Goal: Information Seeking & Learning: Learn about a topic

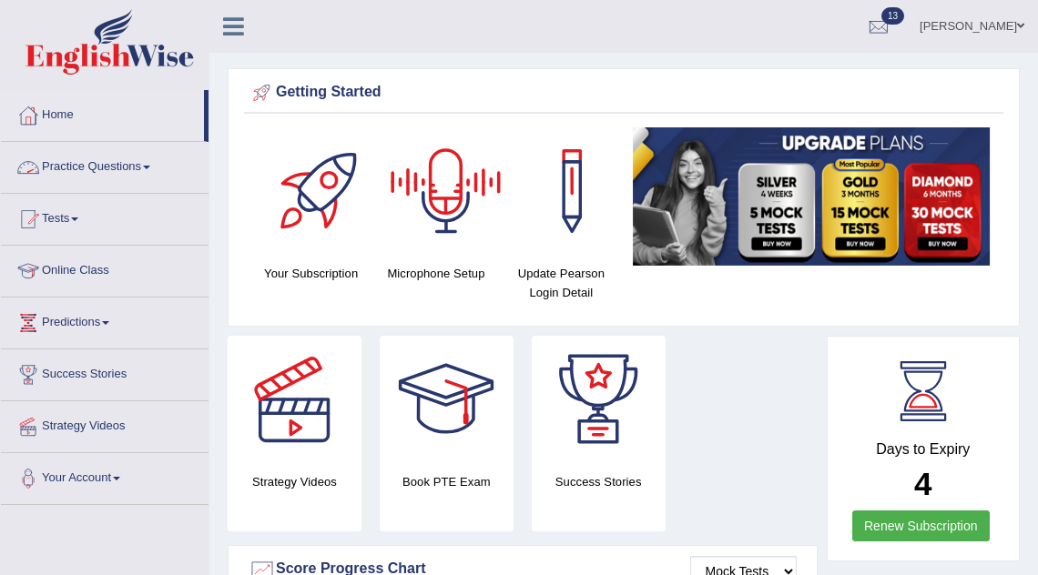
click at [77, 168] on link "Practice Questions" at bounding box center [105, 165] width 208 height 46
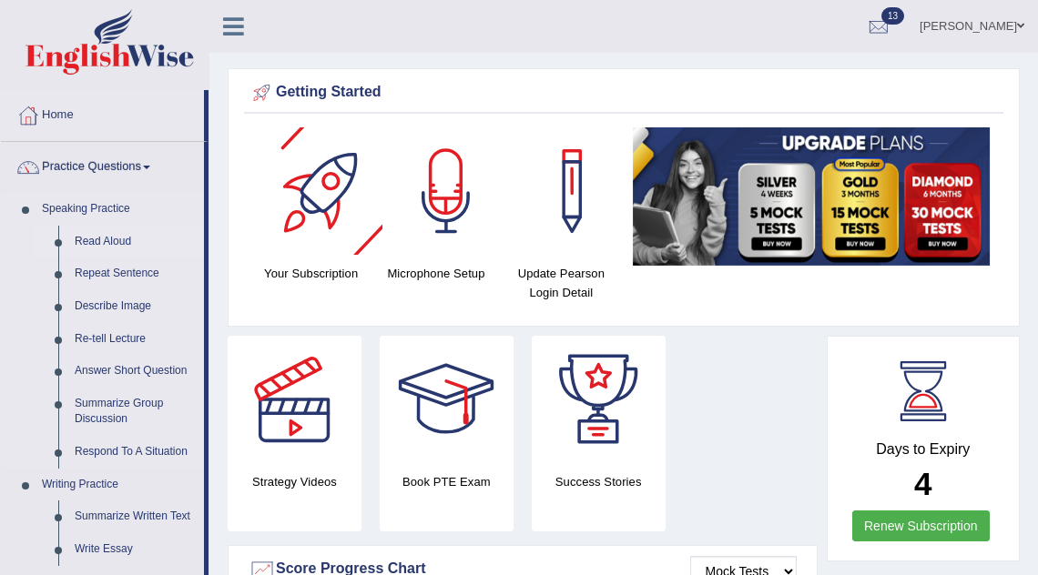
click at [113, 245] on link "Read Aloud" at bounding box center [134, 242] width 137 height 33
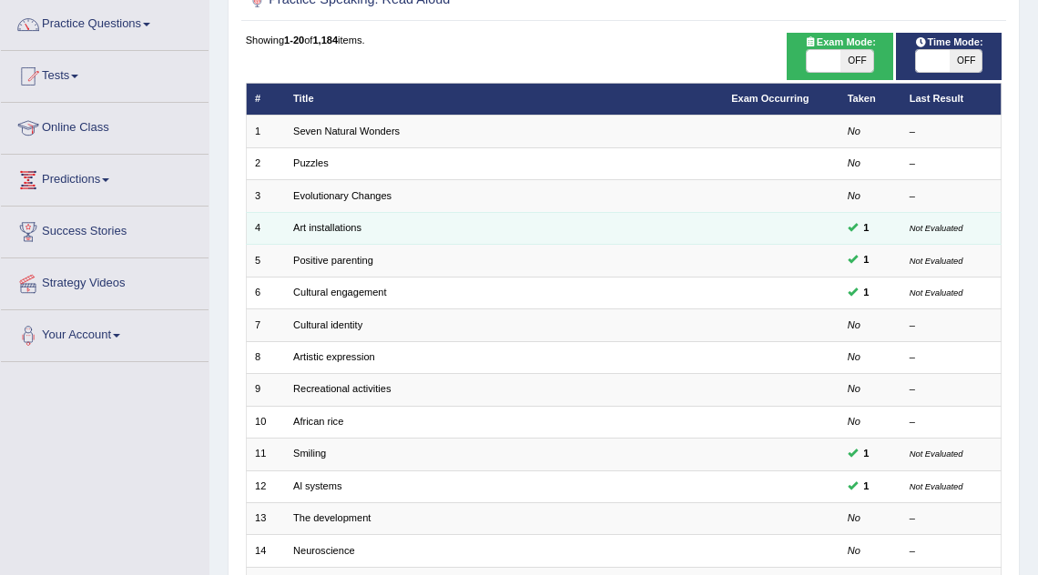
scroll to position [142, 0]
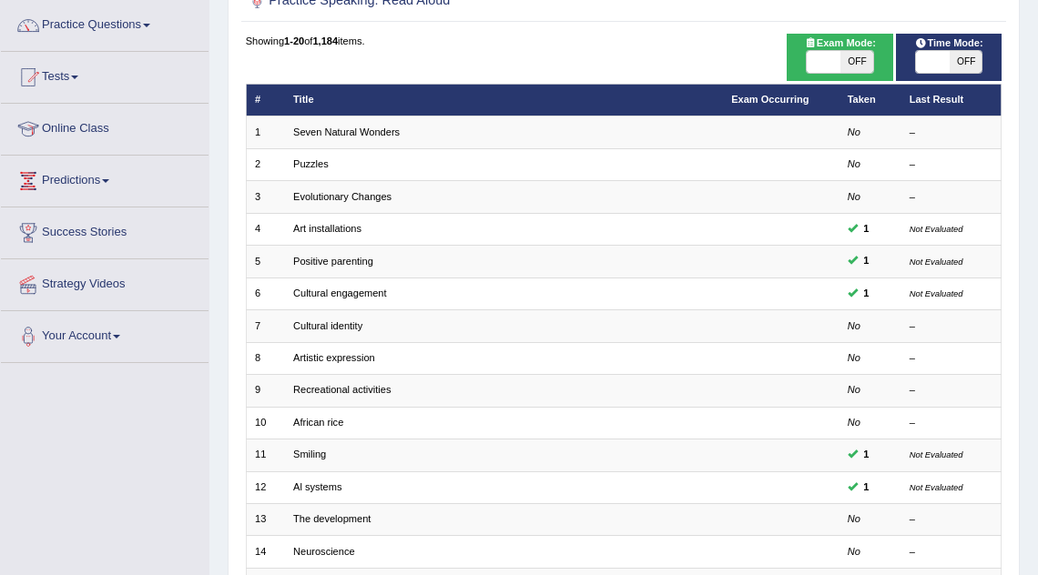
click at [842, 59] on span "OFF" at bounding box center [856, 62] width 33 height 22
checkbox input "true"
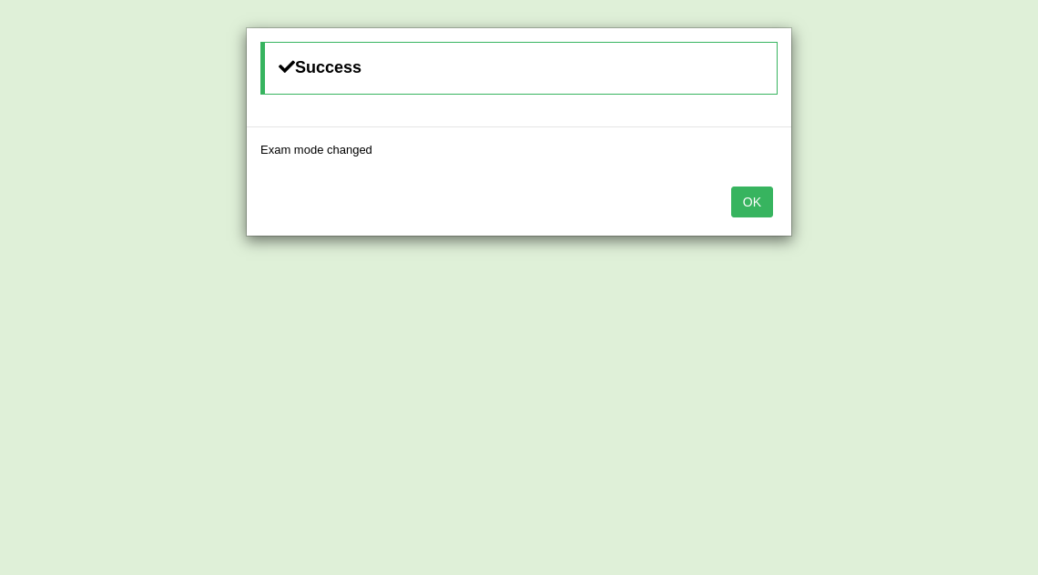
click at [747, 209] on button "OK" at bounding box center [752, 202] width 42 height 31
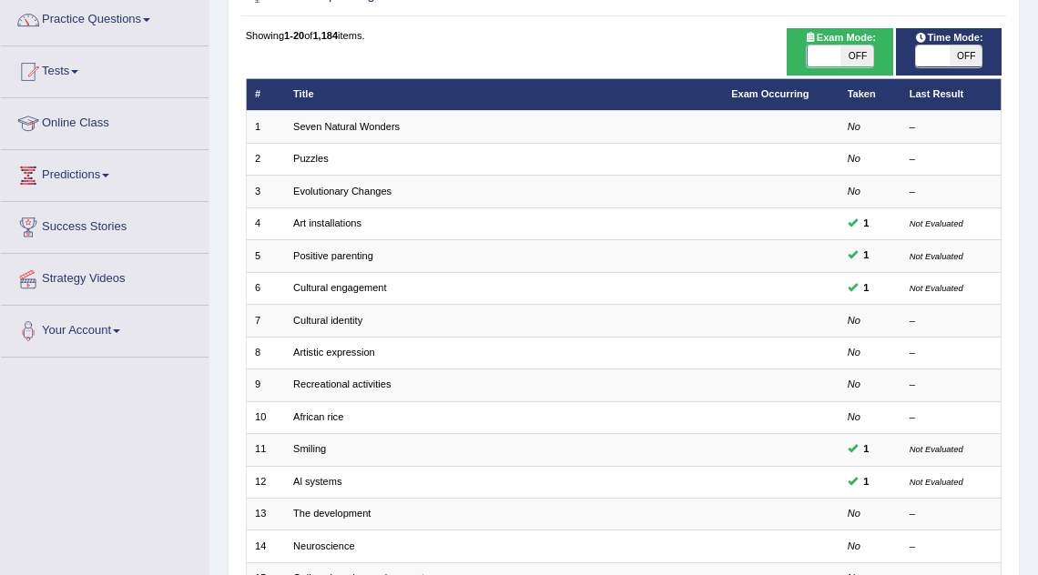
click at [956, 55] on span "OFF" at bounding box center [966, 57] width 33 height 22
checkbox input "true"
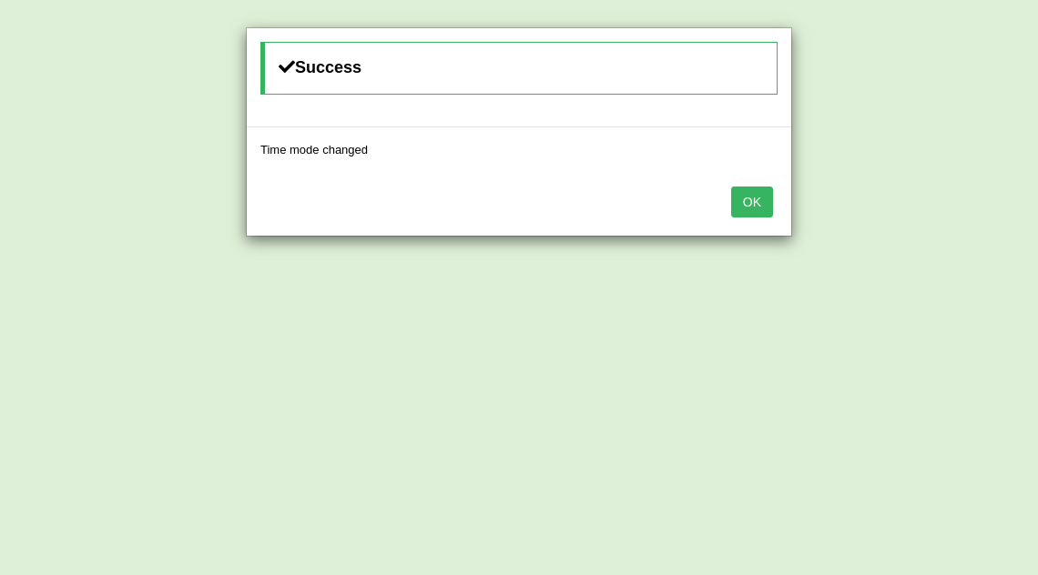
click at [761, 191] on button "OK" at bounding box center [752, 202] width 42 height 31
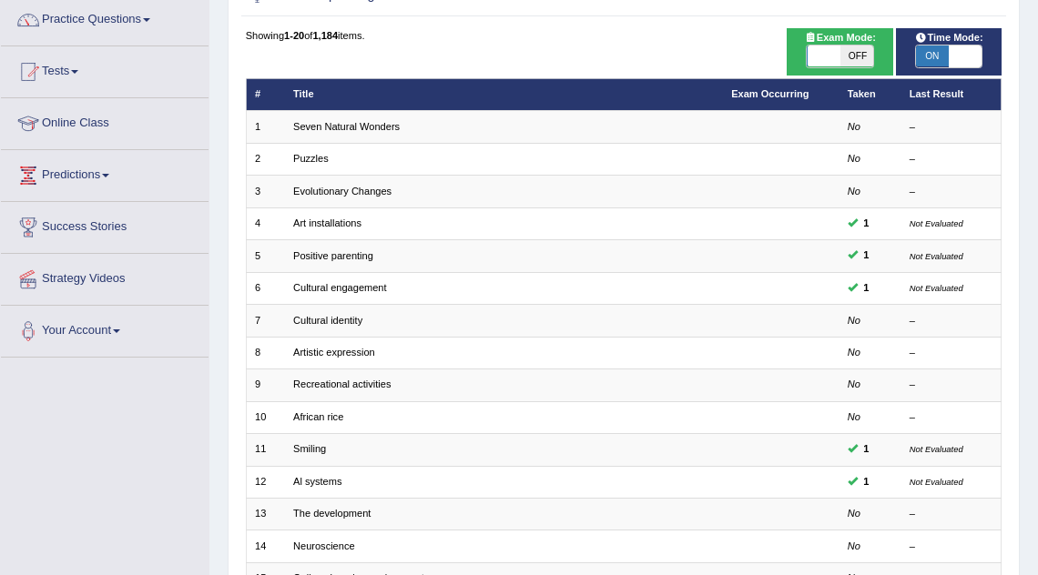
click at [840, 53] on span at bounding box center [823, 57] width 33 height 22
checkbox input "true"
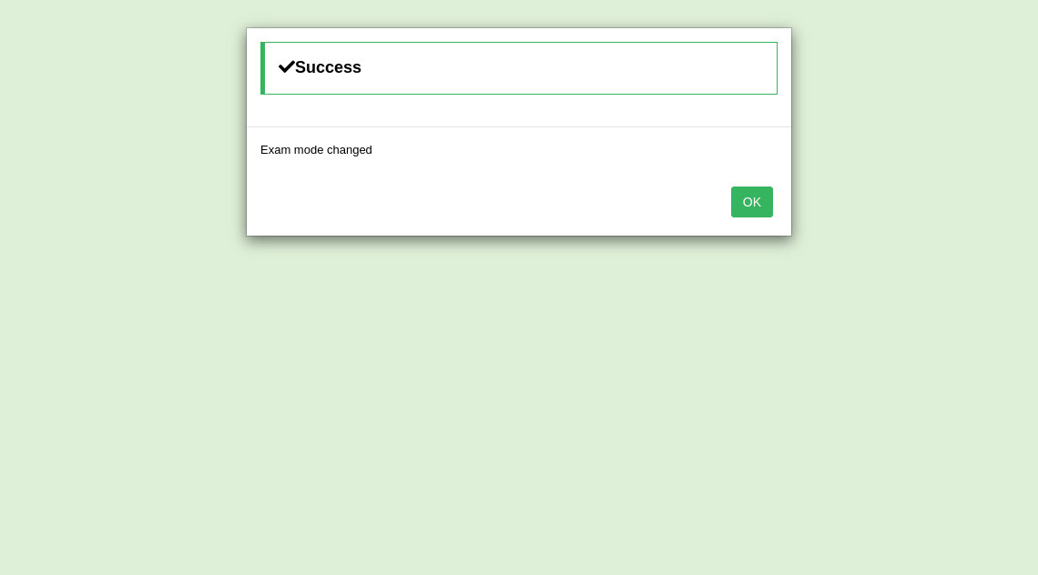
click at [762, 201] on button "OK" at bounding box center [752, 202] width 42 height 31
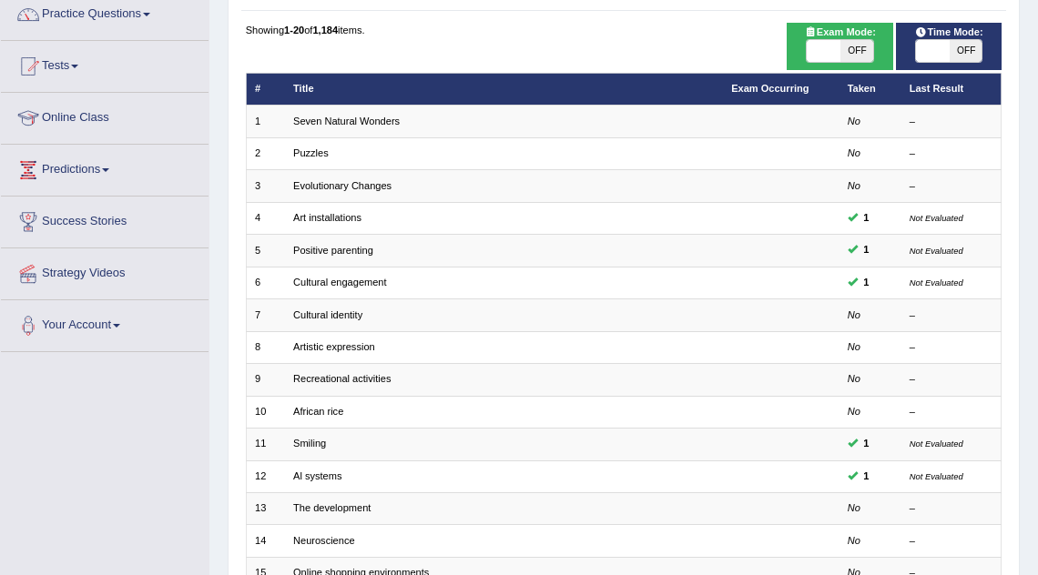
click at [860, 53] on span "OFF" at bounding box center [856, 51] width 33 height 22
checkbox input "true"
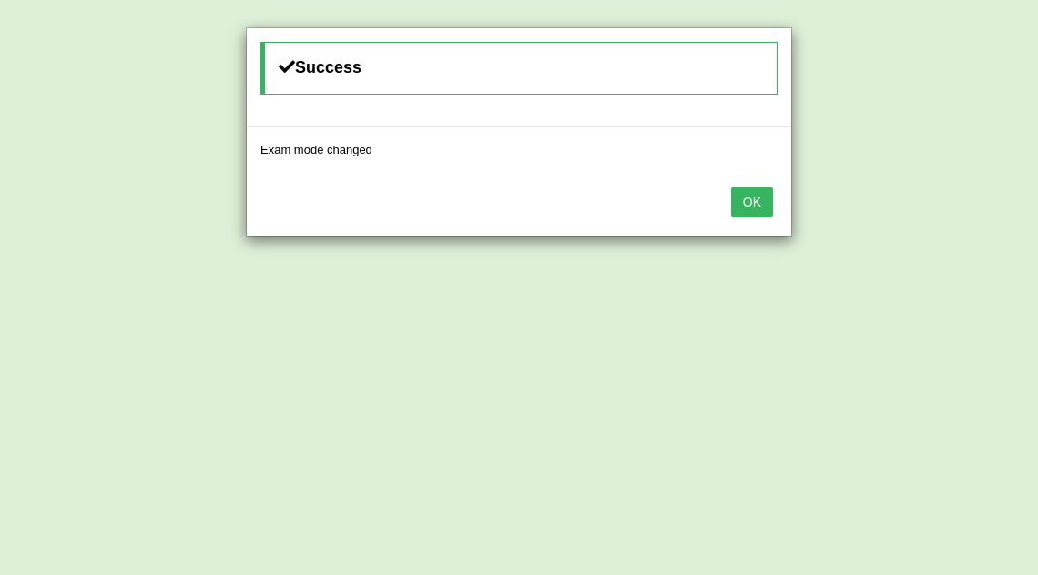
click at [758, 204] on button "OK" at bounding box center [752, 202] width 42 height 31
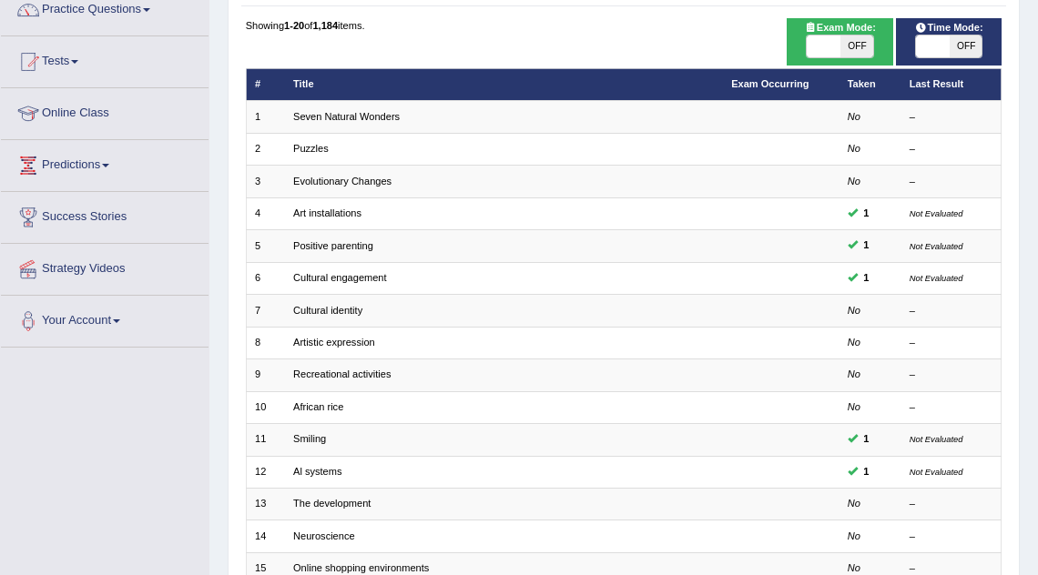
click at [960, 46] on span "OFF" at bounding box center [966, 47] width 33 height 22
checkbox input "true"
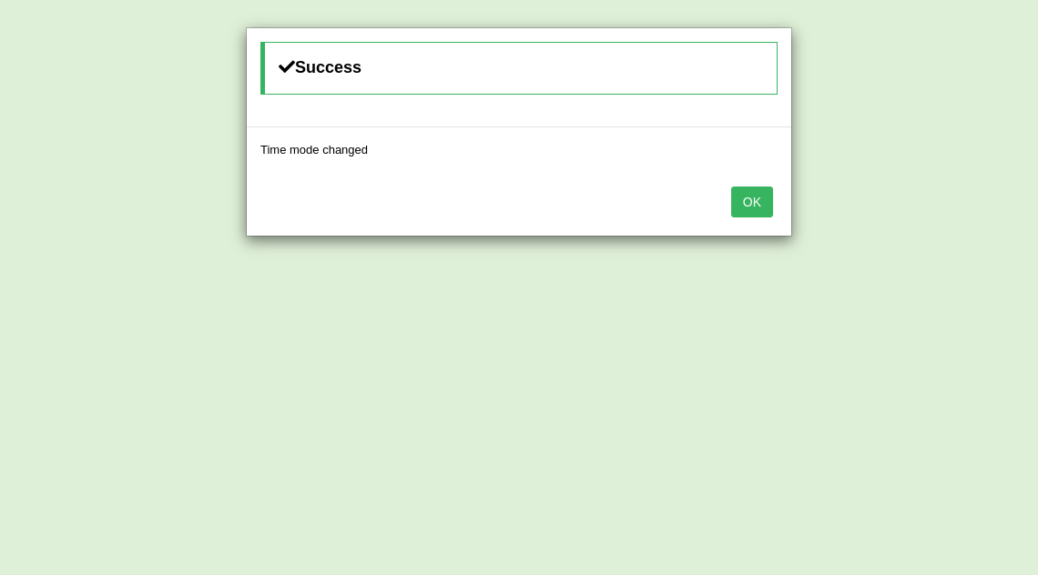
click at [765, 193] on button "OK" at bounding box center [752, 202] width 42 height 31
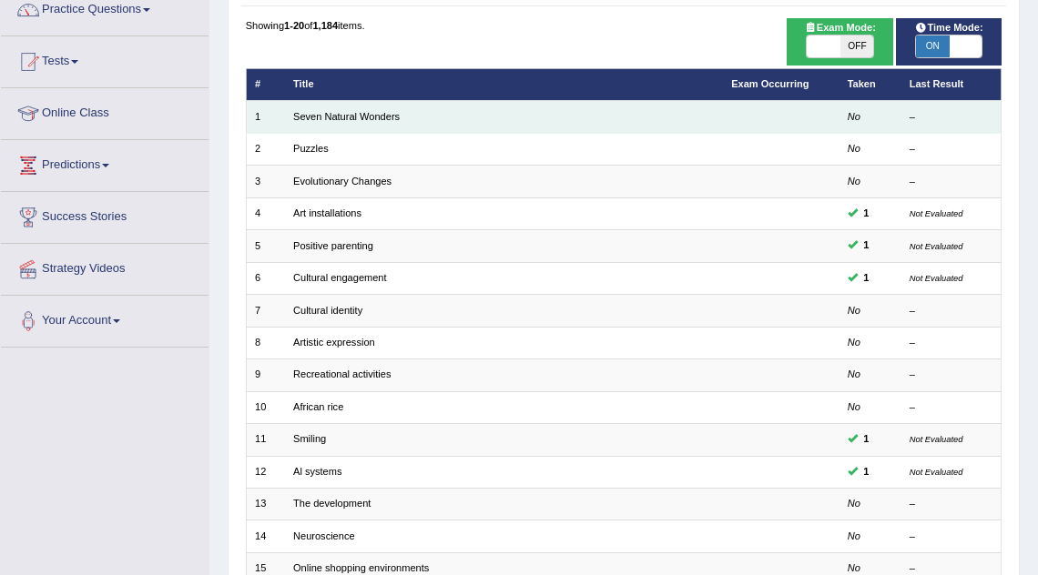
click at [835, 117] on td at bounding box center [781, 117] width 117 height 32
click at [381, 120] on link "Seven Natural Wonders" at bounding box center [346, 116] width 107 height 11
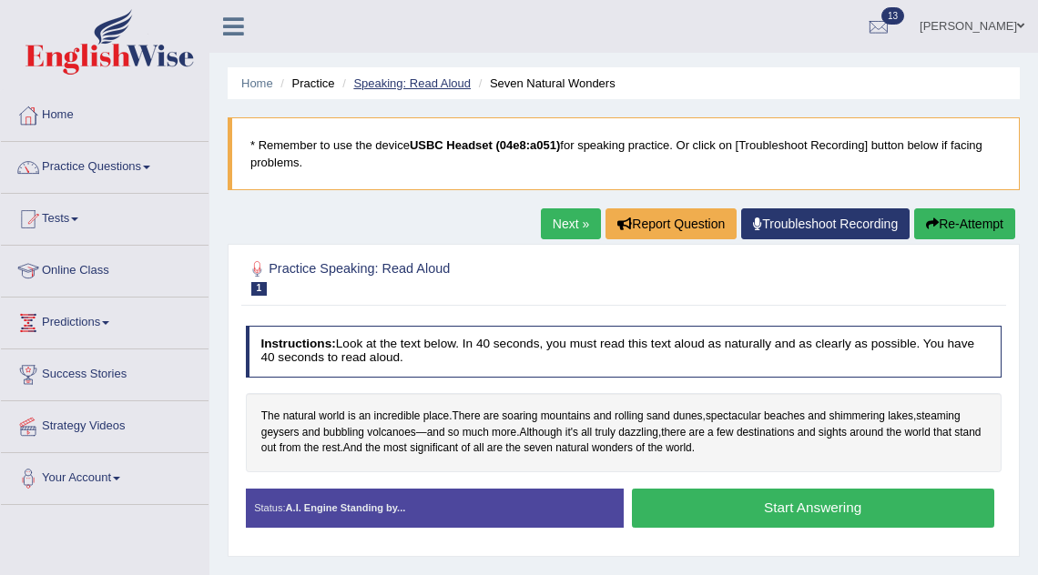
click at [427, 84] on link "Speaking: Read Aloud" at bounding box center [411, 83] width 117 height 14
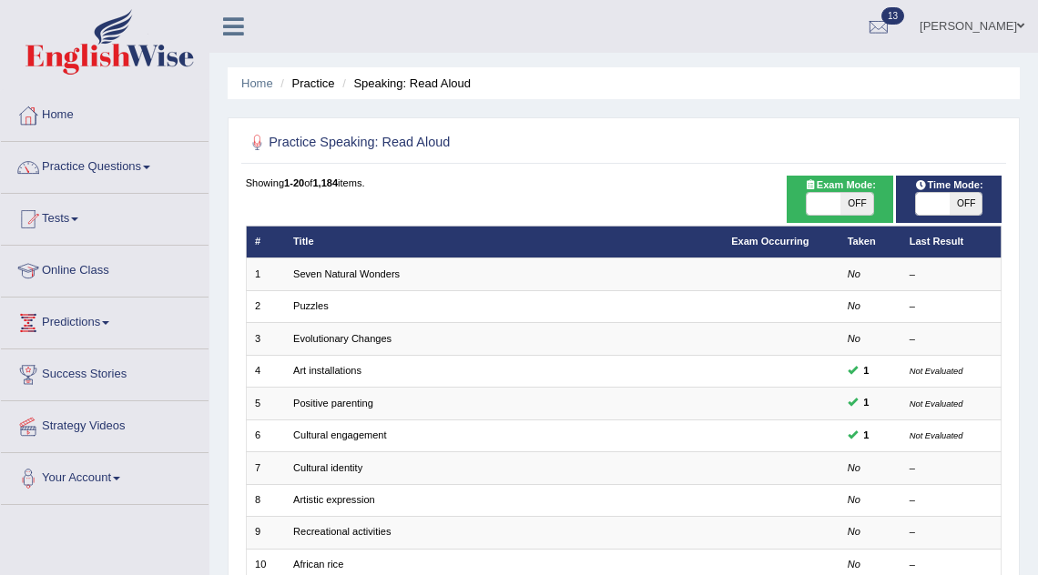
click at [845, 210] on span "OFF" at bounding box center [856, 204] width 33 height 22
checkbox input "true"
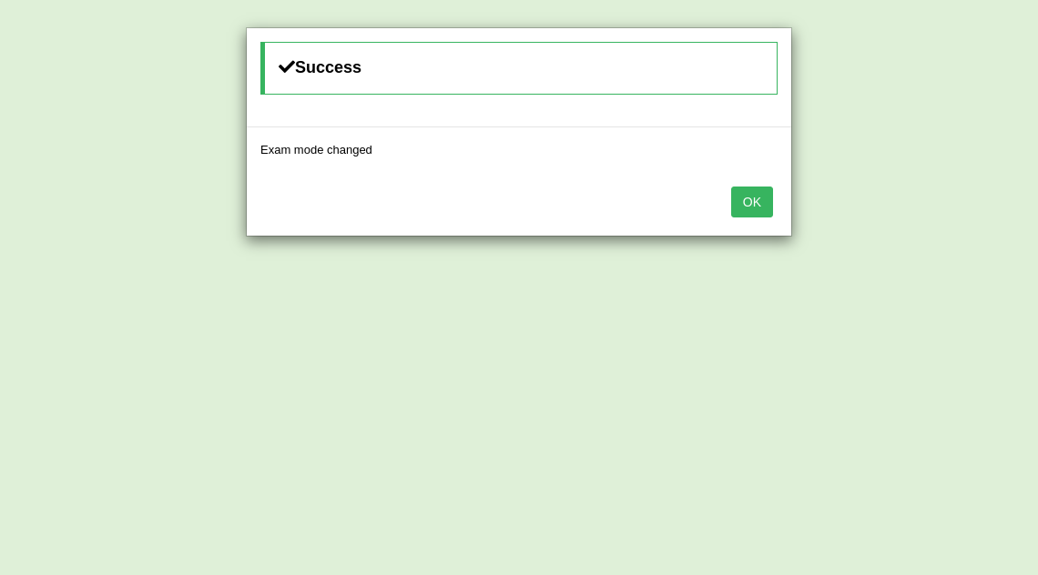
click at [752, 193] on button "OK" at bounding box center [752, 202] width 42 height 31
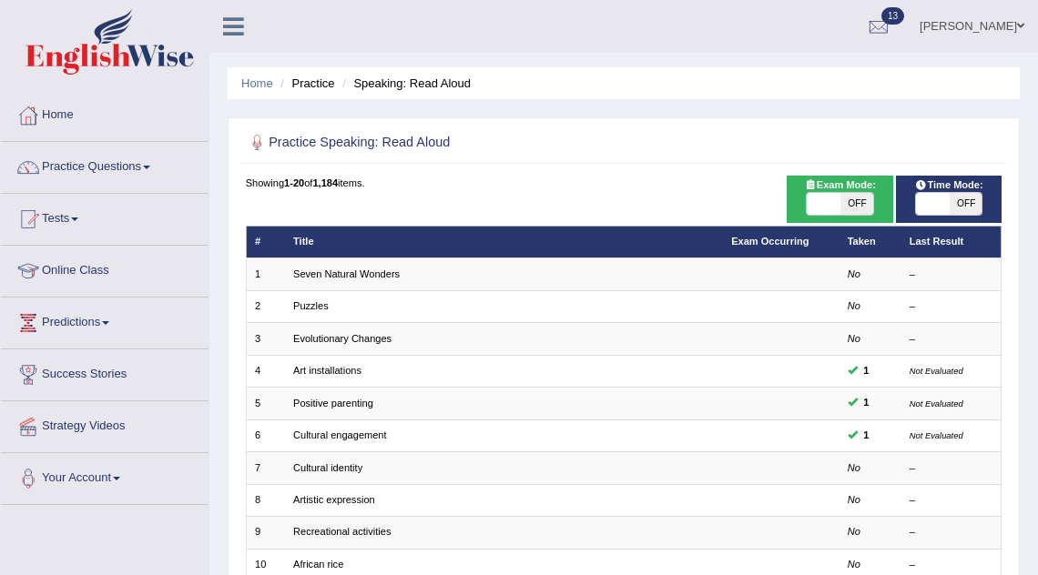
click at [842, 205] on span "OFF" at bounding box center [856, 204] width 33 height 22
checkbox input "true"
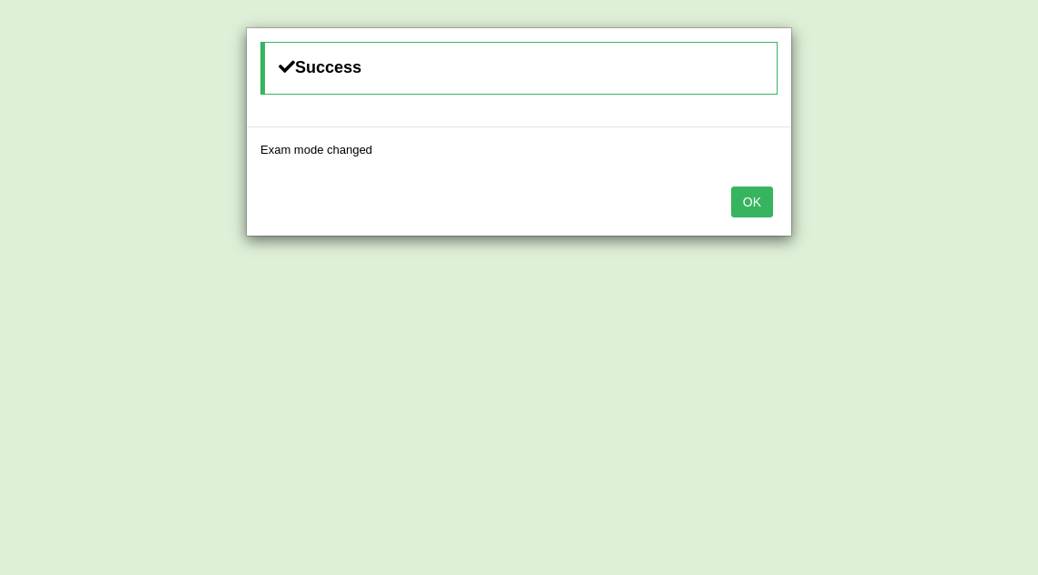
click at [766, 212] on button "OK" at bounding box center [752, 202] width 42 height 31
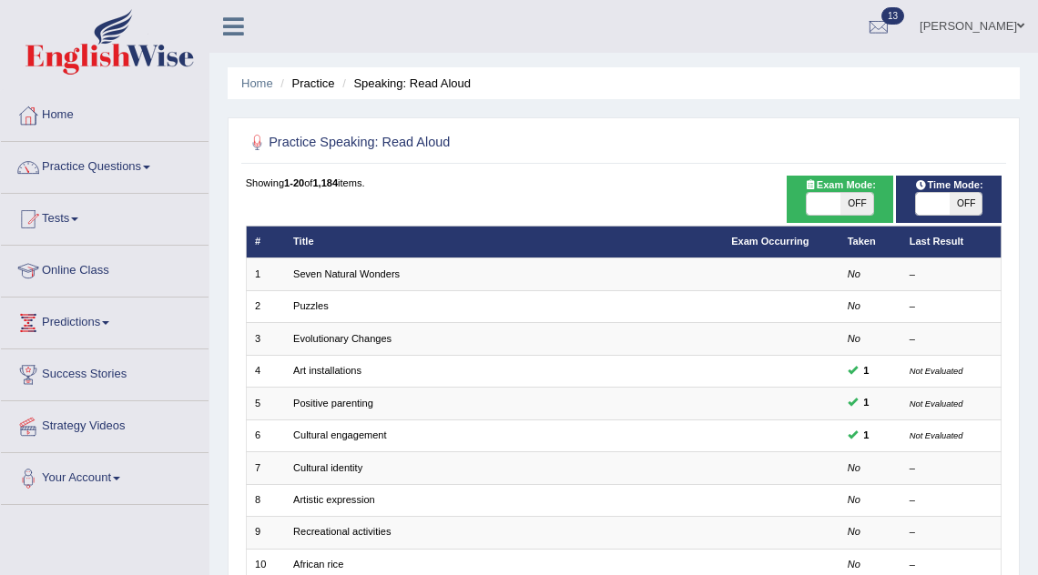
click at [966, 200] on span "OFF" at bounding box center [966, 204] width 33 height 22
checkbox input "true"
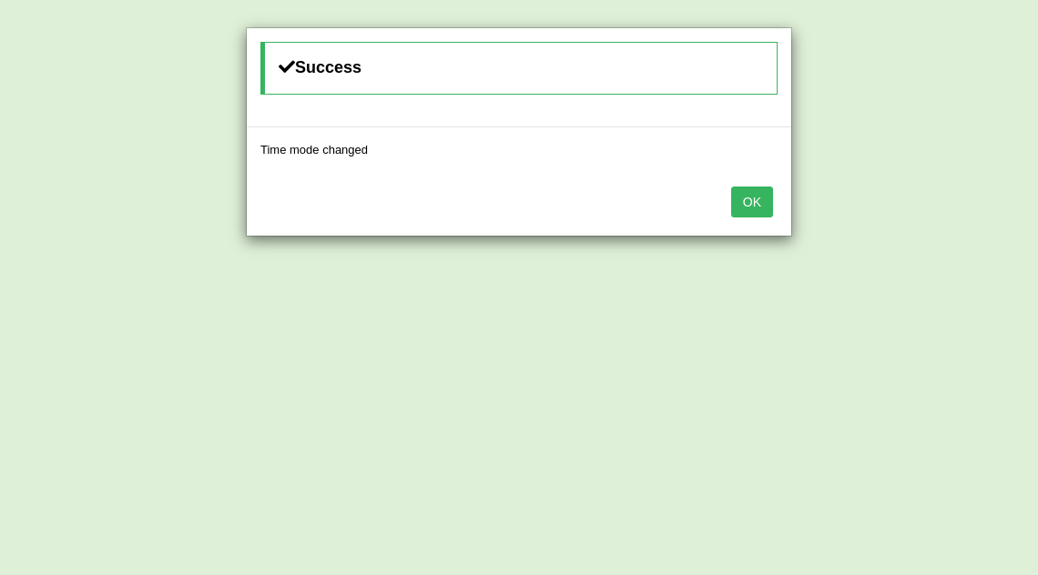
click at [771, 221] on div "OK" at bounding box center [519, 204] width 544 height 64
click at [753, 206] on button "OK" at bounding box center [752, 202] width 42 height 31
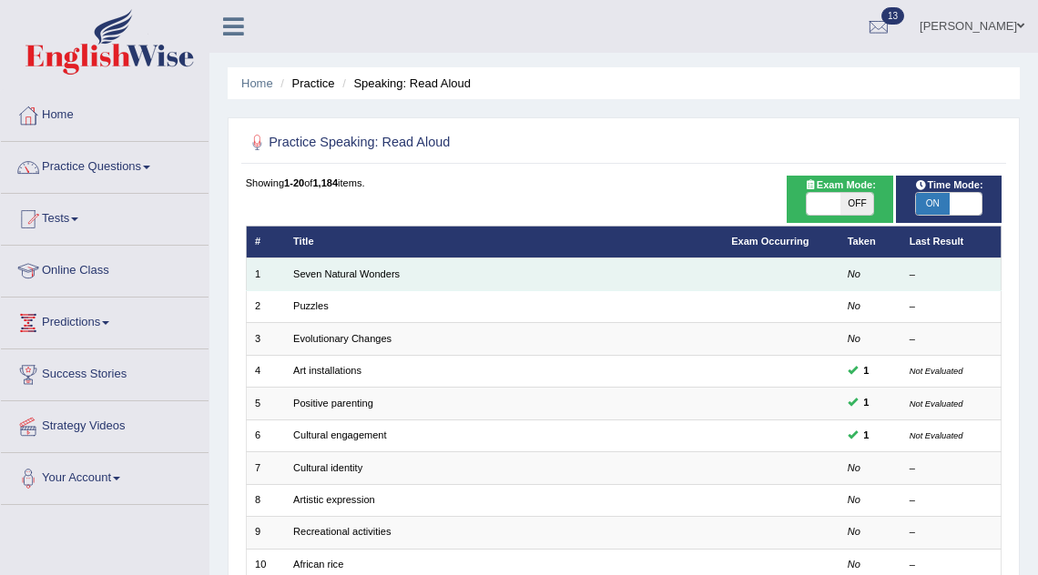
click at [709, 277] on td "Seven Natural Wonders" at bounding box center [504, 275] width 438 height 32
click at [852, 280] on em "No" at bounding box center [854, 274] width 13 height 11
click at [393, 277] on link "Seven Natural Wonders" at bounding box center [346, 274] width 107 height 11
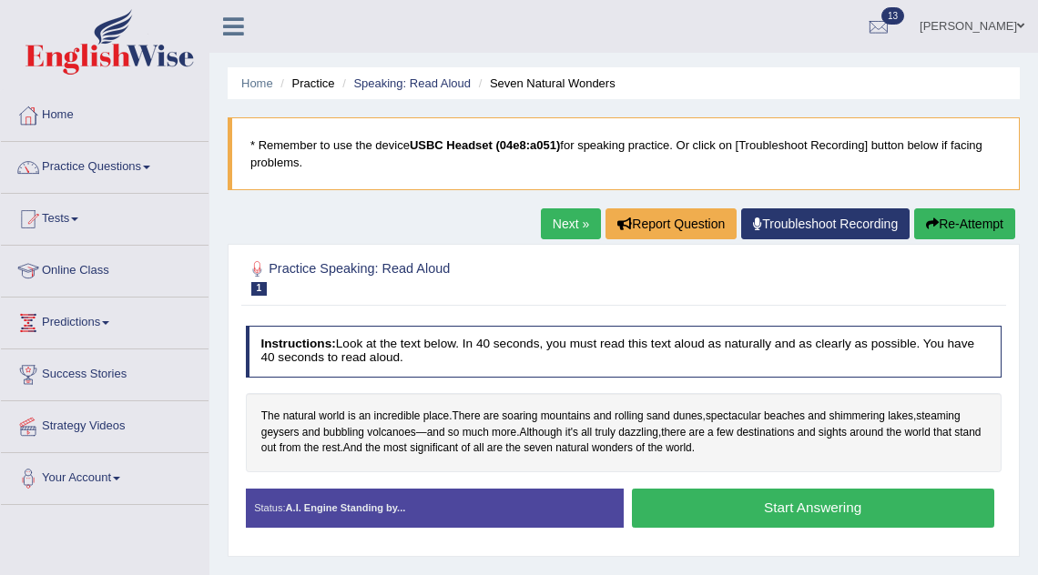
click at [421, 75] on li "Speaking: Read Aloud" at bounding box center [404, 83] width 133 height 17
click at [422, 80] on link "Speaking: Read Aloud" at bounding box center [411, 83] width 117 height 14
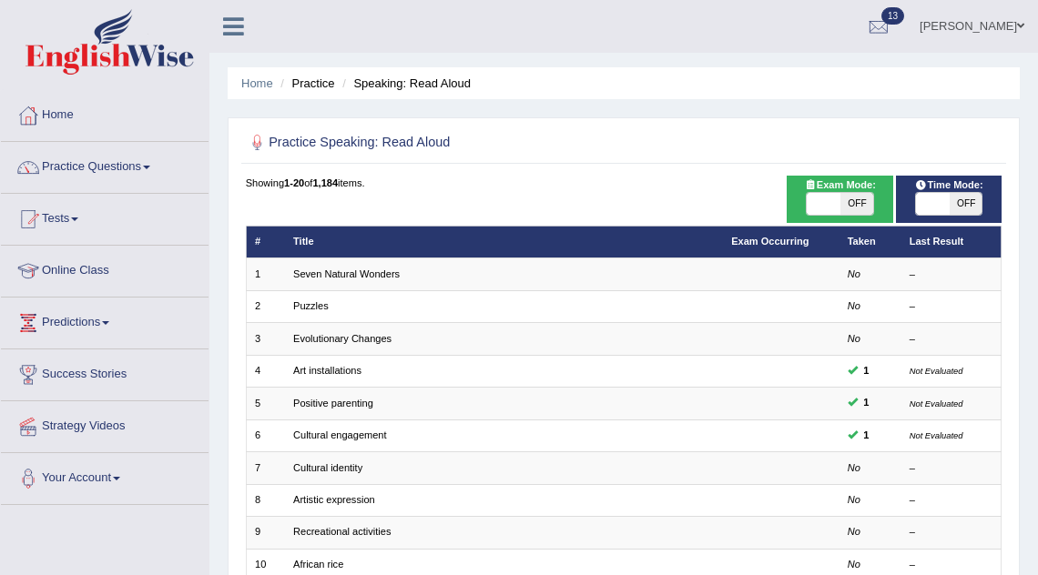
click at [950, 201] on span "OFF" at bounding box center [966, 204] width 33 height 22
checkbox input "true"
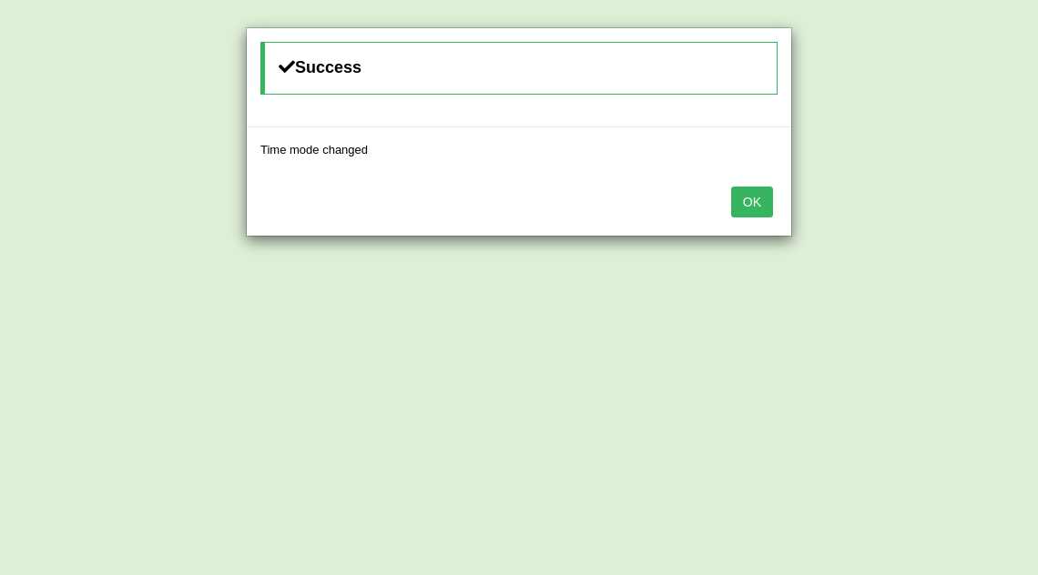
click at [765, 201] on button "OK" at bounding box center [752, 202] width 42 height 31
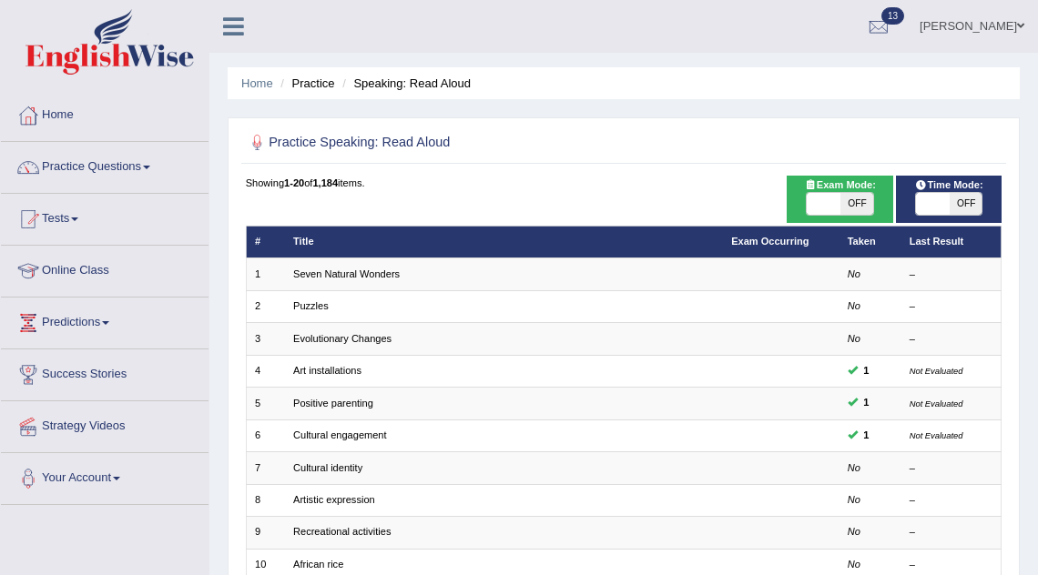
click at [829, 214] on span at bounding box center [823, 204] width 33 height 22
checkbox input "true"
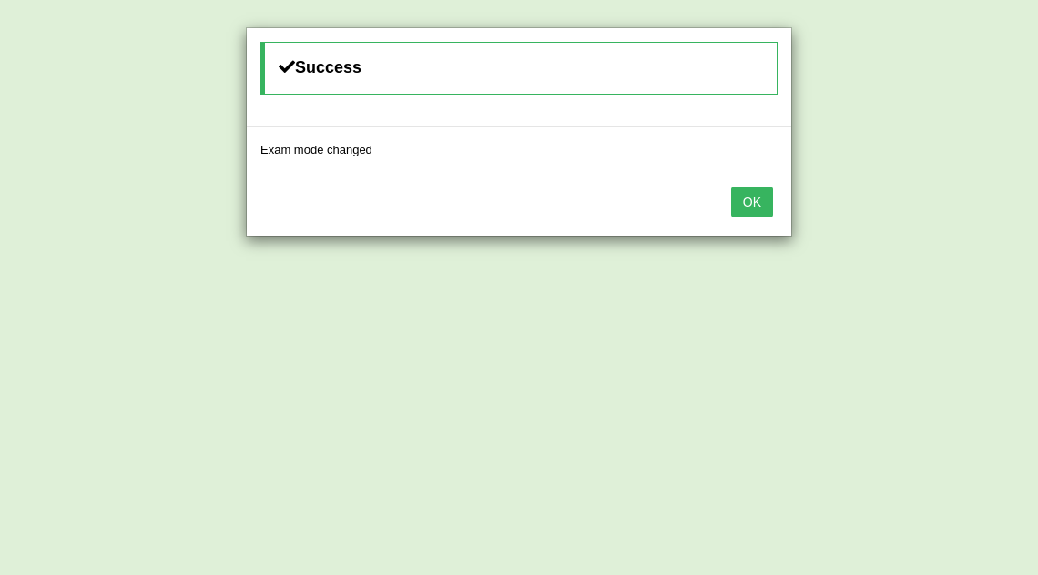
click at [758, 203] on button "OK" at bounding box center [752, 202] width 42 height 31
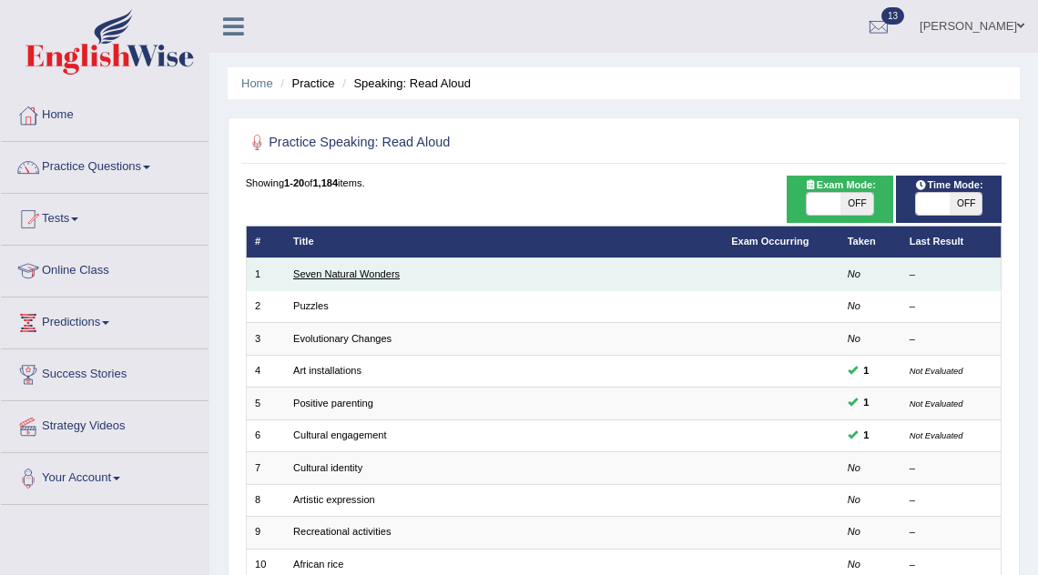
click at [344, 273] on link "Seven Natural Wonders" at bounding box center [346, 274] width 107 height 11
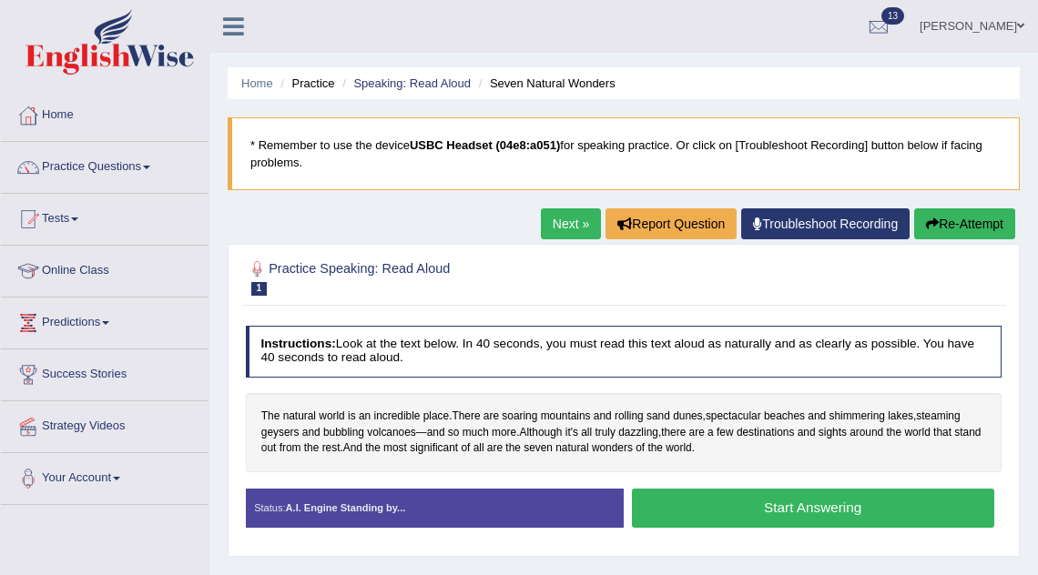
click at [728, 497] on button "Start Answering" at bounding box center [813, 508] width 362 height 39
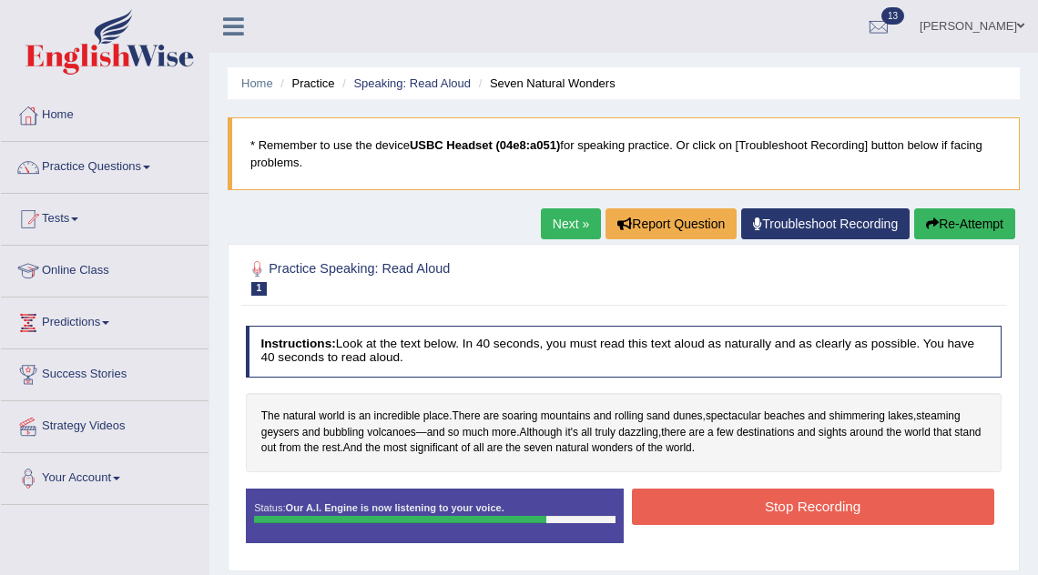
click at [729, 508] on button "Stop Recording" at bounding box center [813, 507] width 362 height 36
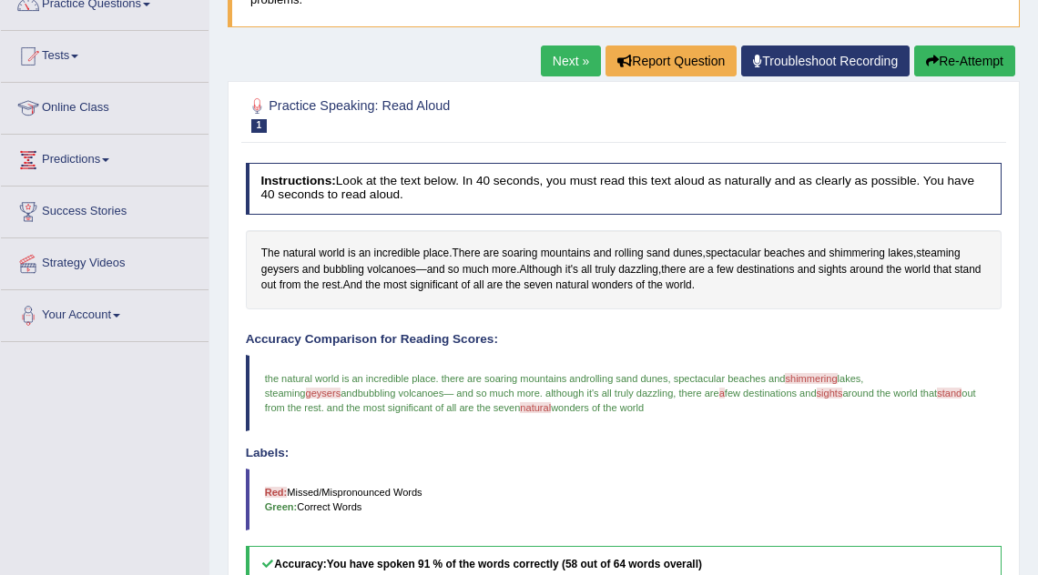
scroll to position [159, 0]
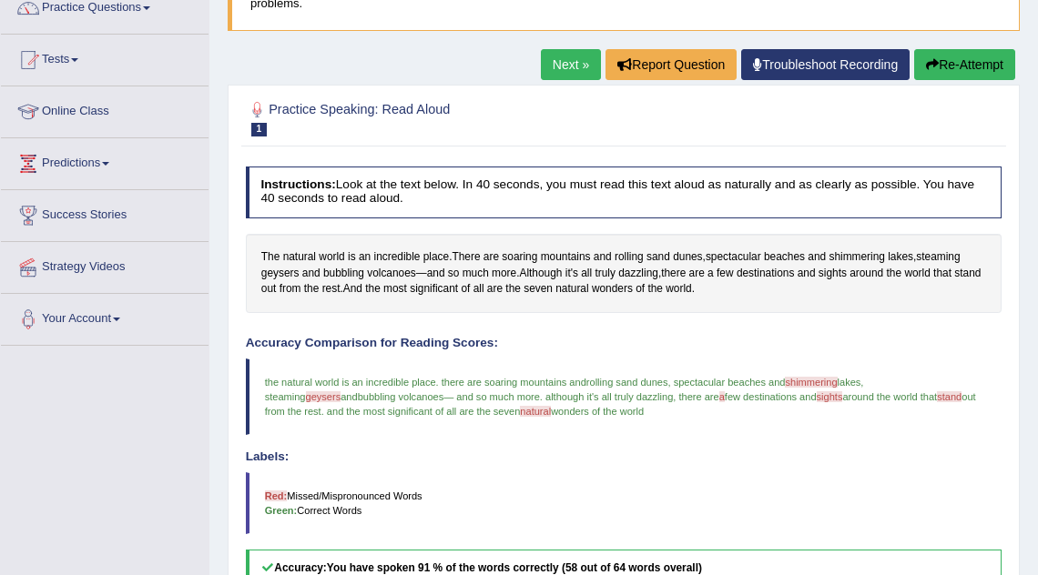
click at [567, 58] on link "Next »" at bounding box center [571, 64] width 60 height 31
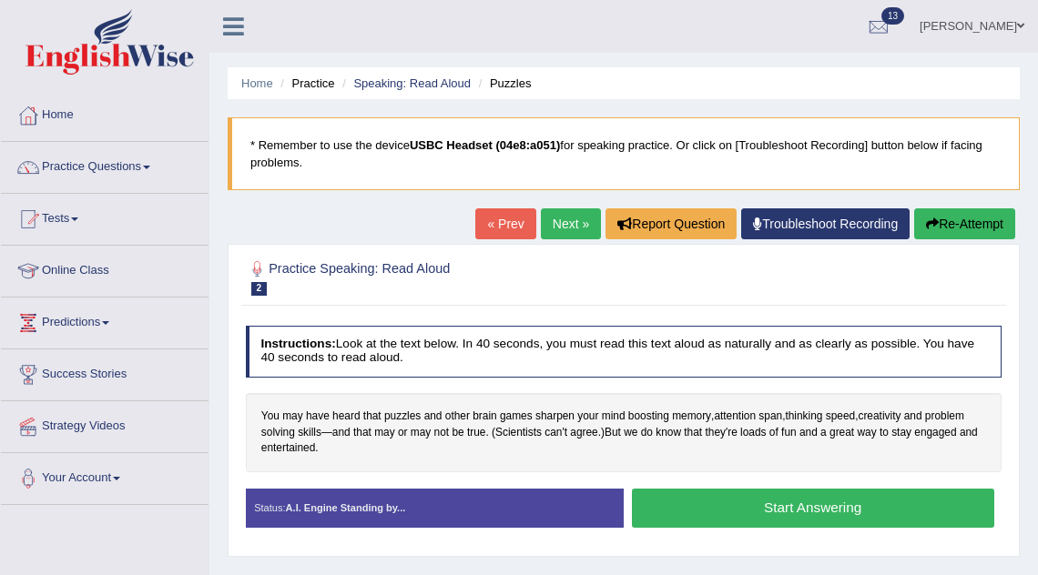
click at [870, 507] on button "Start Answering" at bounding box center [813, 508] width 362 height 39
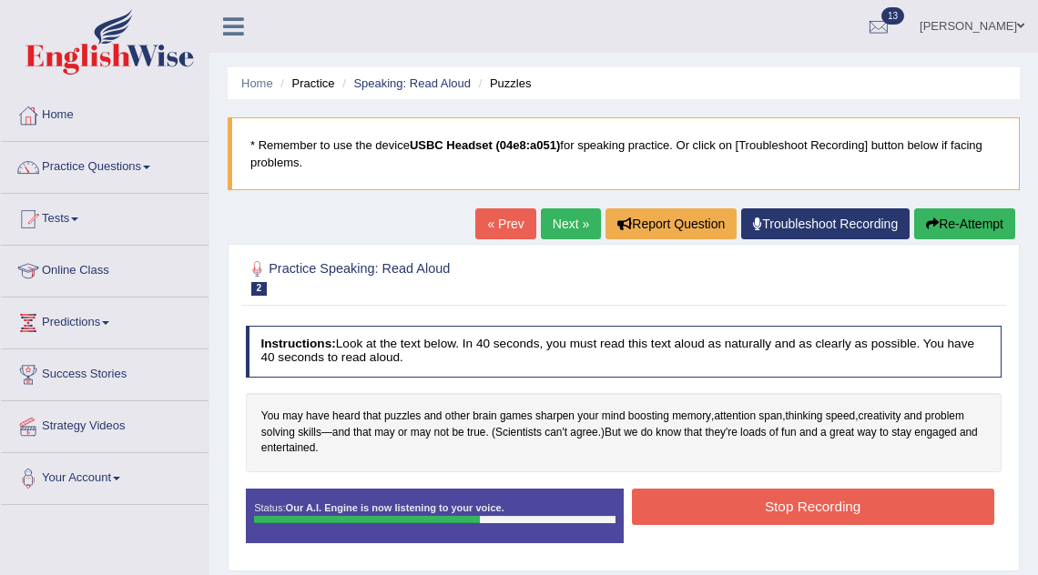
click at [866, 501] on button "Stop Recording" at bounding box center [813, 507] width 362 height 36
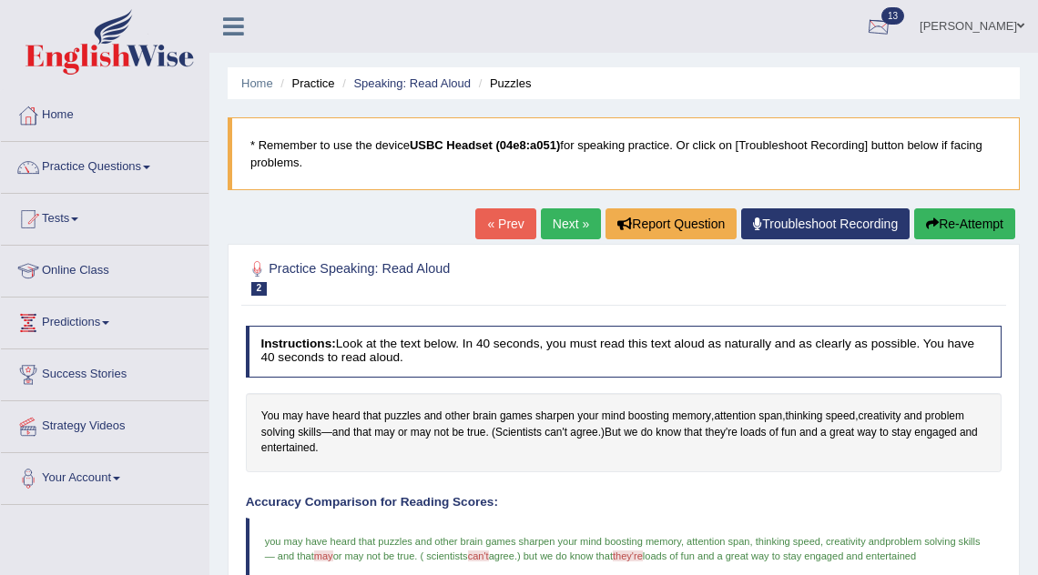
click at [973, 28] on link "[PERSON_NAME]" at bounding box center [972, 23] width 132 height 47
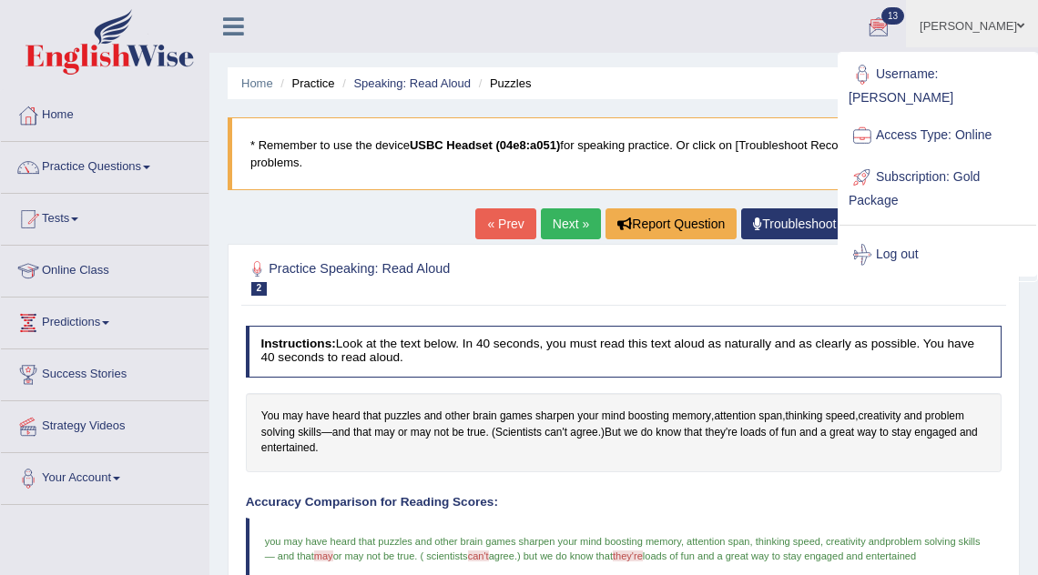
click at [393, 216] on div "Home Practice Speaking: Read Aloud Puzzles * Remember to use the device USBC He…" at bounding box center [623, 528] width 829 height 1056
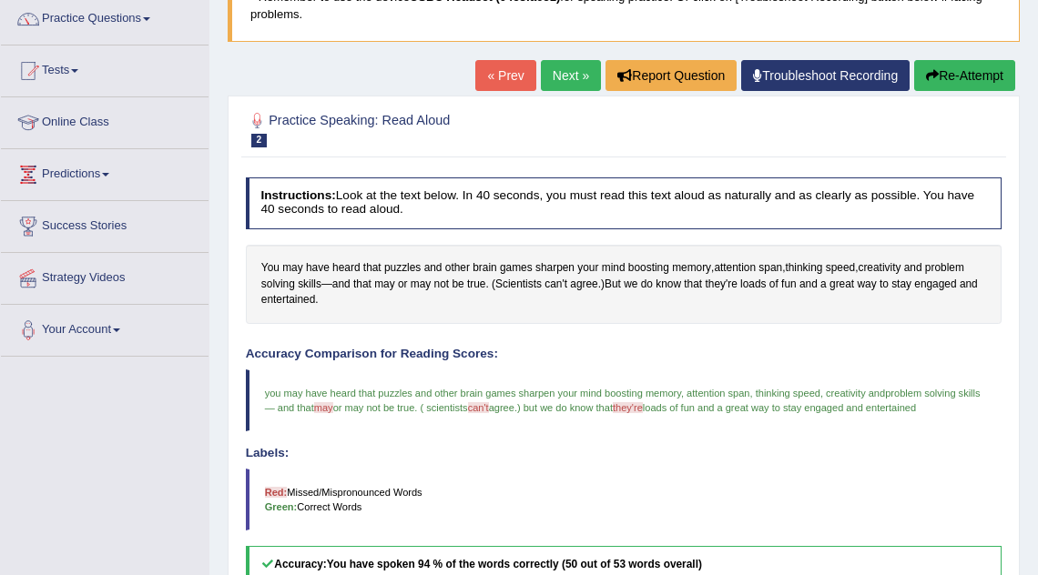
scroll to position [148, 0]
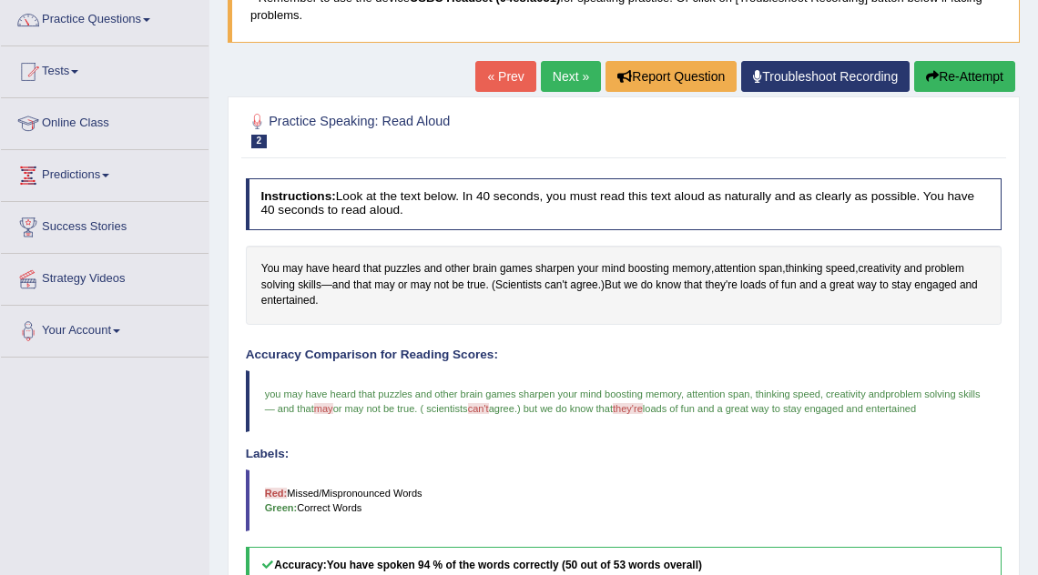
click at [977, 72] on button "Re-Attempt" at bounding box center [964, 76] width 101 height 31
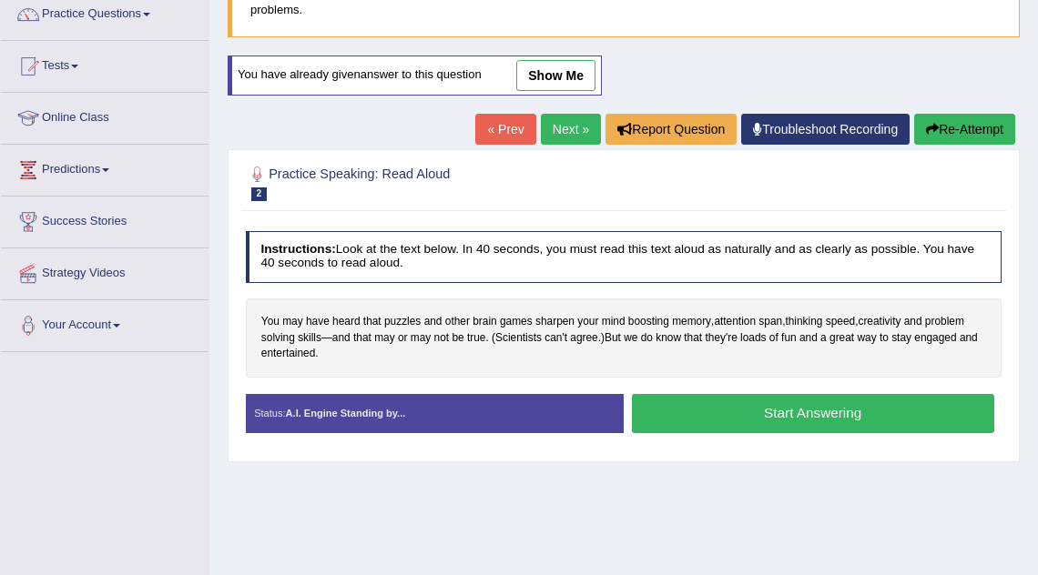
click at [697, 432] on button "Start Answering" at bounding box center [813, 413] width 362 height 39
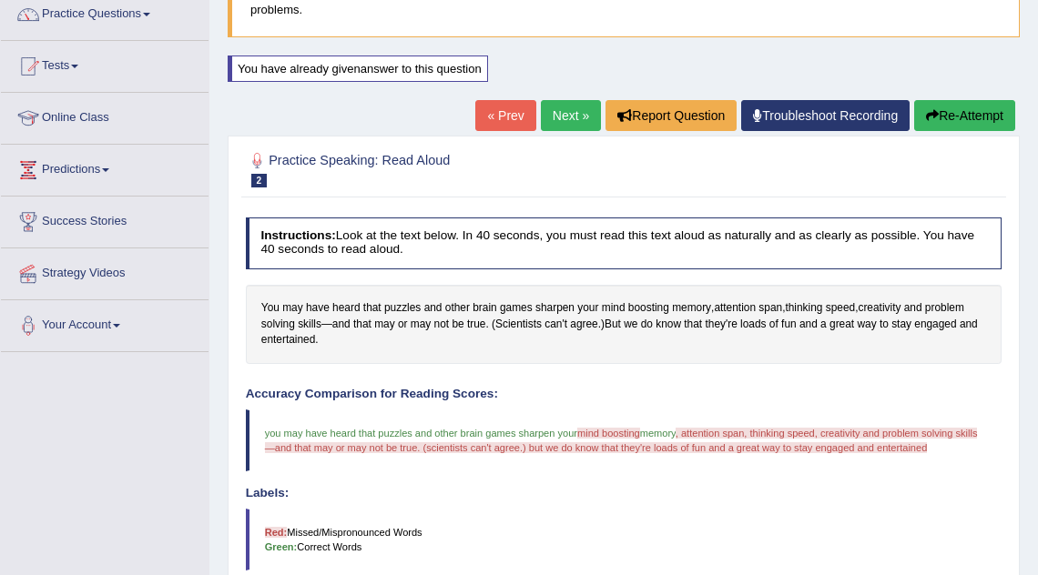
click at [963, 118] on button "Re-Attempt" at bounding box center [964, 115] width 101 height 31
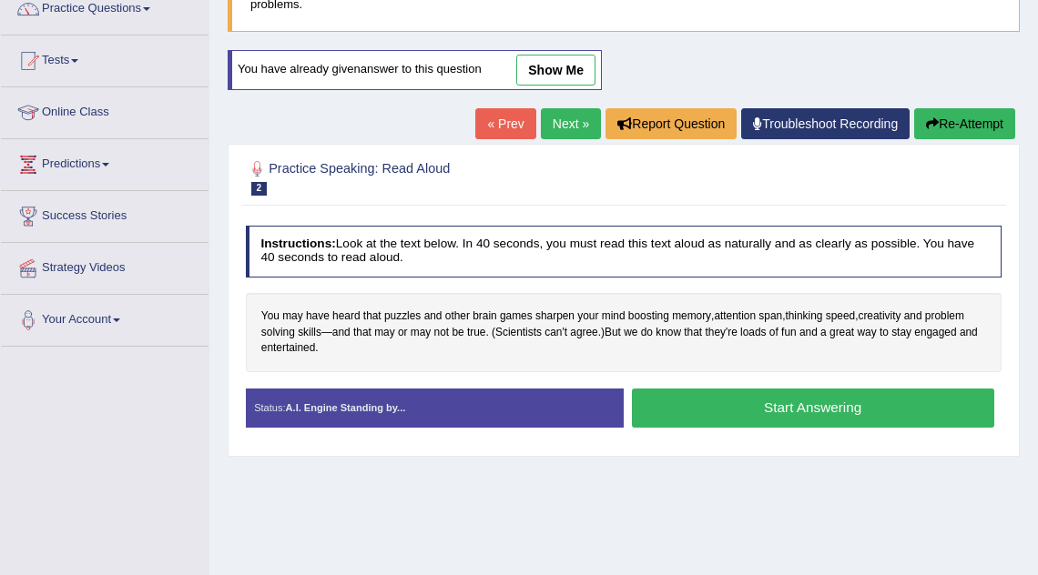
click at [728, 408] on button "Start Answering" at bounding box center [813, 408] width 362 height 39
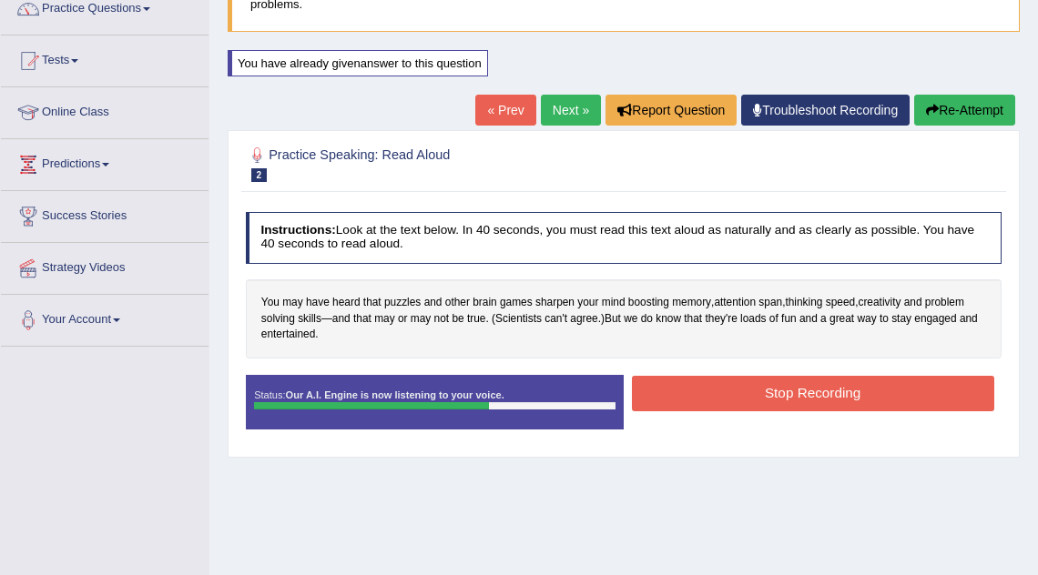
click at [816, 389] on button "Stop Recording" at bounding box center [813, 394] width 362 height 36
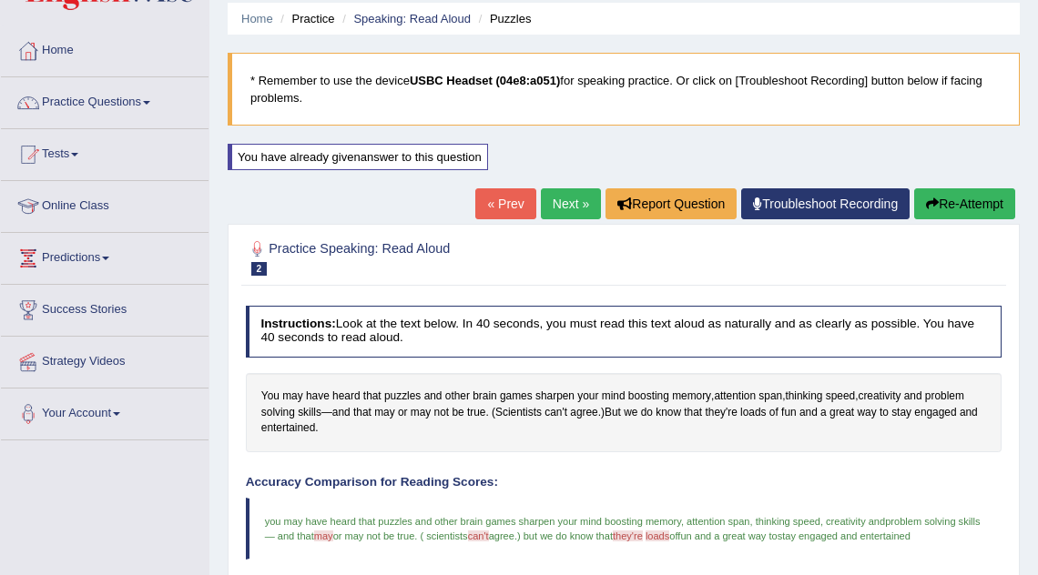
scroll to position [56, 0]
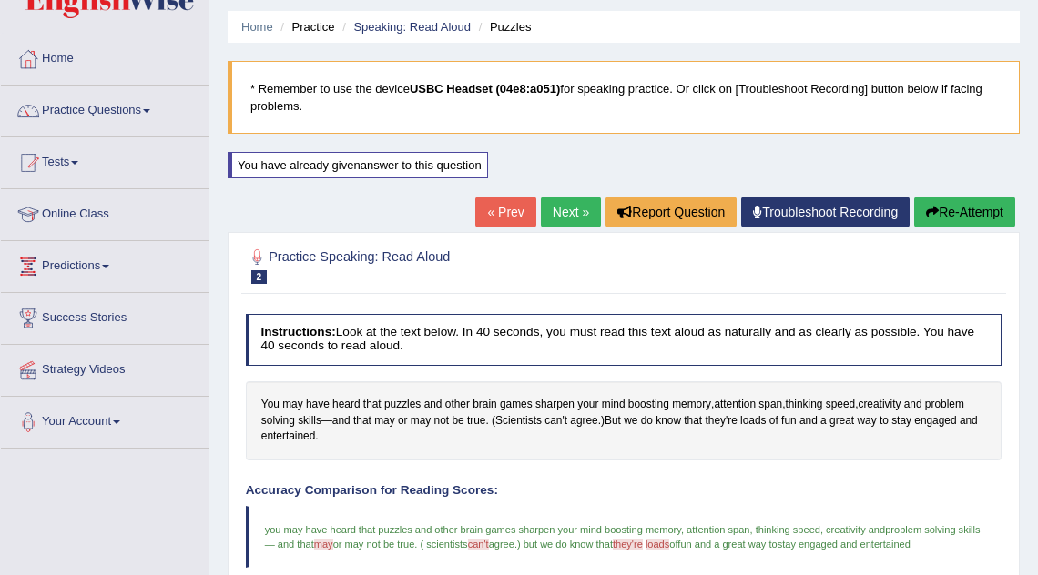
click at [560, 217] on link "Next »" at bounding box center [571, 212] width 60 height 31
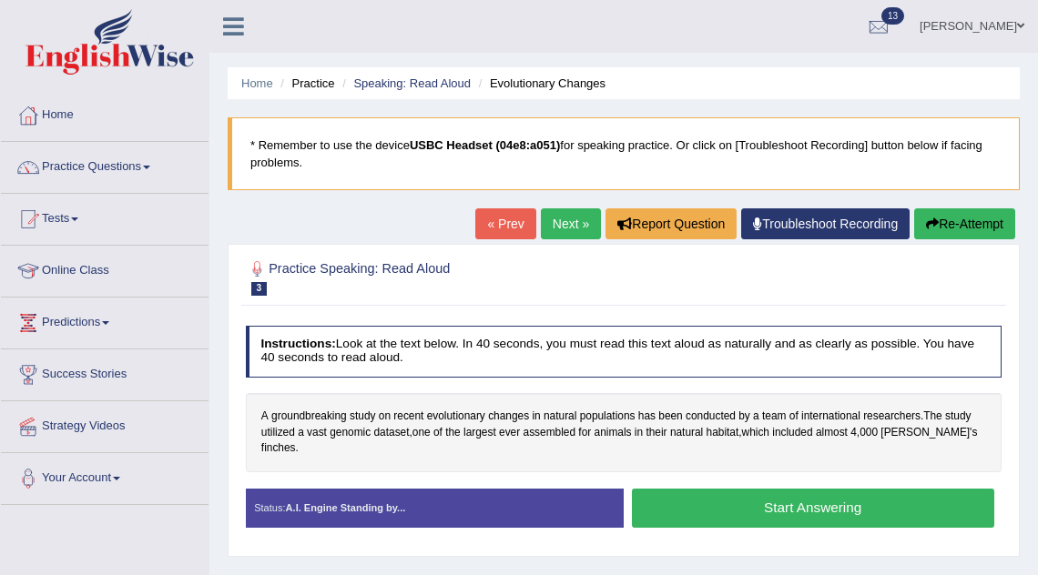
click at [827, 498] on button "Start Answering" at bounding box center [813, 508] width 362 height 39
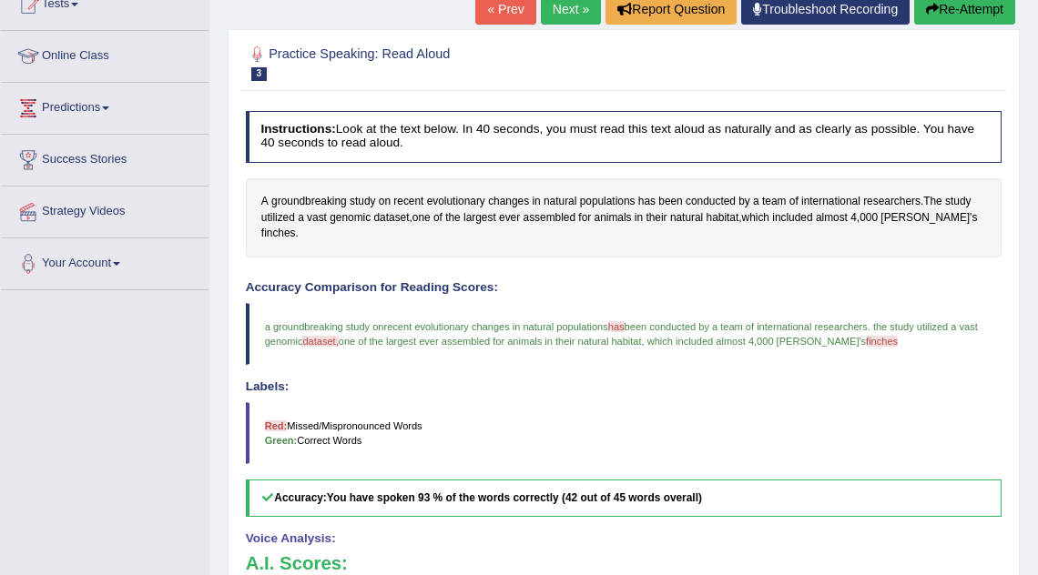
scroll to position [215, 0]
click at [559, 11] on link "Next »" at bounding box center [571, 9] width 60 height 31
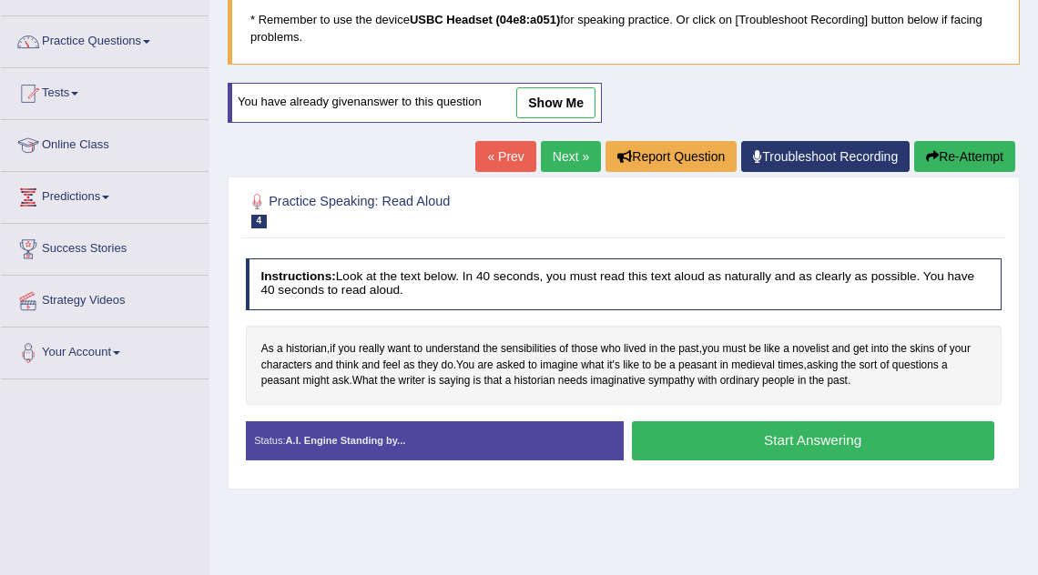
scroll to position [140, 0]
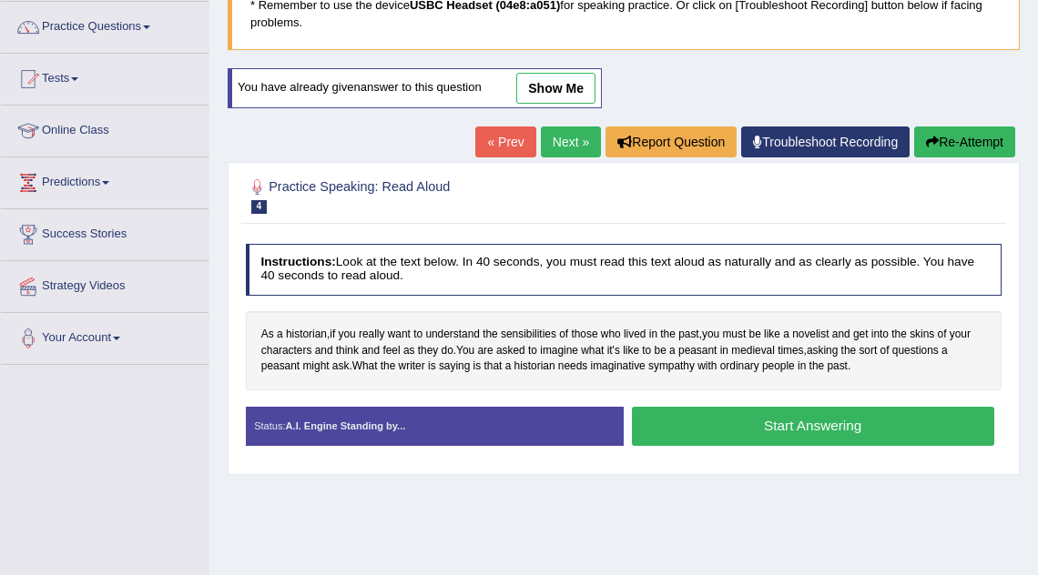
click at [824, 428] on button "Start Answering" at bounding box center [813, 426] width 362 height 39
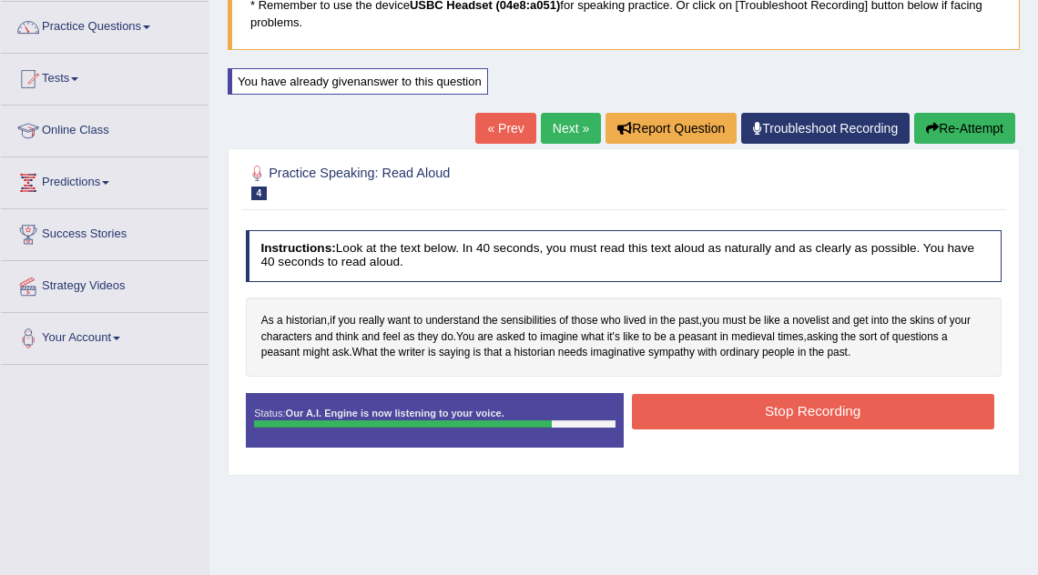
click at [827, 407] on button "Stop Recording" at bounding box center [813, 412] width 362 height 36
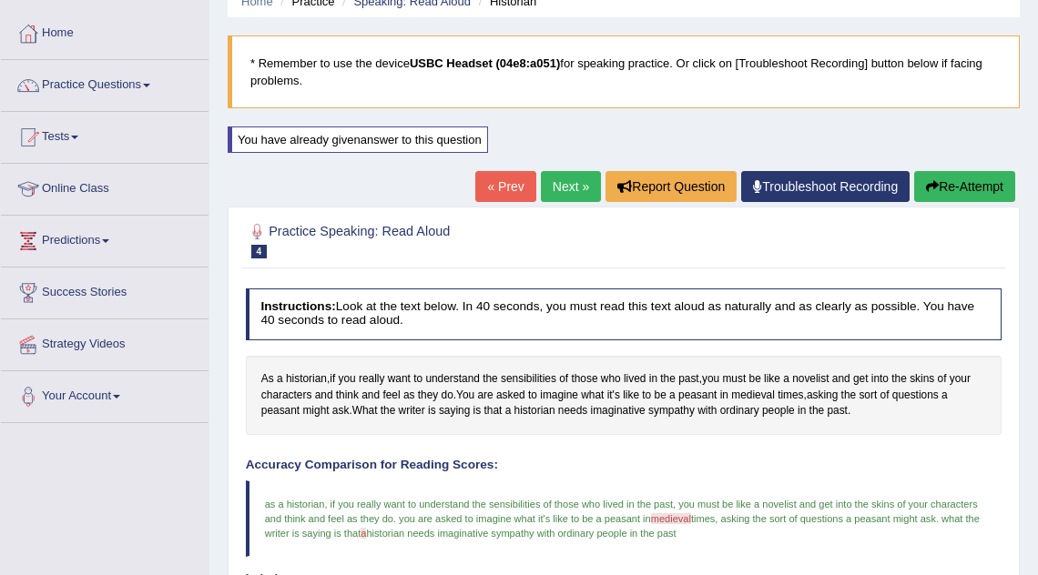
scroll to position [63, 0]
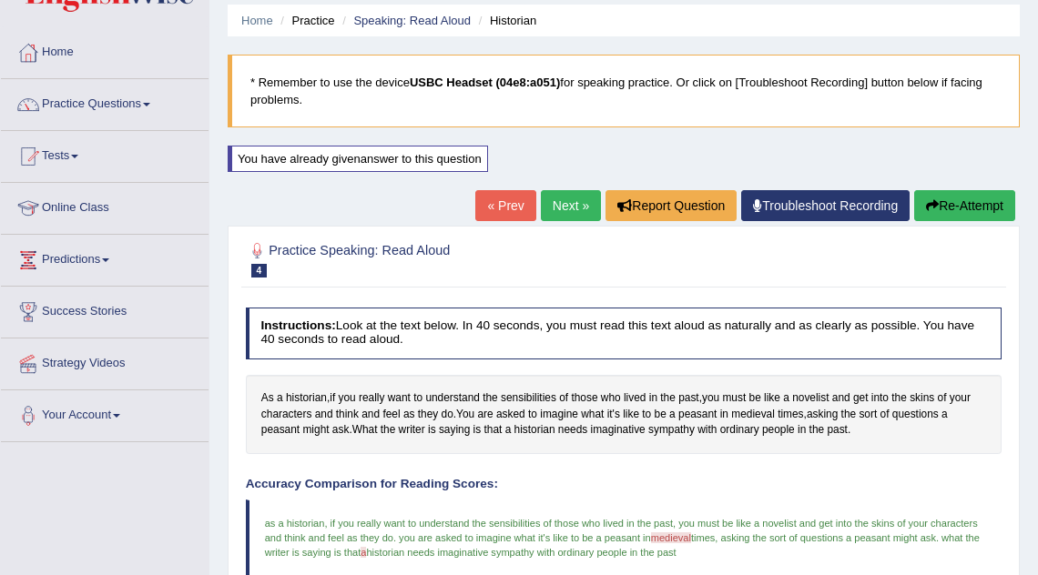
click at [559, 205] on link "Next »" at bounding box center [571, 205] width 60 height 31
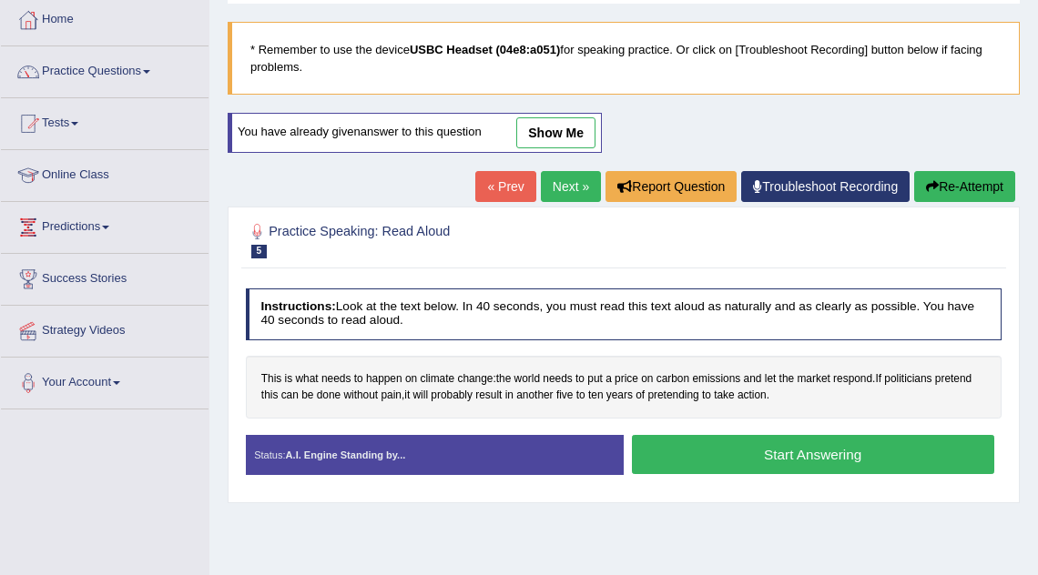
scroll to position [103, 0]
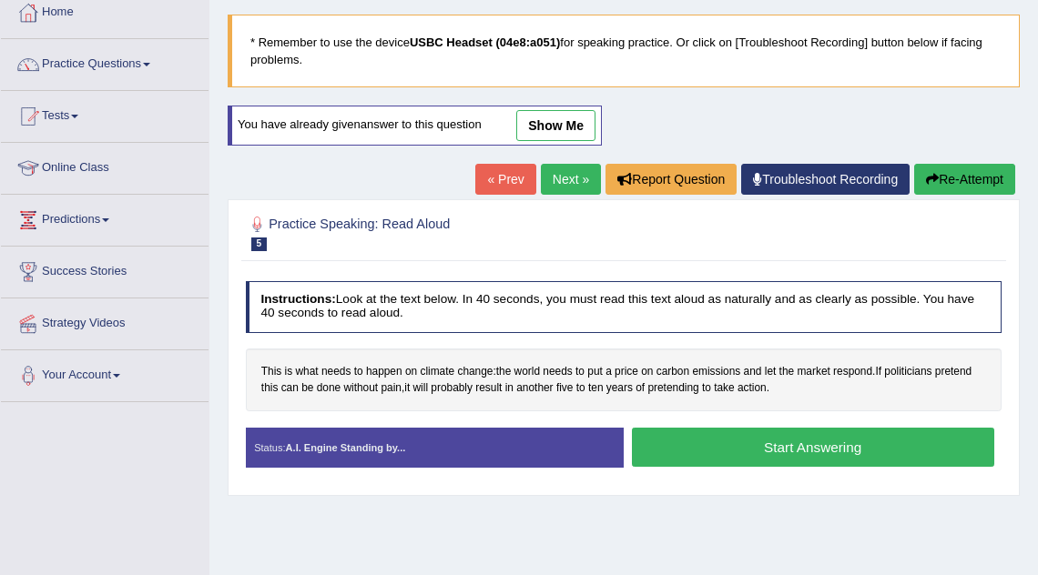
click at [790, 450] on button "Start Answering" at bounding box center [813, 447] width 362 height 39
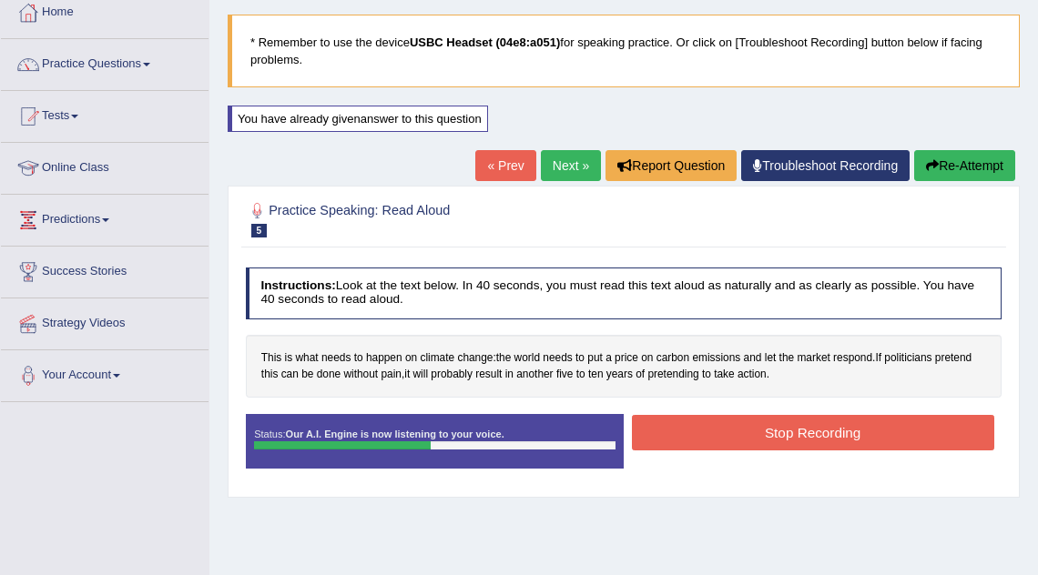
click at [791, 433] on button "Stop Recording" at bounding box center [813, 433] width 362 height 36
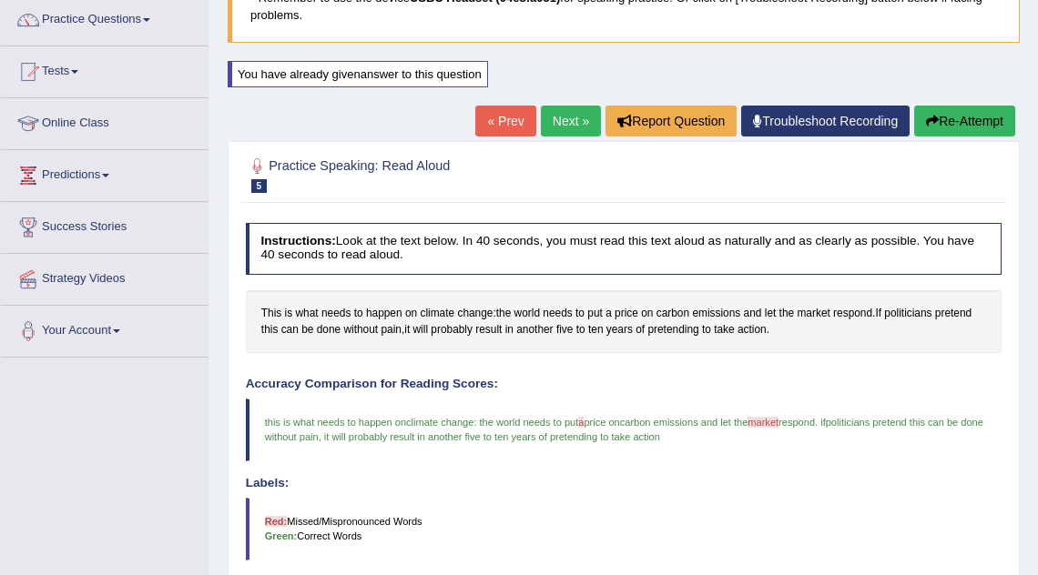
scroll to position [0, 0]
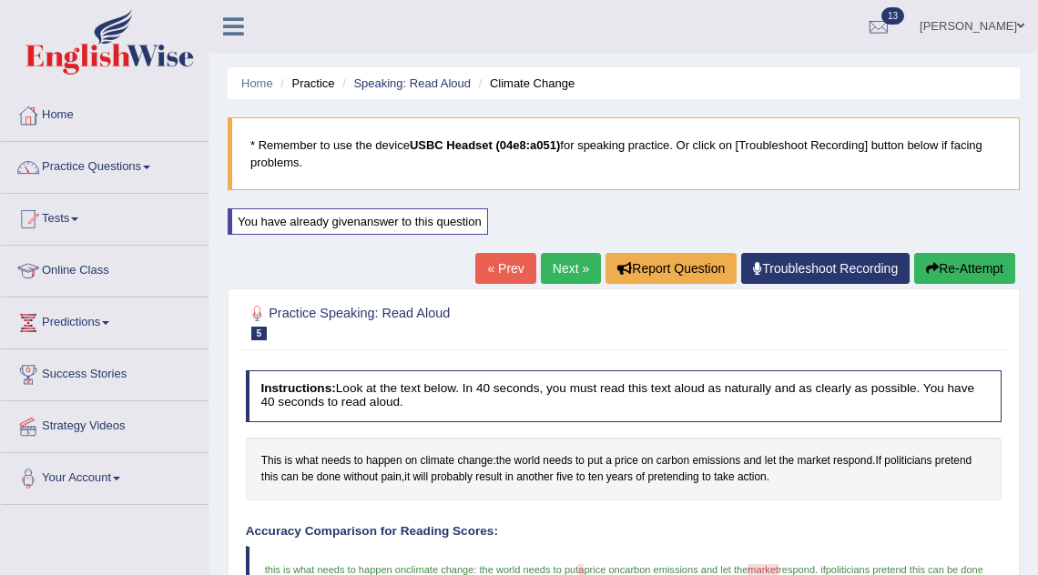
click at [556, 261] on link "Next »" at bounding box center [571, 268] width 60 height 31
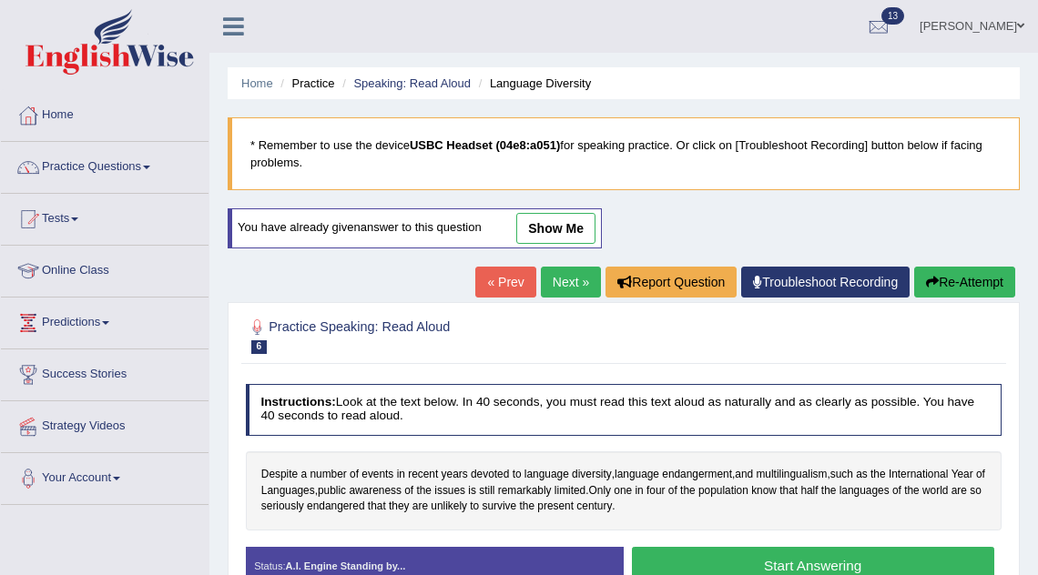
click at [701, 552] on button "Start Answering" at bounding box center [813, 566] width 362 height 39
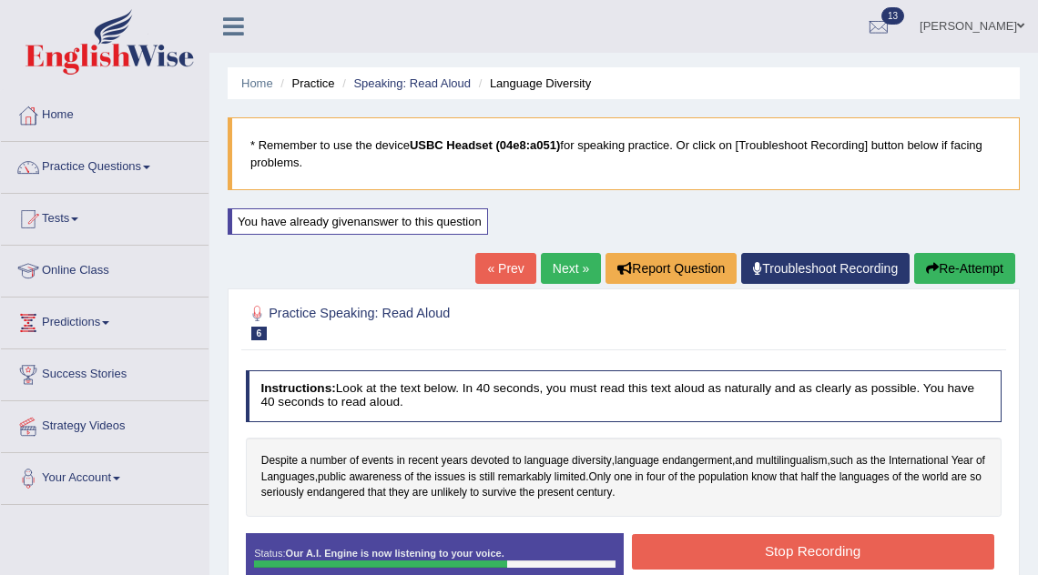
click at [701, 552] on button "Stop Recording" at bounding box center [813, 552] width 362 height 36
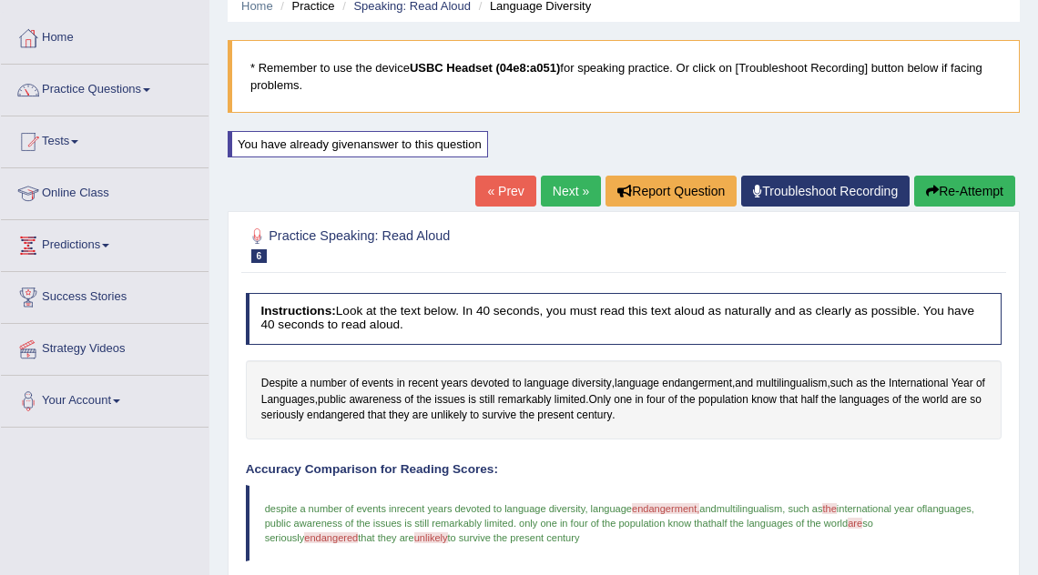
scroll to position [55, 0]
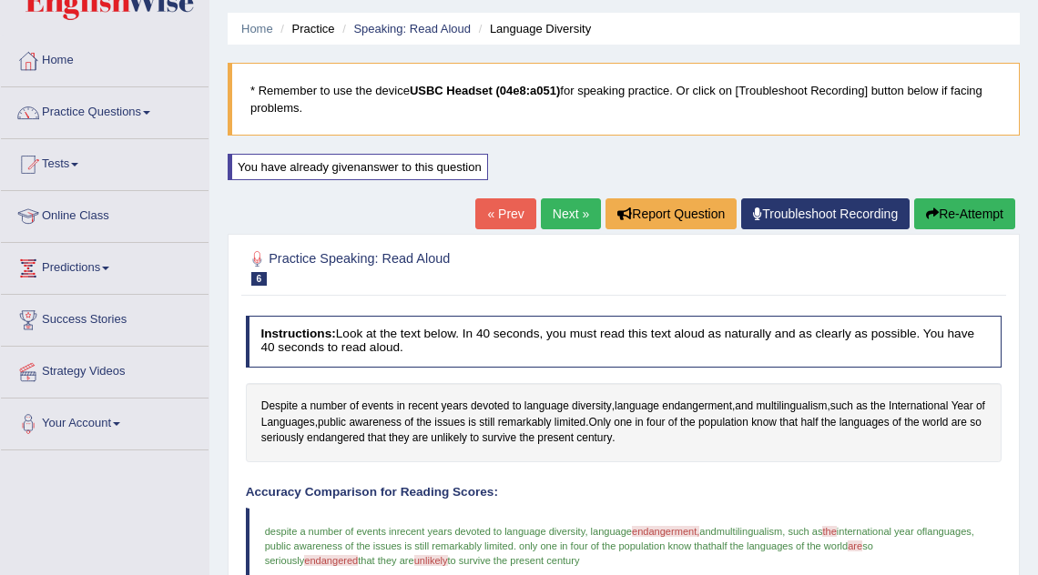
click at [554, 213] on link "Next »" at bounding box center [571, 213] width 60 height 31
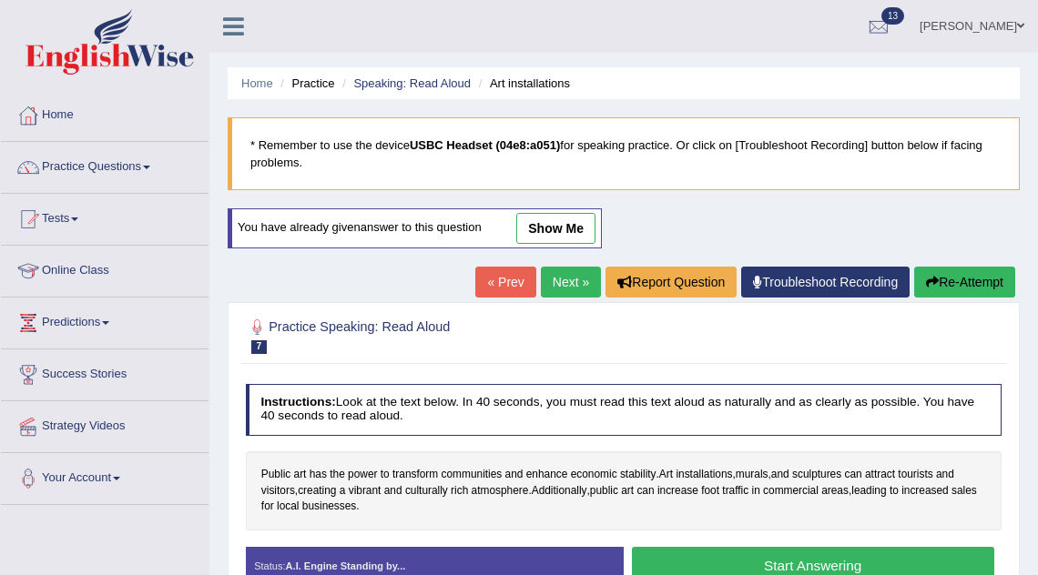
scroll to position [177, 0]
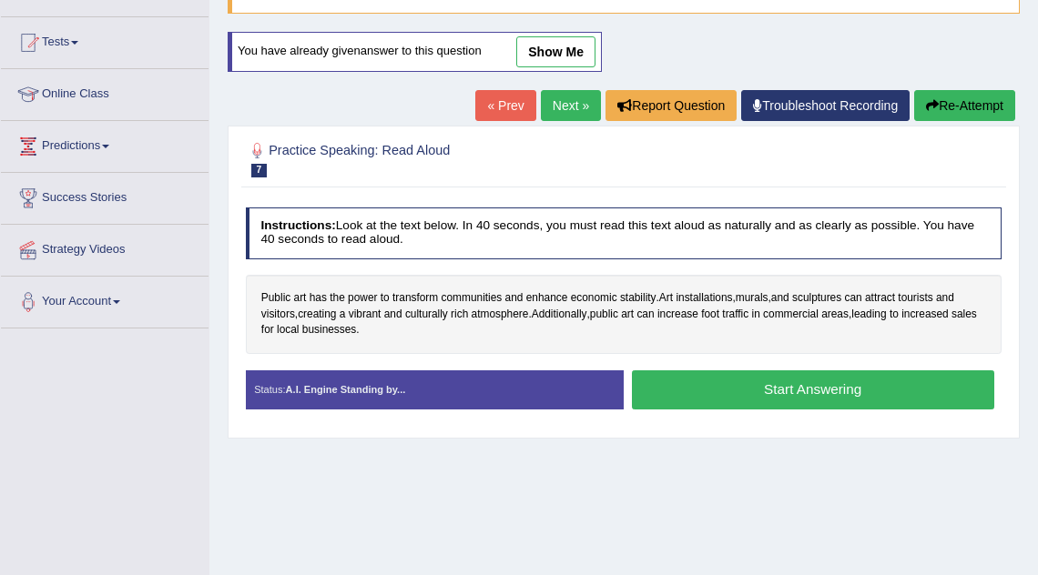
click at [721, 395] on button "Start Answering" at bounding box center [813, 390] width 362 height 39
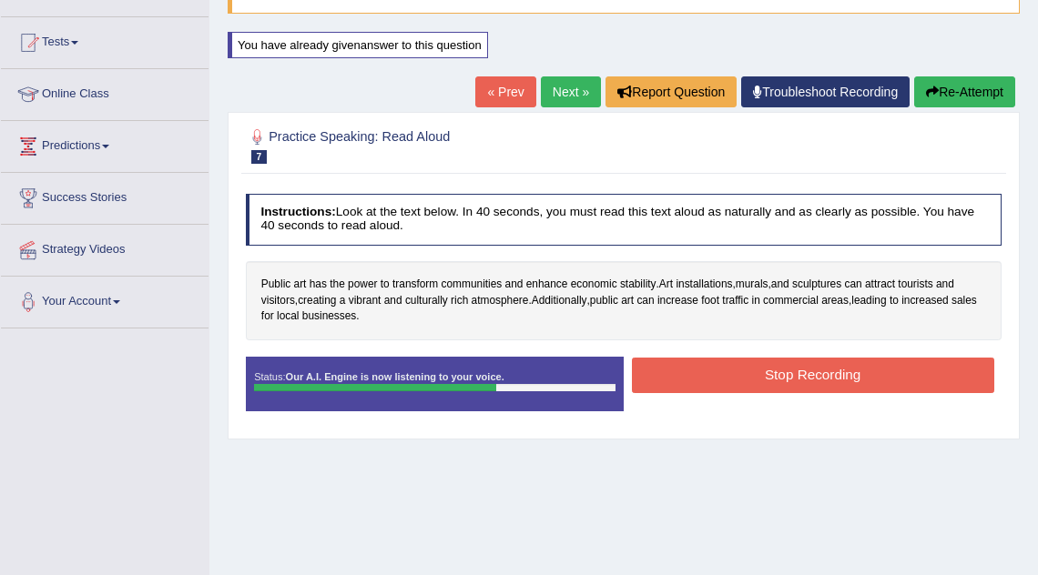
click at [749, 372] on button "Stop Recording" at bounding box center [813, 376] width 362 height 36
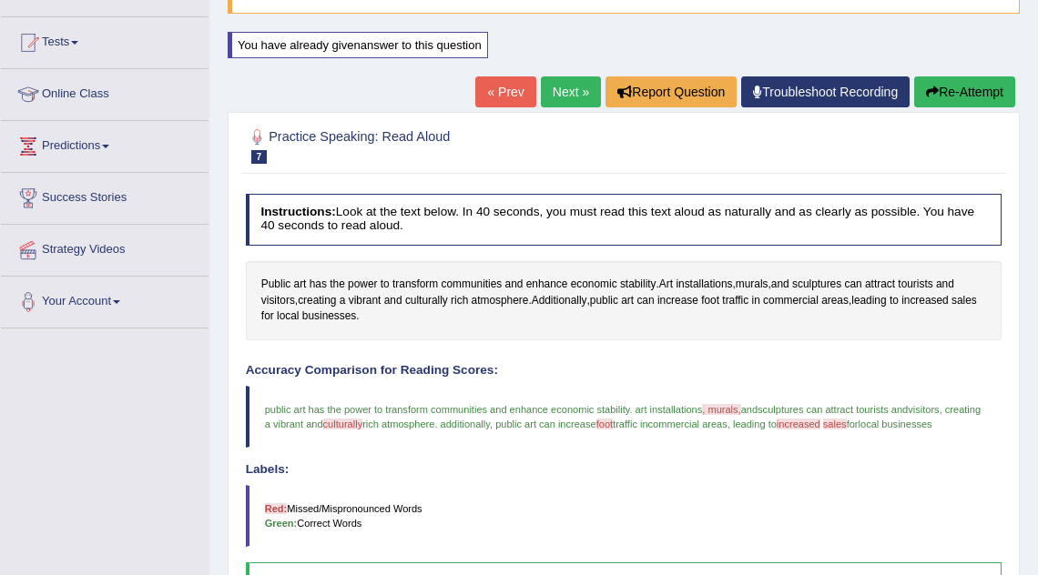
scroll to position [160, 0]
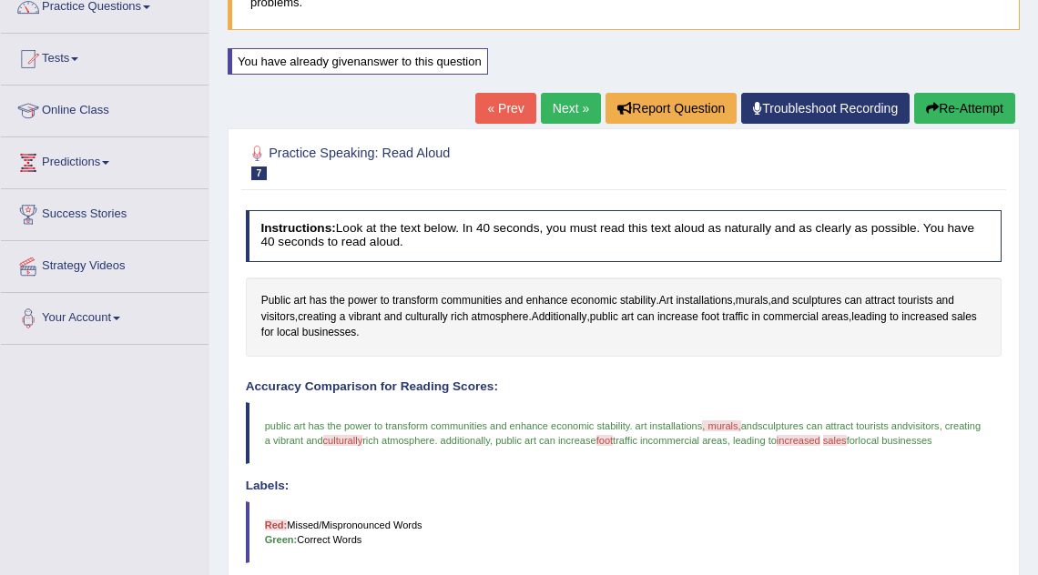
click at [565, 107] on link "Next »" at bounding box center [571, 108] width 60 height 31
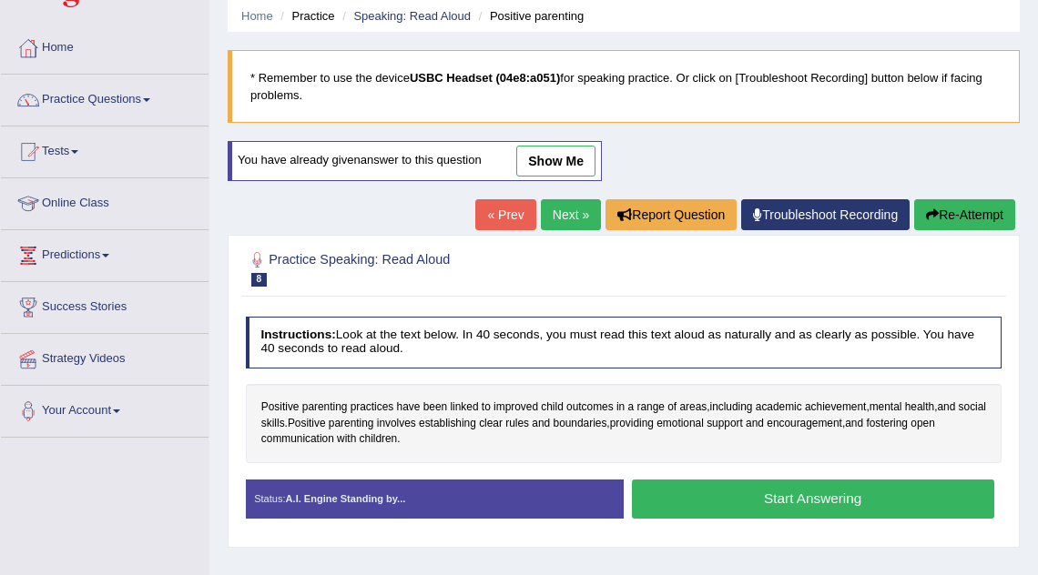
scroll to position [90, 0]
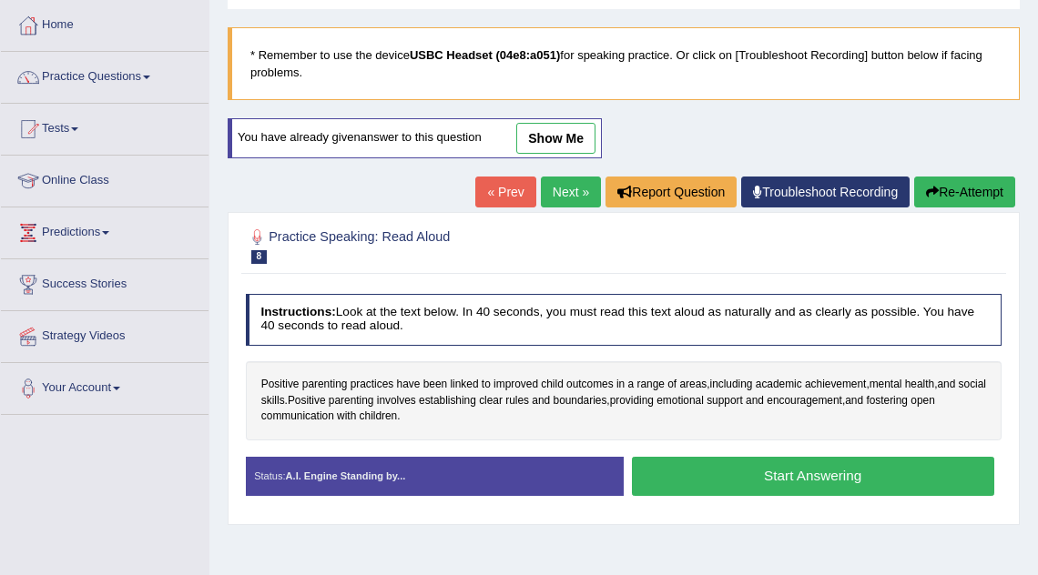
click at [710, 473] on button "Start Answering" at bounding box center [813, 476] width 362 height 39
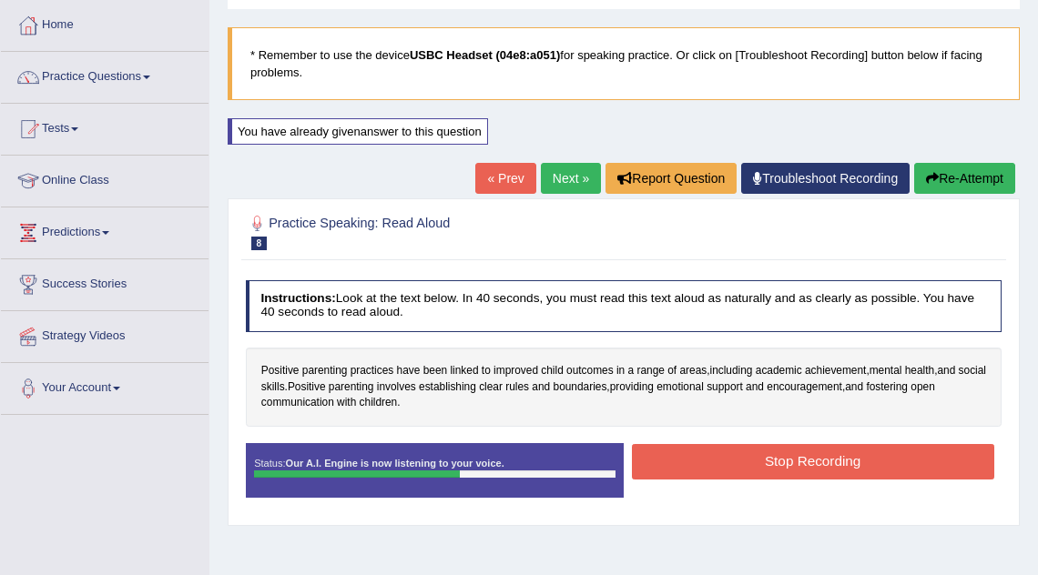
click at [759, 469] on button "Stop Recording" at bounding box center [813, 462] width 362 height 36
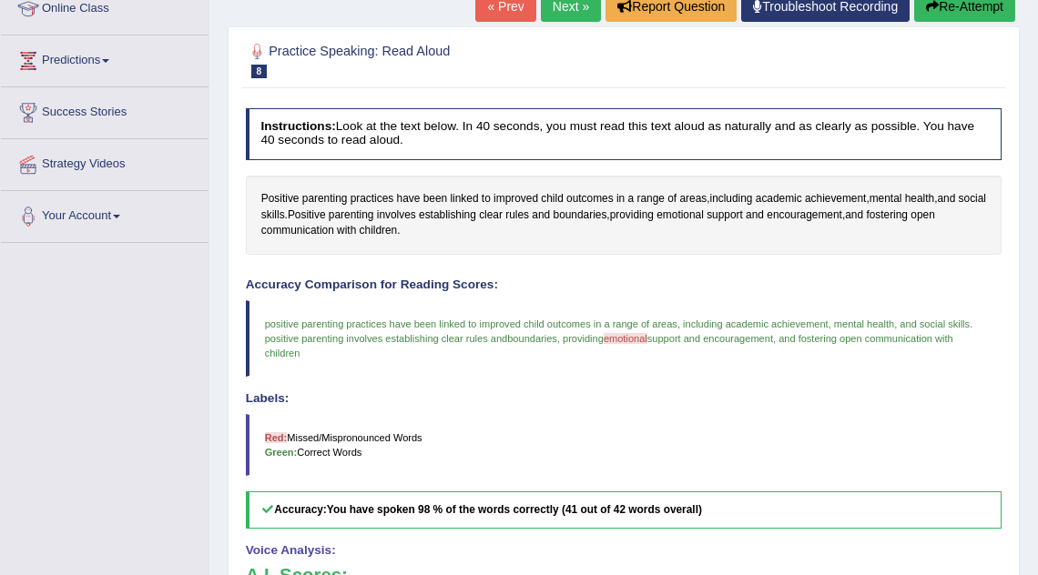
scroll to position [244, 0]
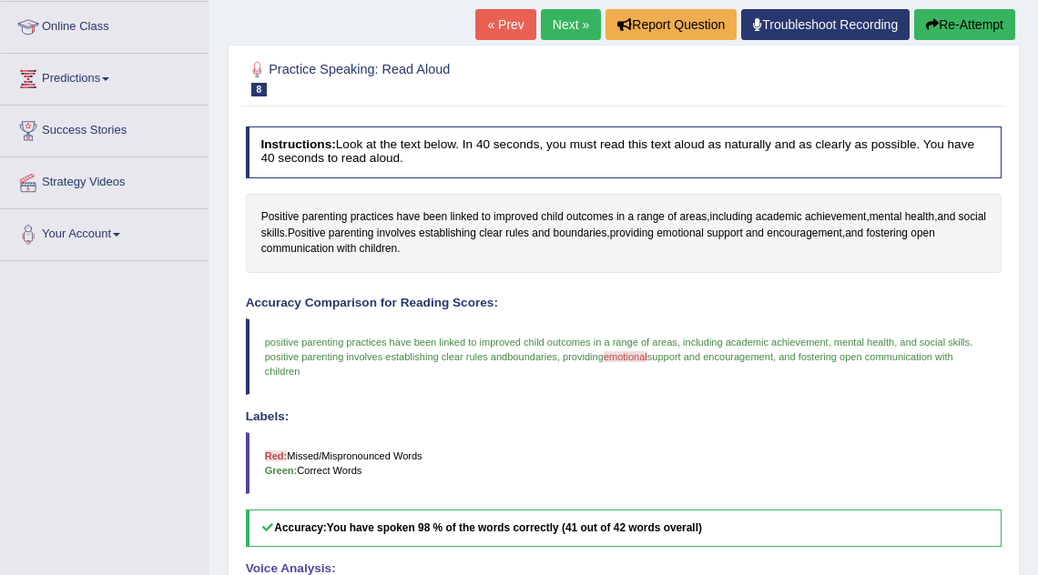
click at [562, 27] on link "Next »" at bounding box center [571, 24] width 60 height 31
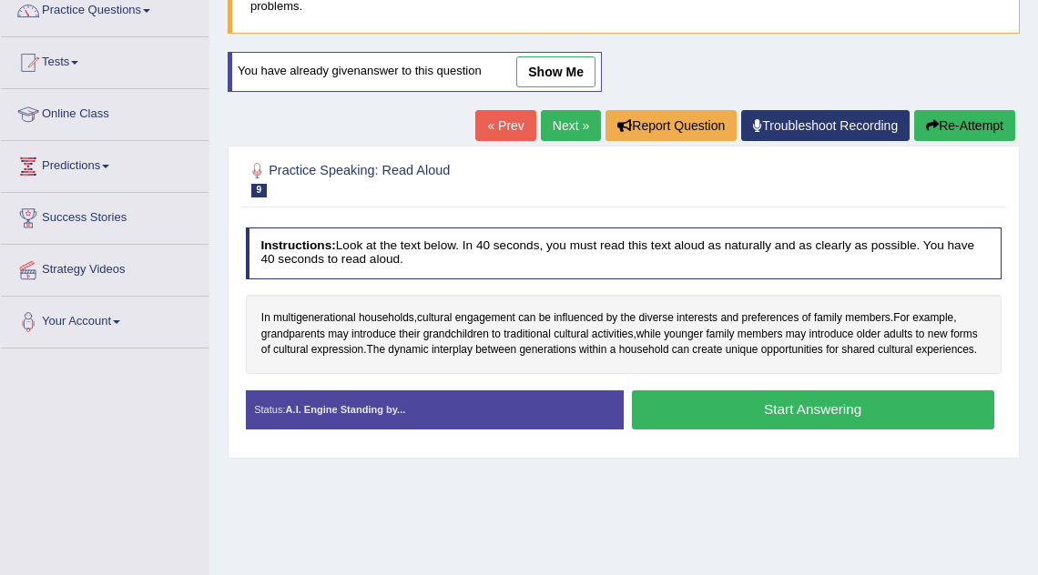
scroll to position [158, 0]
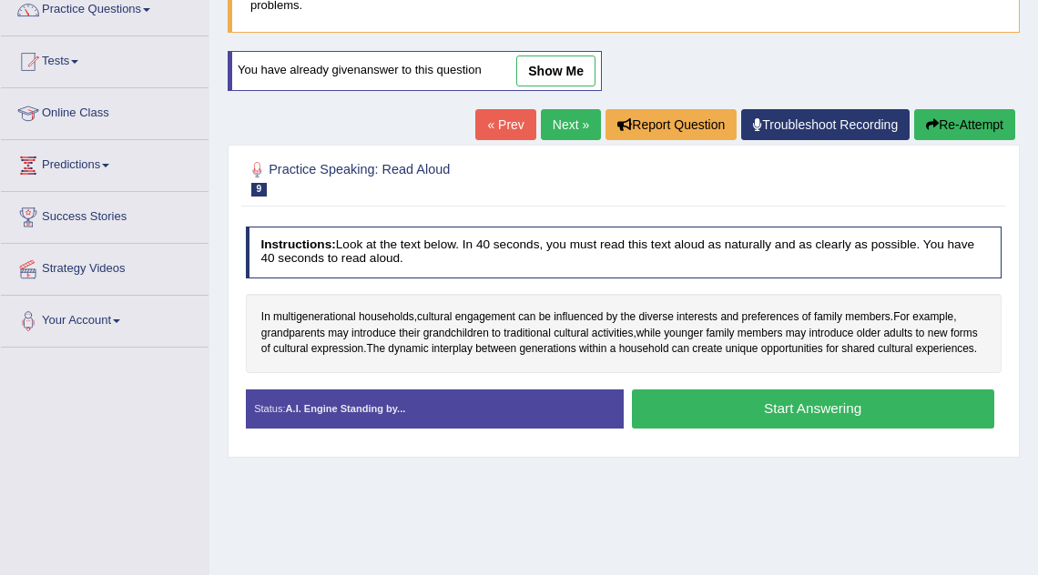
click at [737, 429] on button "Start Answering" at bounding box center [813, 409] width 362 height 39
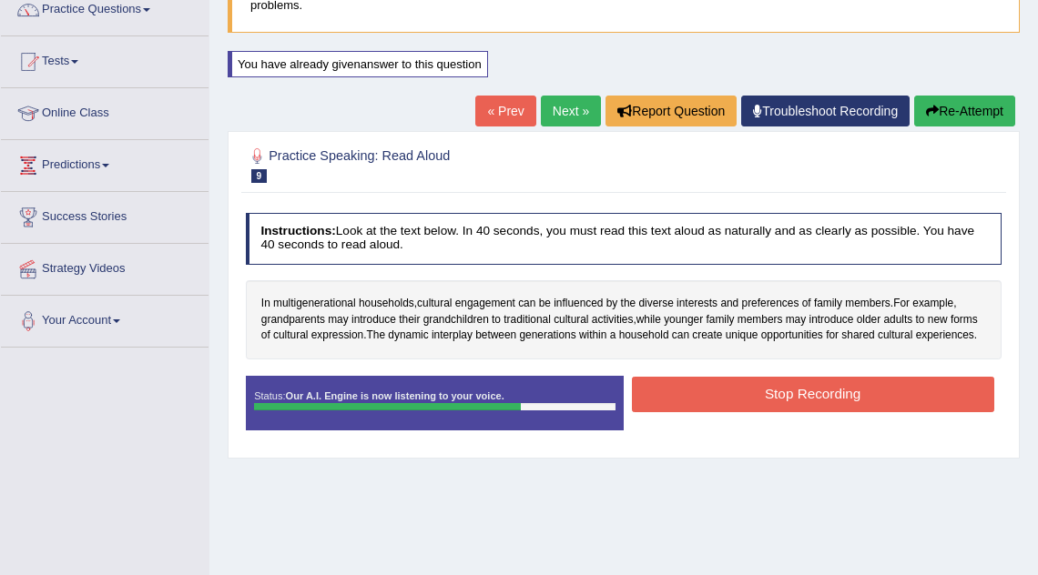
click at [737, 417] on div "Stop Recording" at bounding box center [813, 397] width 378 height 40
click at [736, 402] on button "Stop Recording" at bounding box center [813, 395] width 362 height 36
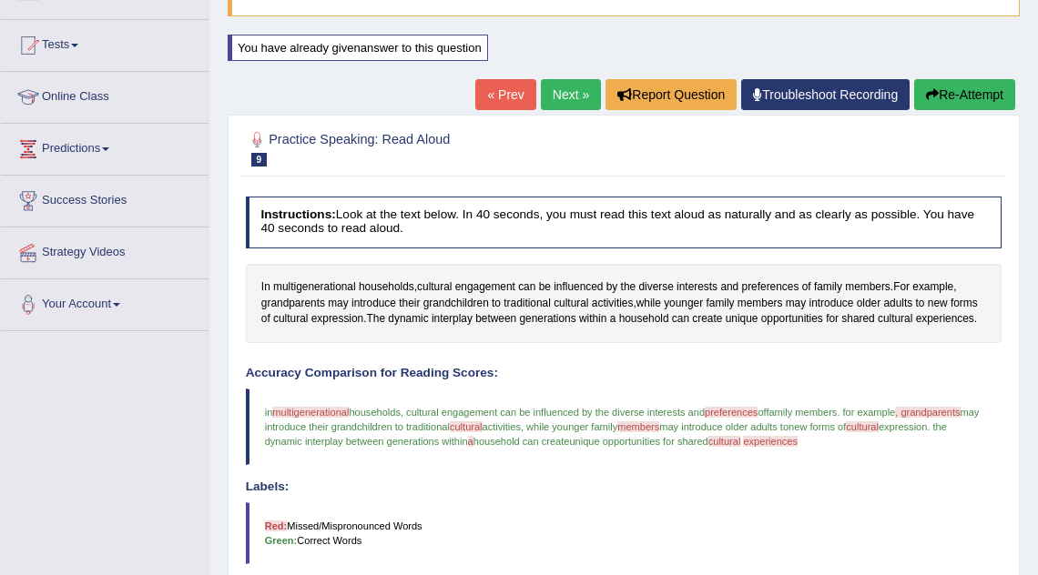
scroll to position [166, 0]
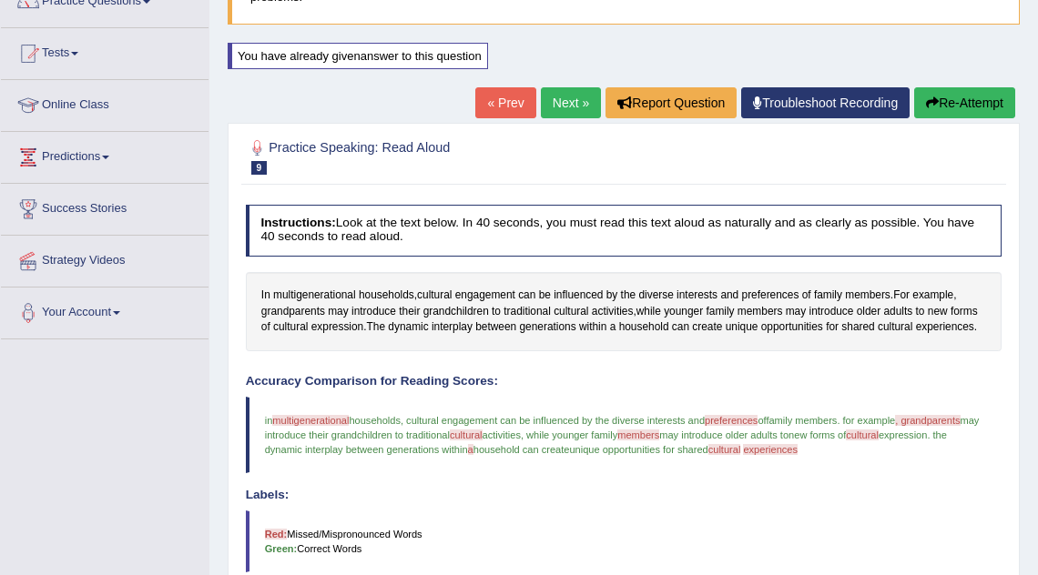
click at [566, 98] on link "Next »" at bounding box center [571, 102] width 60 height 31
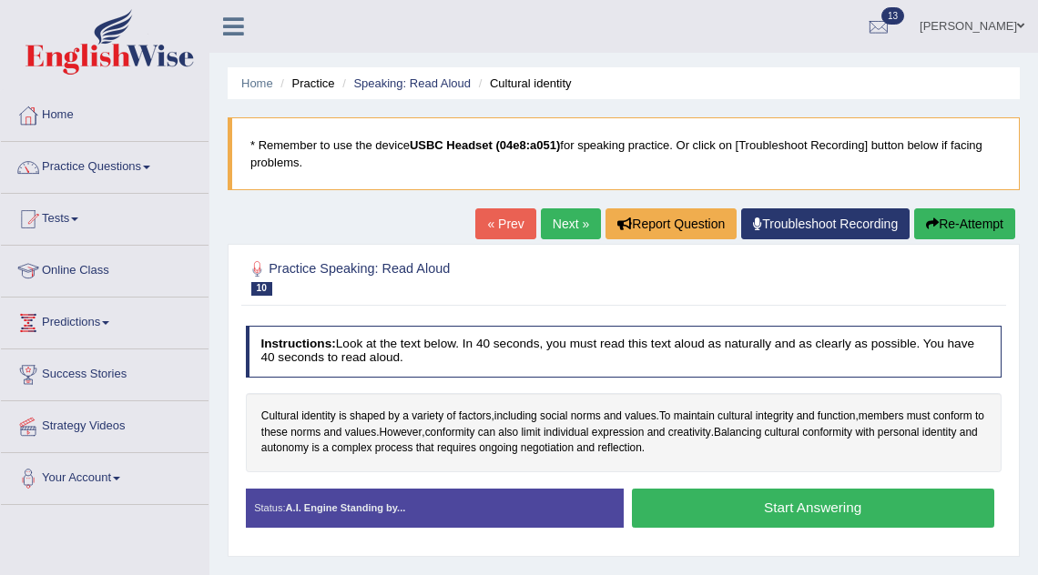
click at [671, 507] on button "Start Answering" at bounding box center [813, 508] width 362 height 39
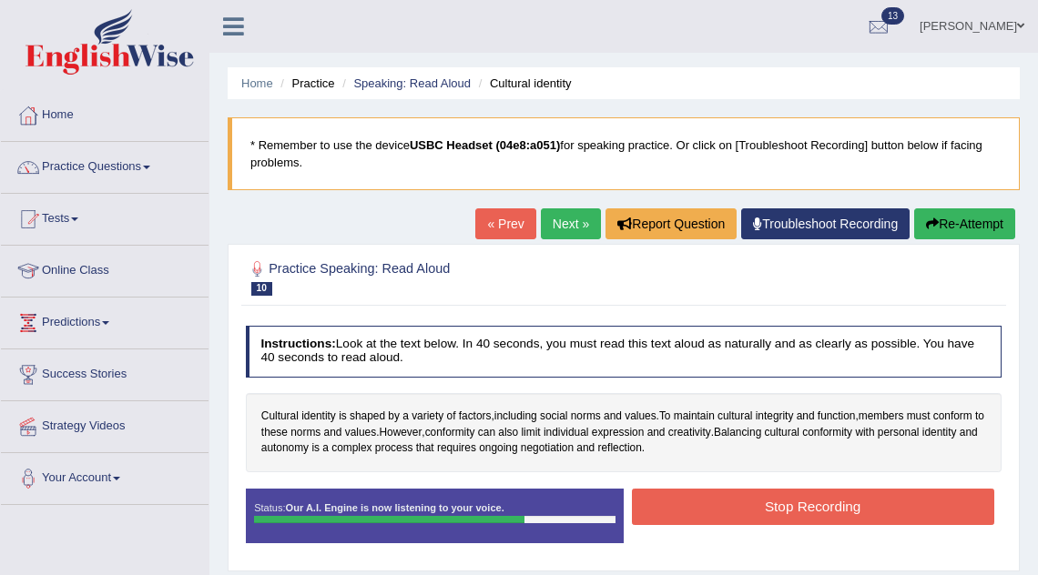
click at [758, 513] on button "Stop Recording" at bounding box center [813, 507] width 362 height 36
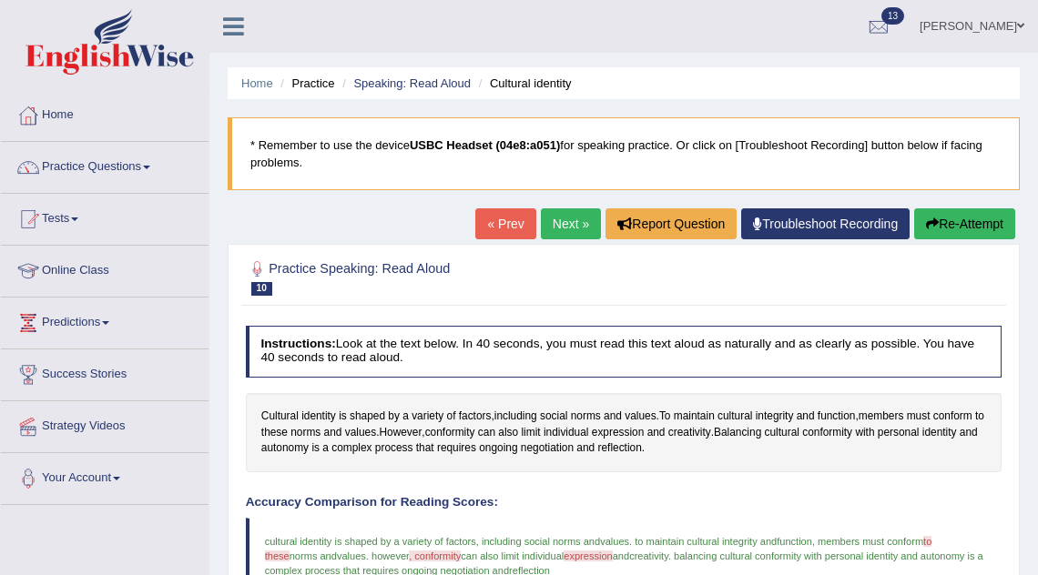
click at [321, 84] on li "Practice" at bounding box center [305, 83] width 58 height 17
click at [322, 80] on li "Practice" at bounding box center [305, 83] width 58 height 17
click at [133, 170] on link "Practice Questions" at bounding box center [105, 165] width 208 height 46
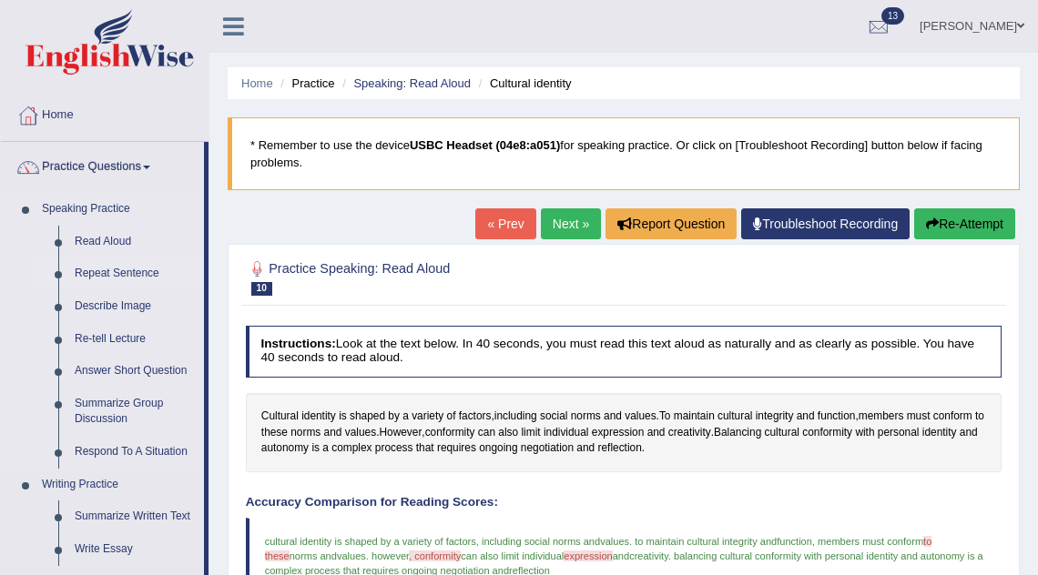
click at [121, 276] on link "Repeat Sentence" at bounding box center [134, 274] width 137 height 33
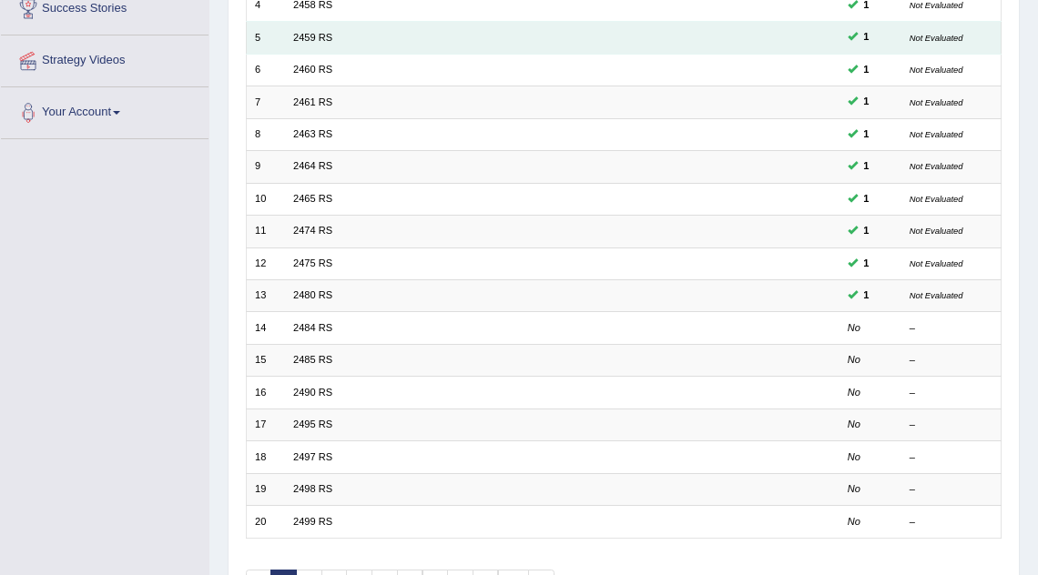
scroll to position [373, 0]
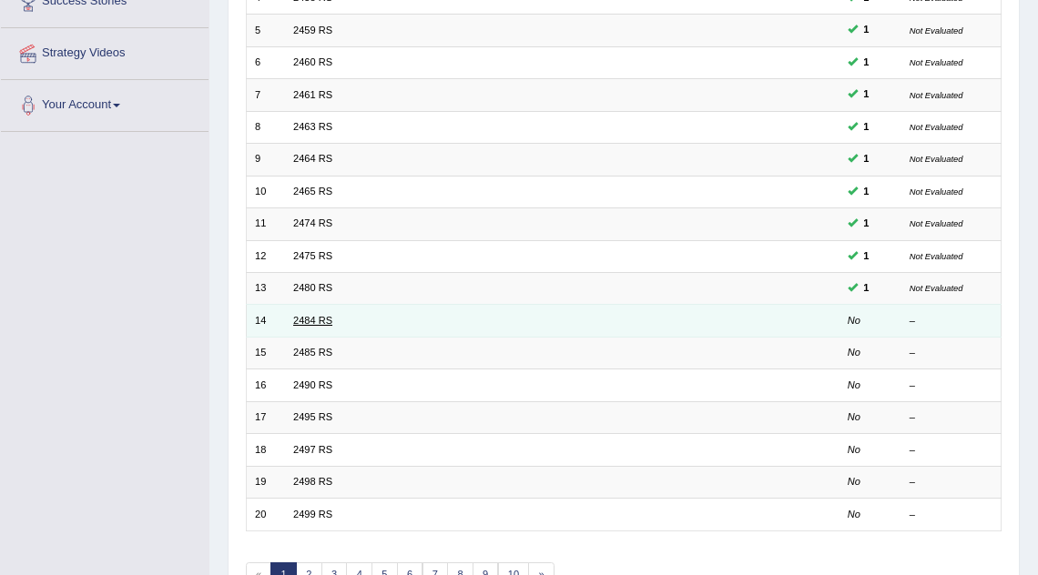
click at [317, 320] on link "2484 RS" at bounding box center [312, 320] width 39 height 11
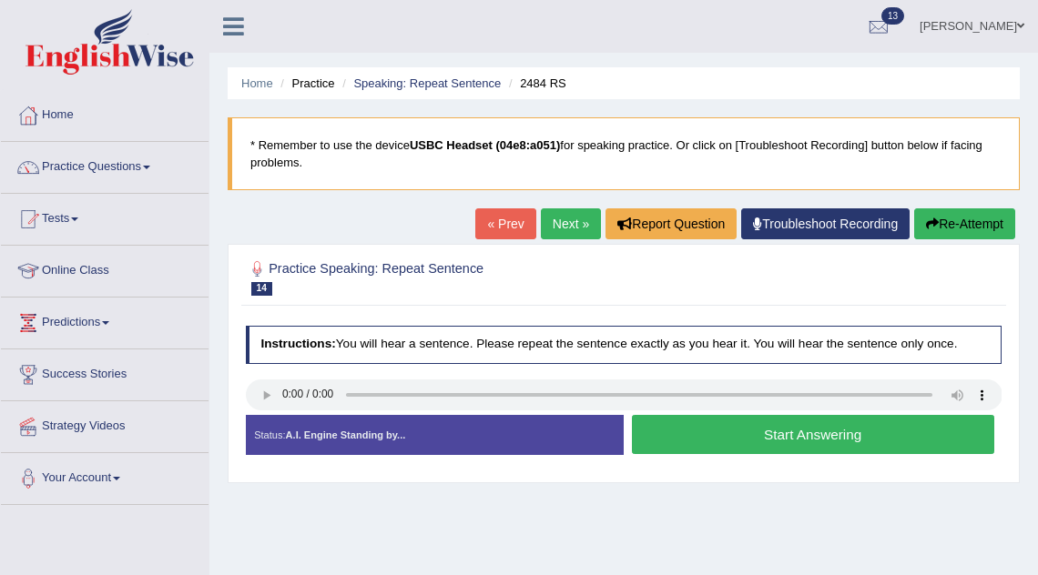
click at [754, 439] on button "Start Answering" at bounding box center [813, 434] width 362 height 39
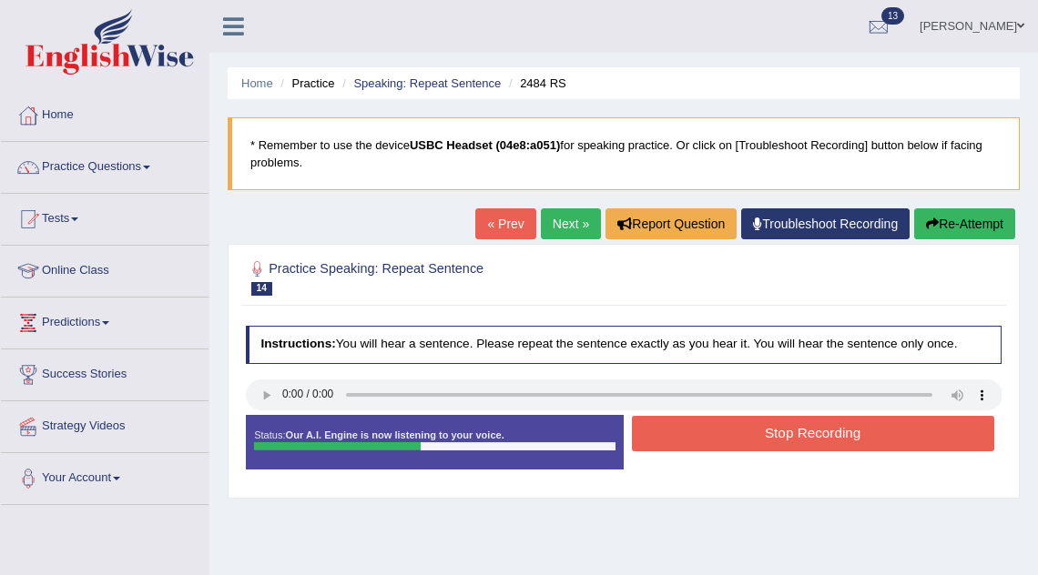
click at [754, 439] on button "Stop Recording" at bounding box center [813, 434] width 362 height 36
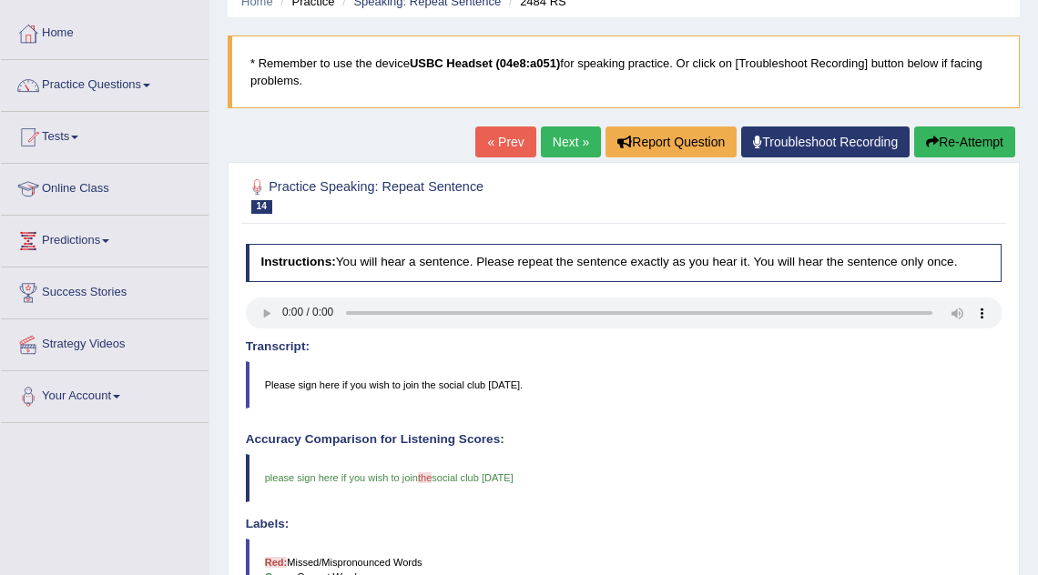
scroll to position [83, 0]
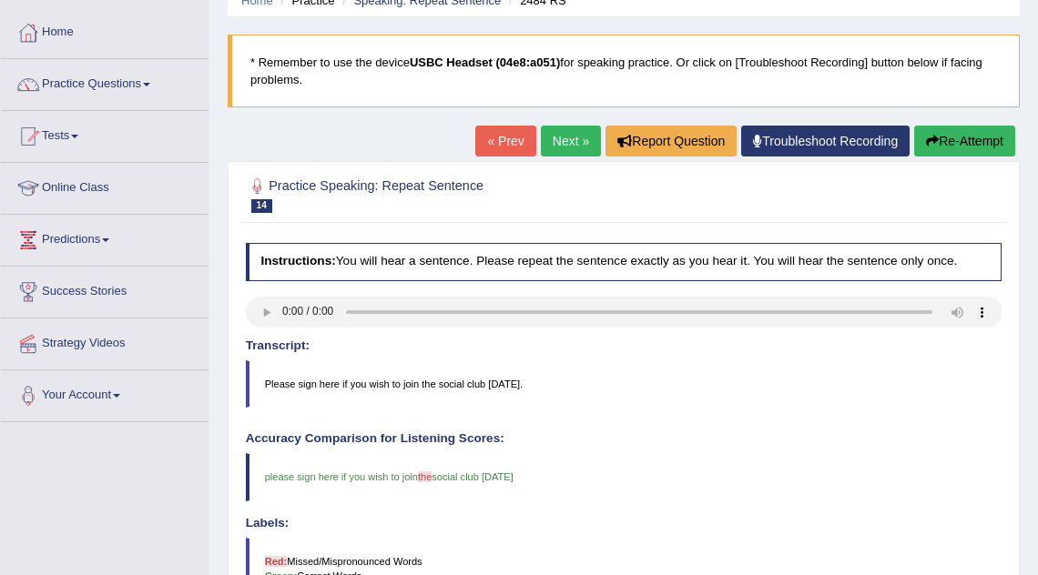
click at [559, 131] on link "Next »" at bounding box center [571, 141] width 60 height 31
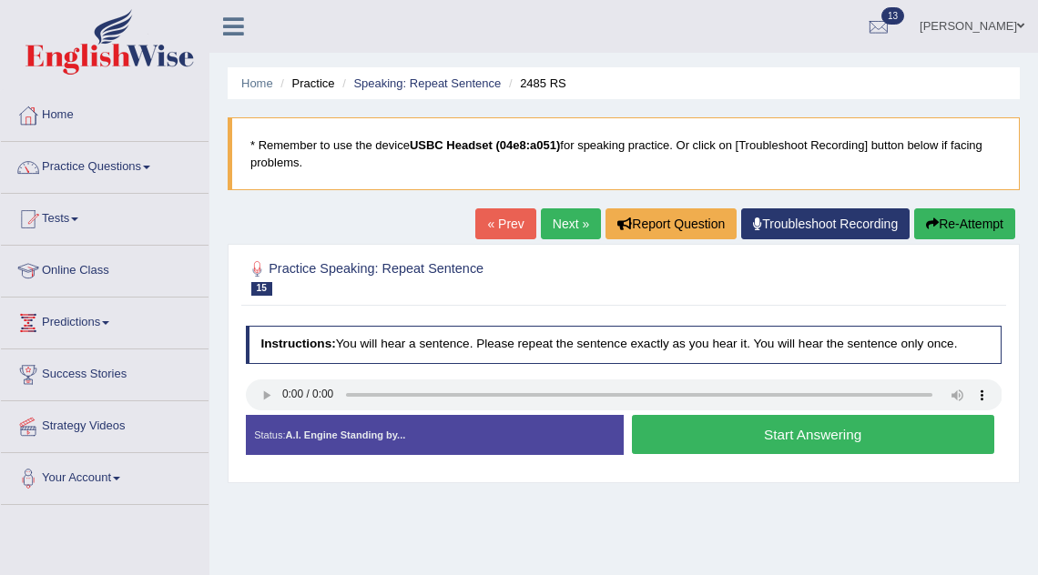
click at [705, 439] on button "Start Answering" at bounding box center [813, 434] width 362 height 39
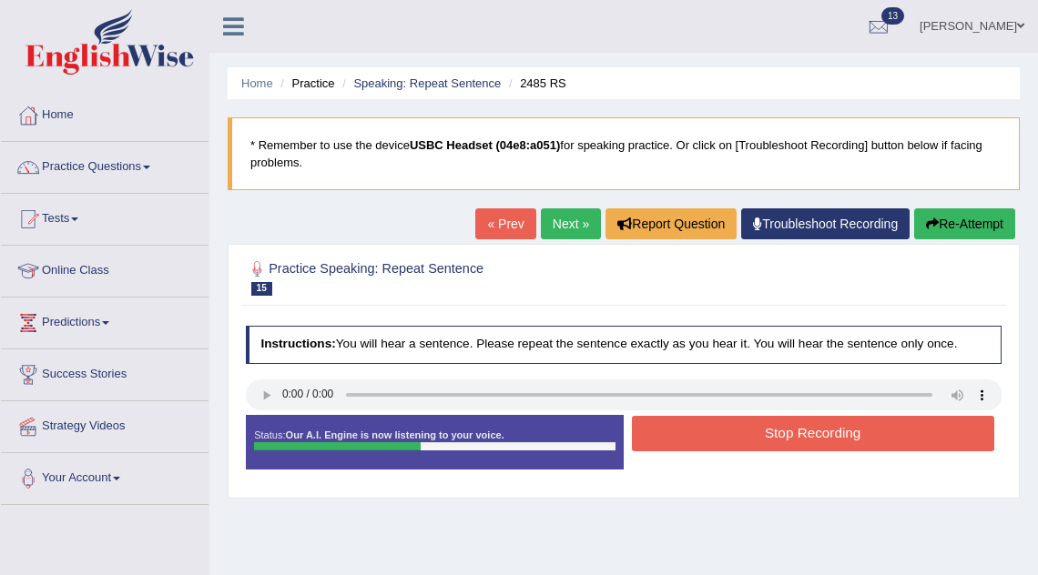
click at [705, 439] on button "Stop Recording" at bounding box center [813, 434] width 362 height 36
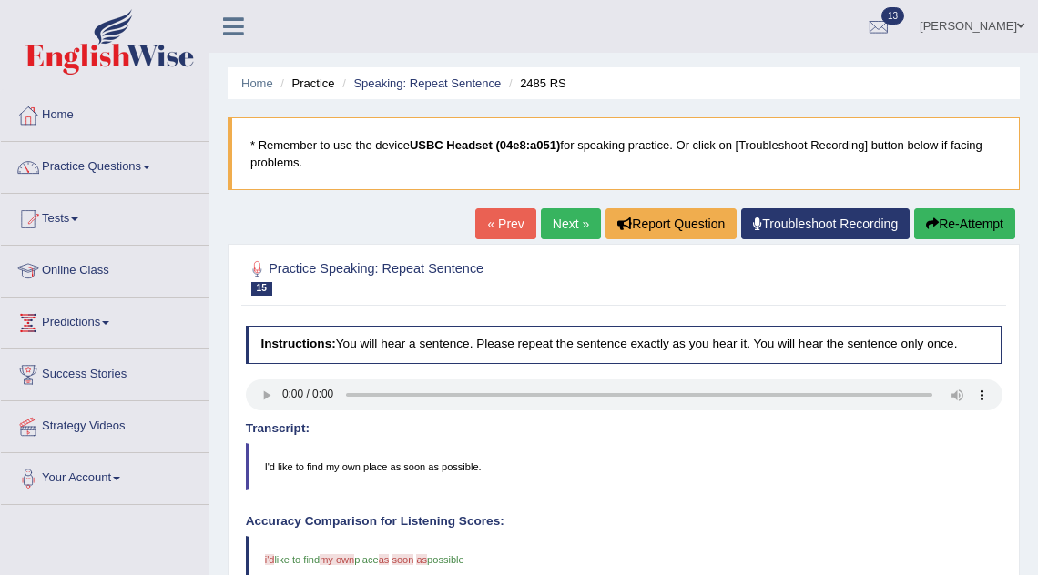
click at [551, 219] on link "Next »" at bounding box center [571, 224] width 60 height 31
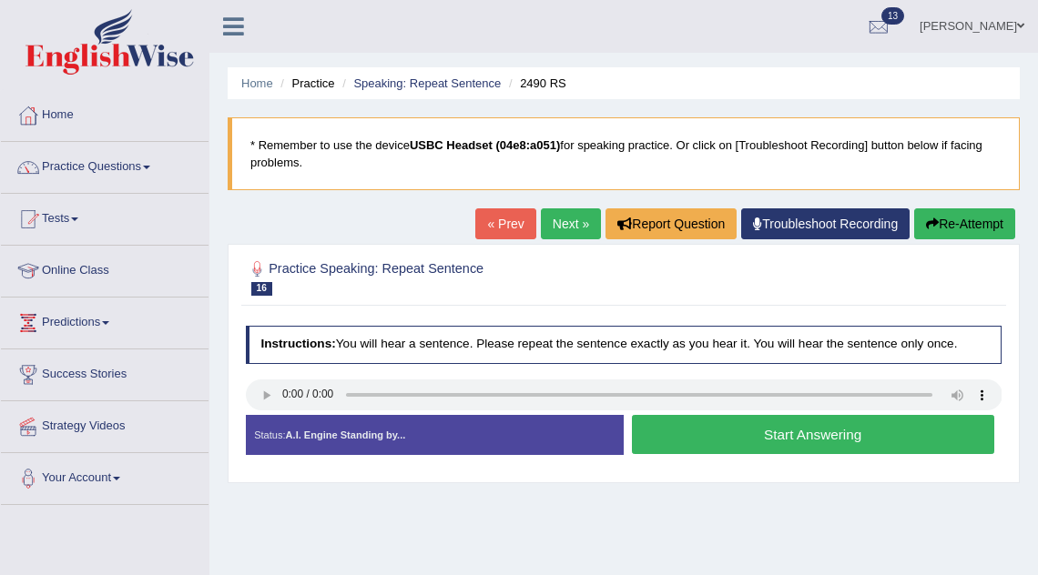
click at [737, 440] on button "Start Answering" at bounding box center [813, 434] width 362 height 39
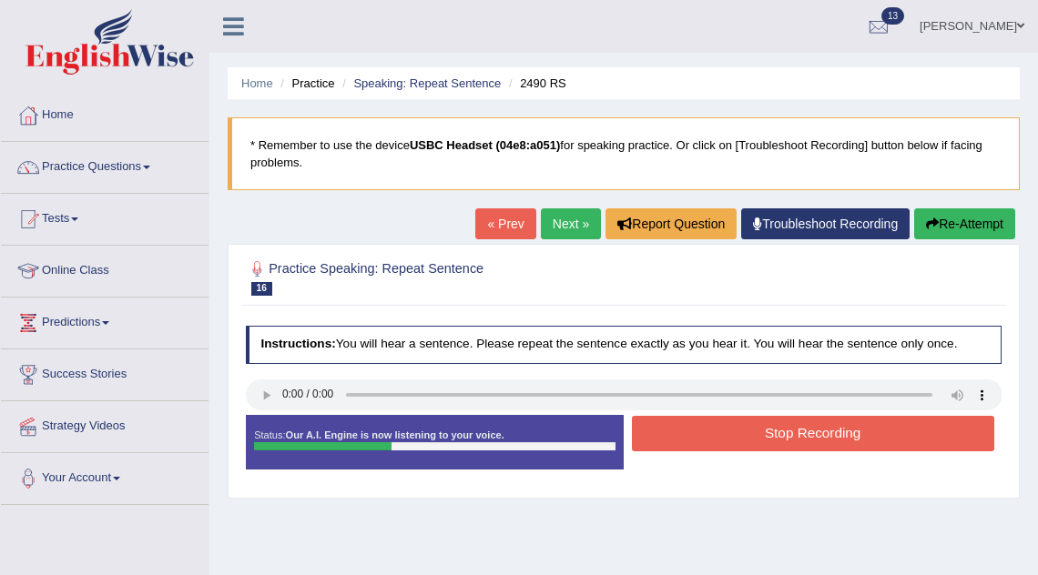
click at [737, 440] on button "Stop Recording" at bounding box center [813, 434] width 362 height 36
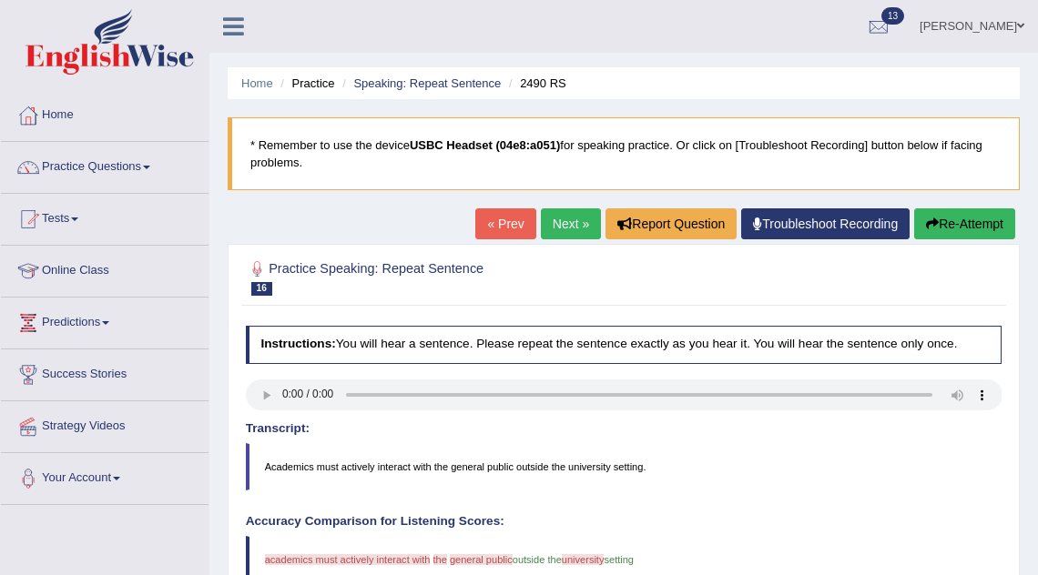
click at [565, 218] on link "Next »" at bounding box center [571, 224] width 60 height 31
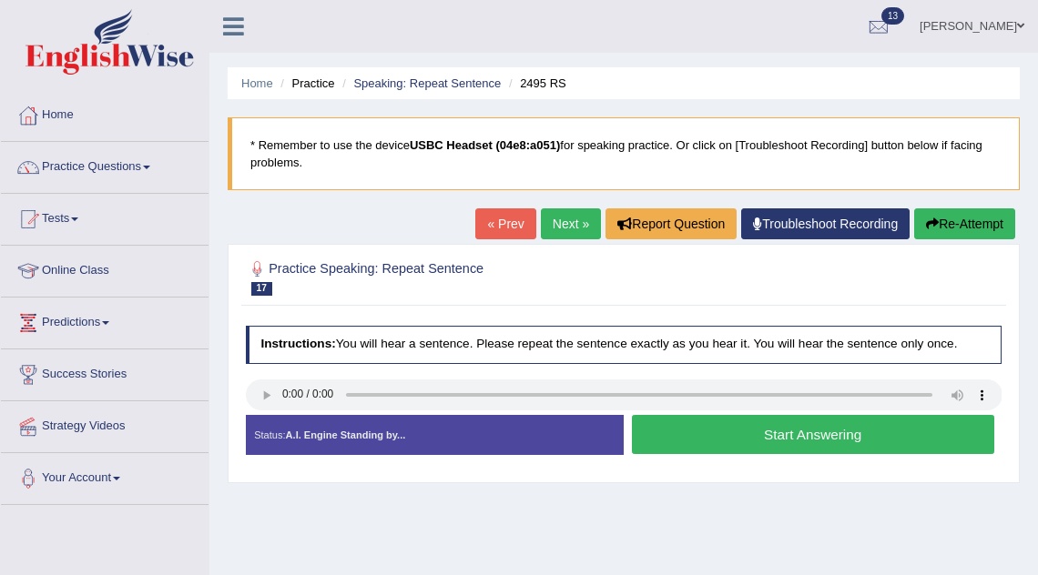
click at [765, 441] on button "Start Answering" at bounding box center [813, 434] width 362 height 39
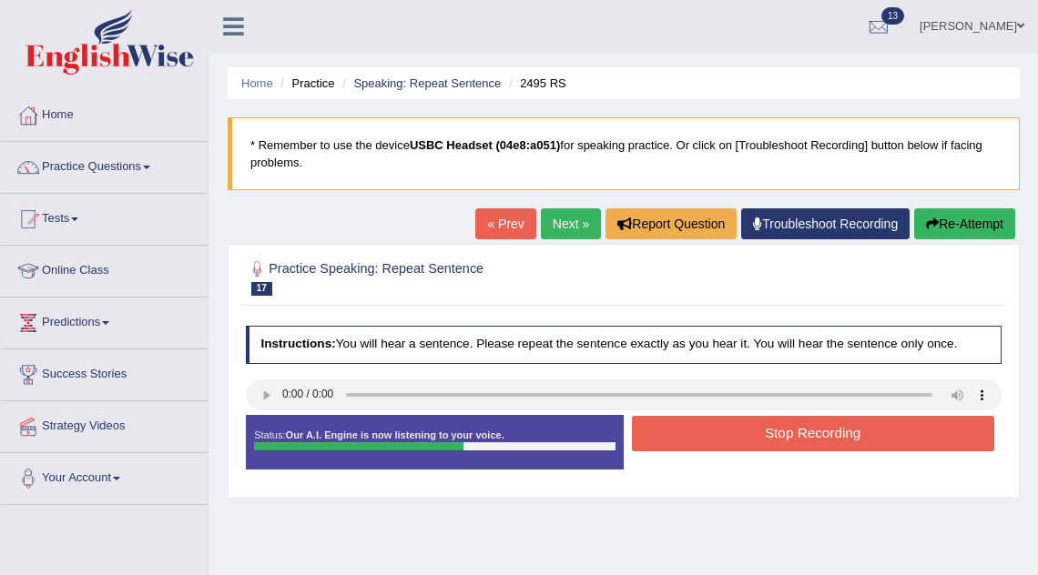
click at [765, 441] on button "Stop Recording" at bounding box center [813, 434] width 362 height 36
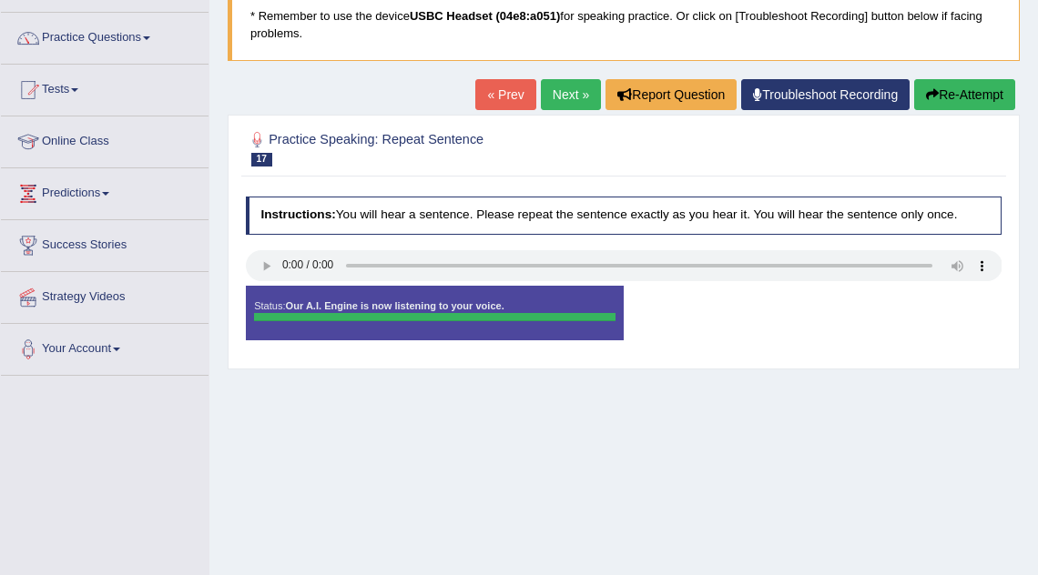
scroll to position [132, 0]
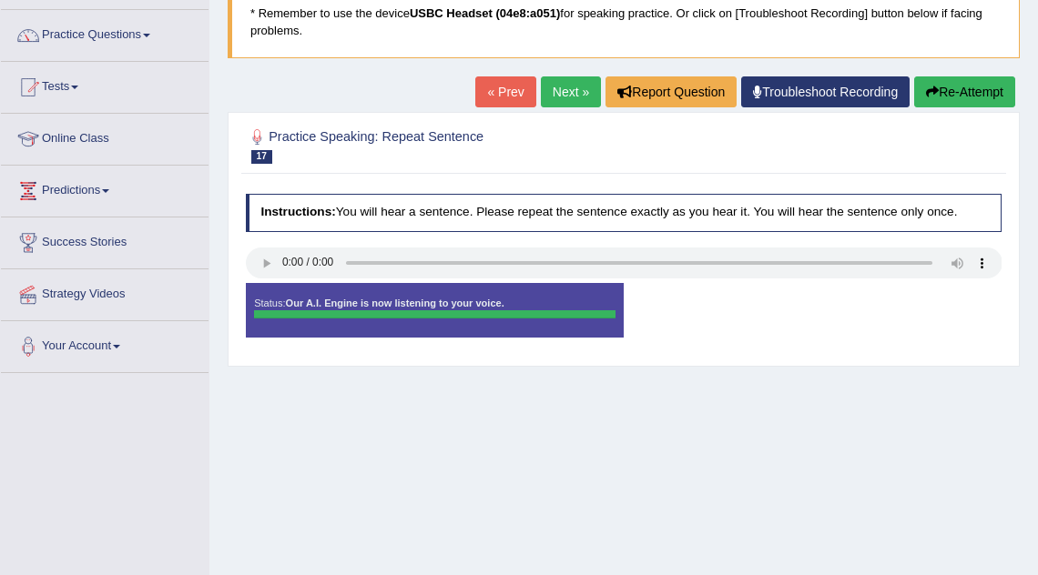
click at [642, 311] on div "Status: Our A.I. Engine is now listening to your voice. Start Answering Stop Re…" at bounding box center [624, 318] width 757 height 70
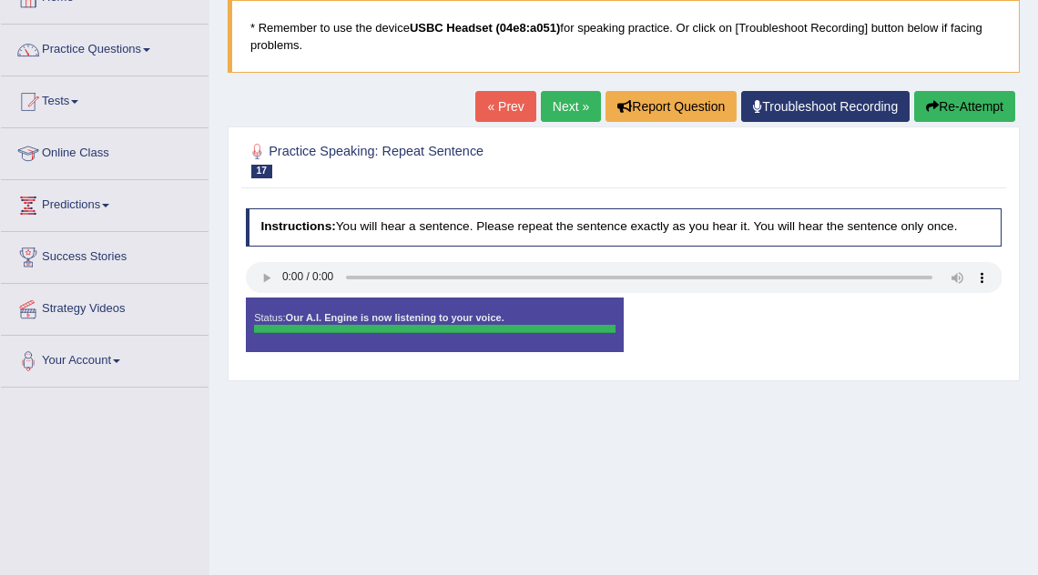
scroll to position [0, 0]
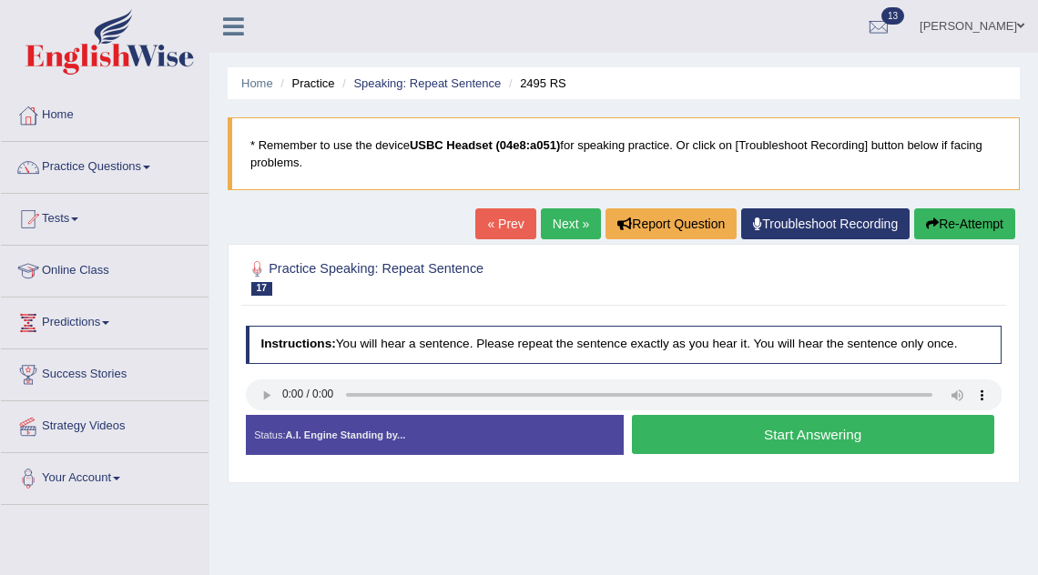
click at [772, 440] on button "Start Answering" at bounding box center [813, 434] width 362 height 39
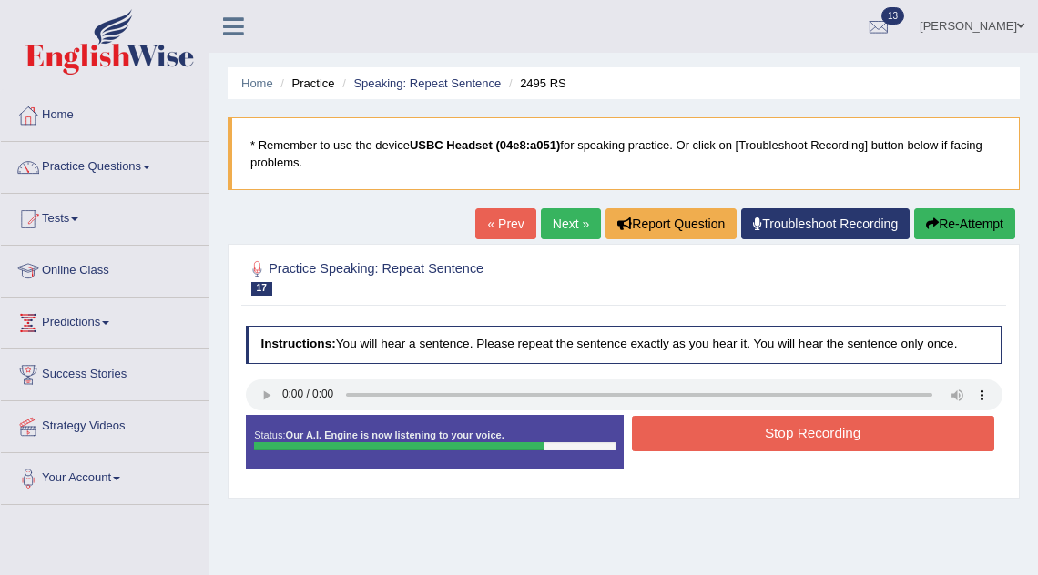
click at [738, 439] on button "Stop Recording" at bounding box center [813, 434] width 362 height 36
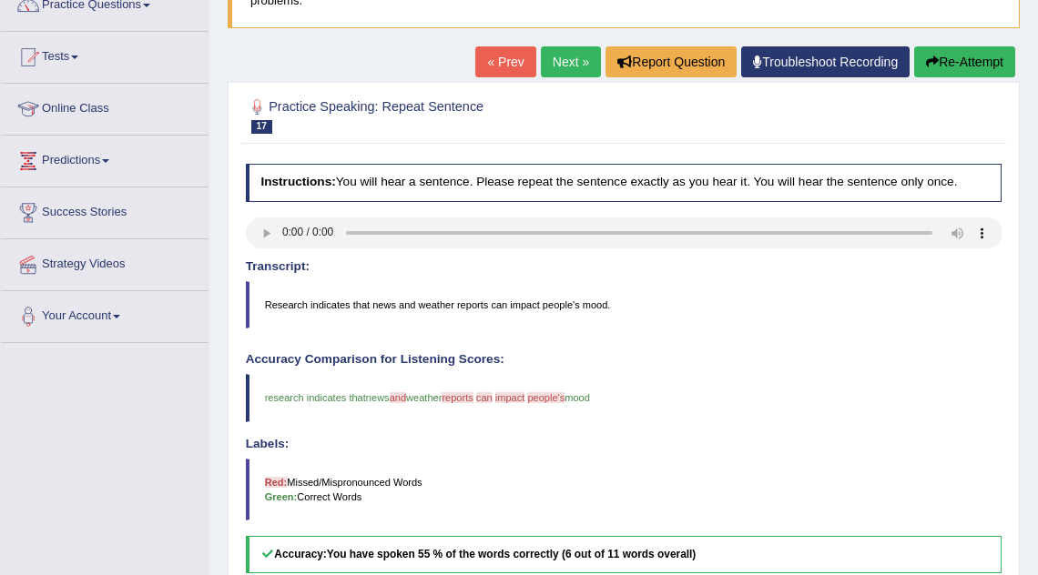
scroll to position [150, 0]
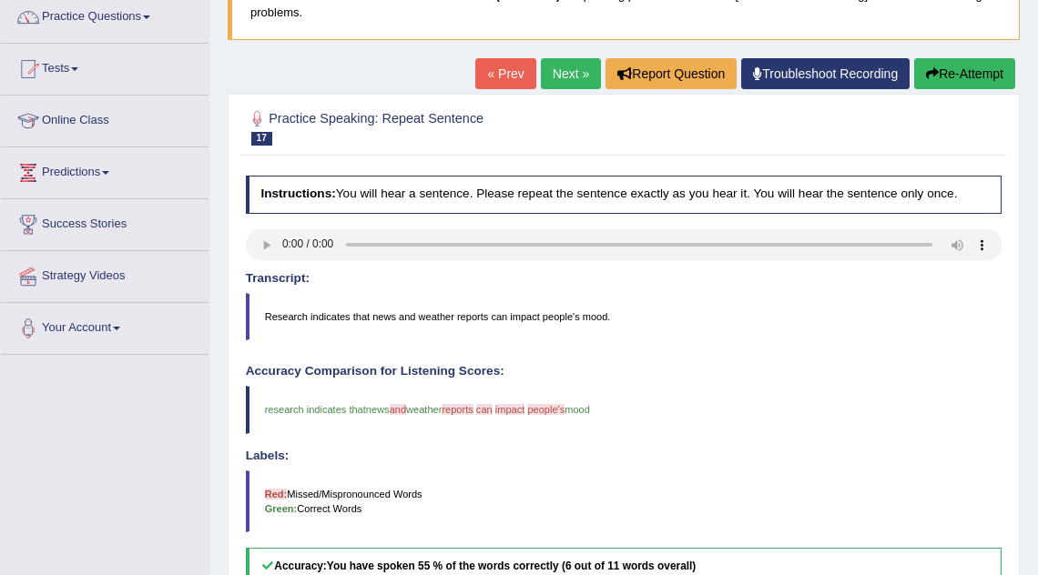
click at [576, 70] on link "Next »" at bounding box center [571, 73] width 60 height 31
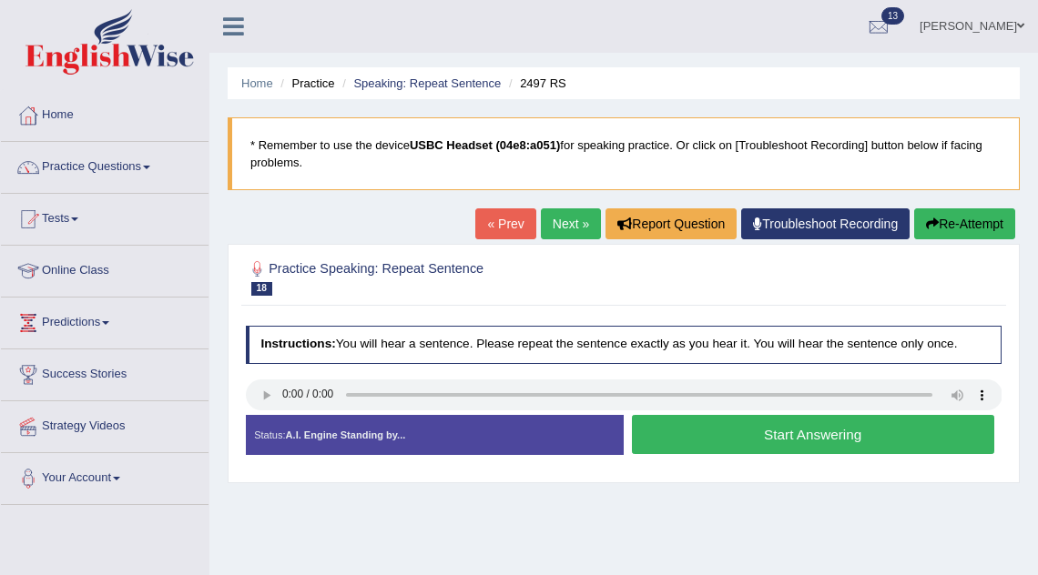
click at [760, 428] on button "Start Answering" at bounding box center [813, 434] width 362 height 39
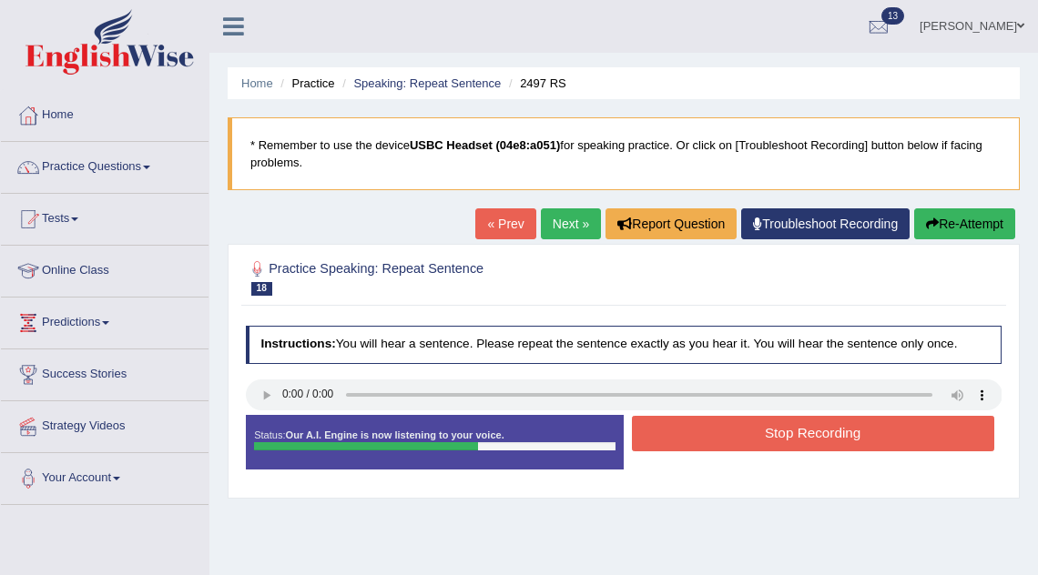
click at [775, 434] on button "Stop Recording" at bounding box center [813, 434] width 362 height 36
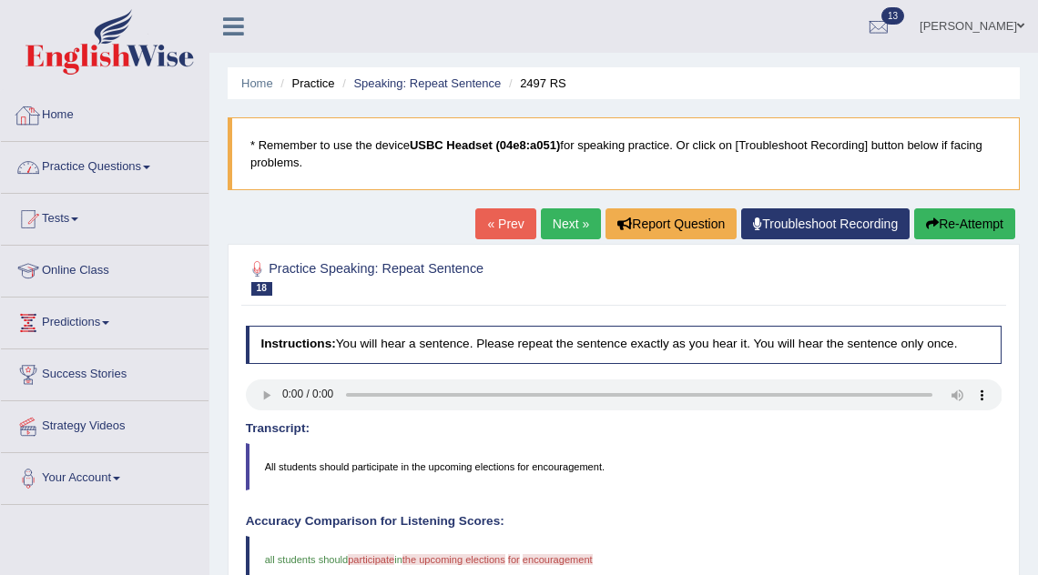
click at [123, 167] on link "Practice Questions" at bounding box center [105, 165] width 208 height 46
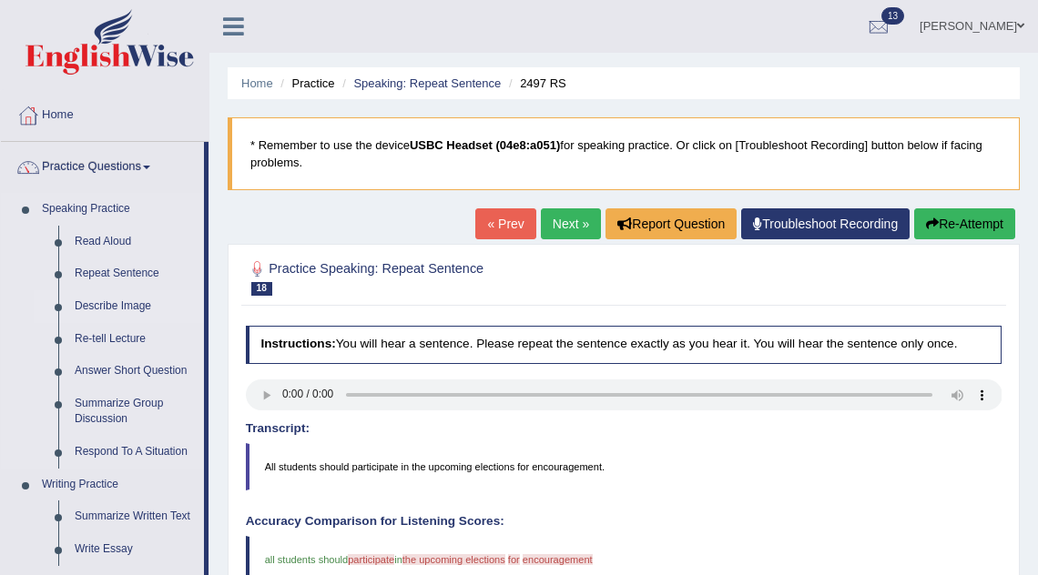
click at [133, 310] on link "Describe Image" at bounding box center [134, 306] width 137 height 33
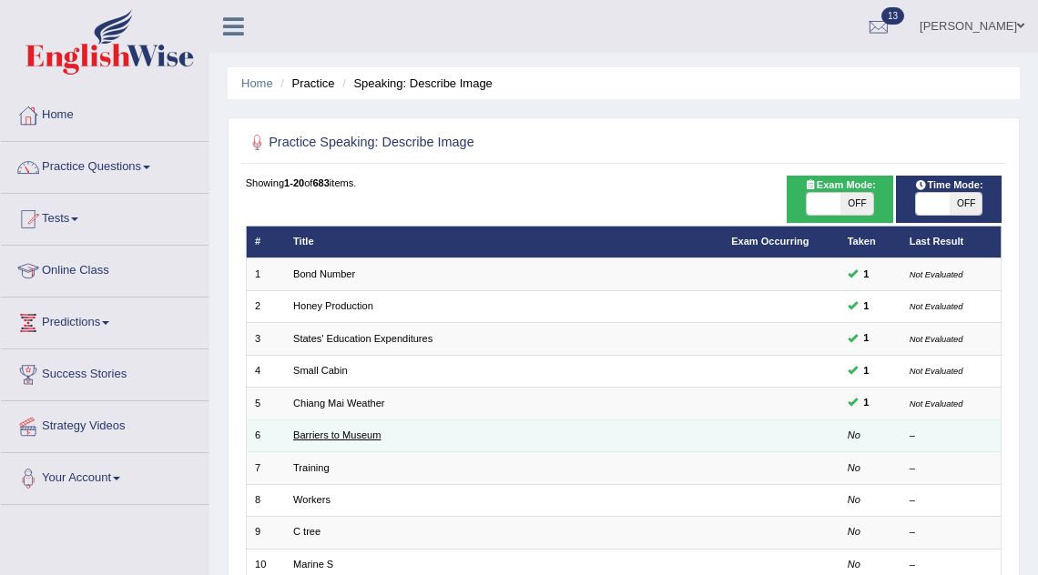
click at [322, 436] on link "Barriers to Museum" at bounding box center [336, 435] width 87 height 11
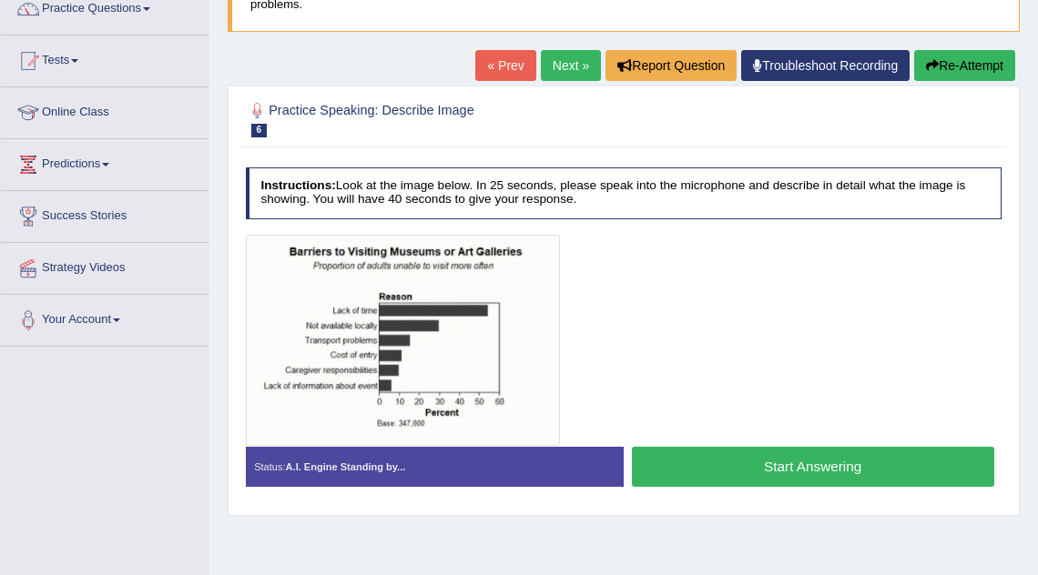
scroll to position [162, 0]
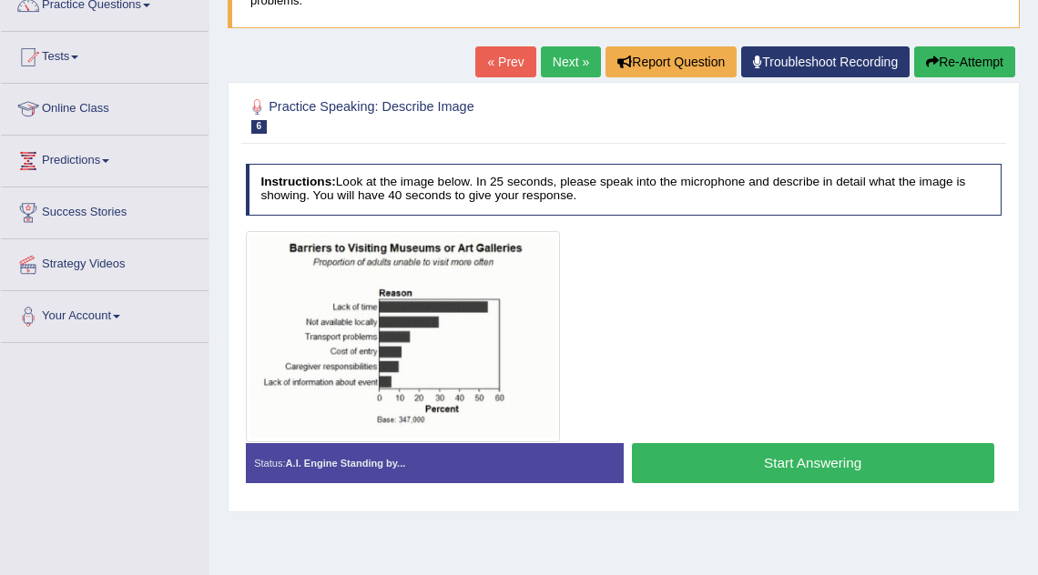
click at [741, 463] on button "Start Answering" at bounding box center [813, 462] width 362 height 39
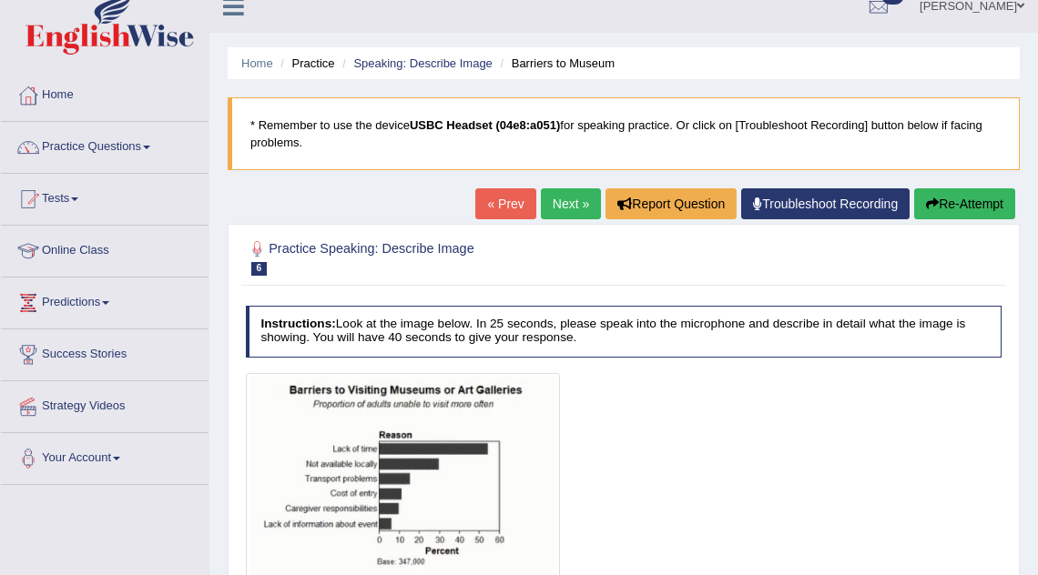
scroll to position [0, 0]
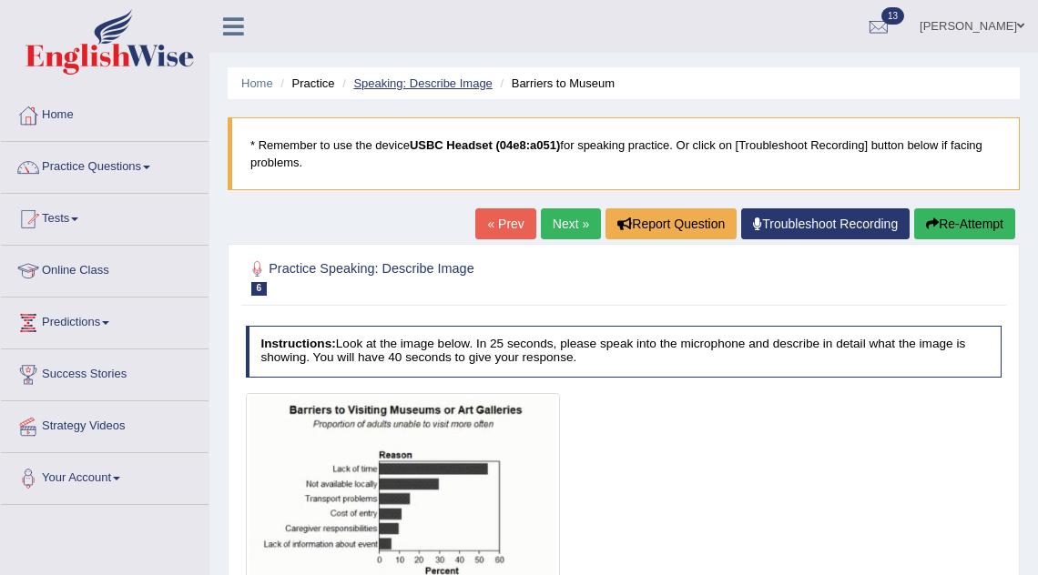
click at [436, 86] on link "Speaking: Describe Image" at bounding box center [422, 83] width 138 height 14
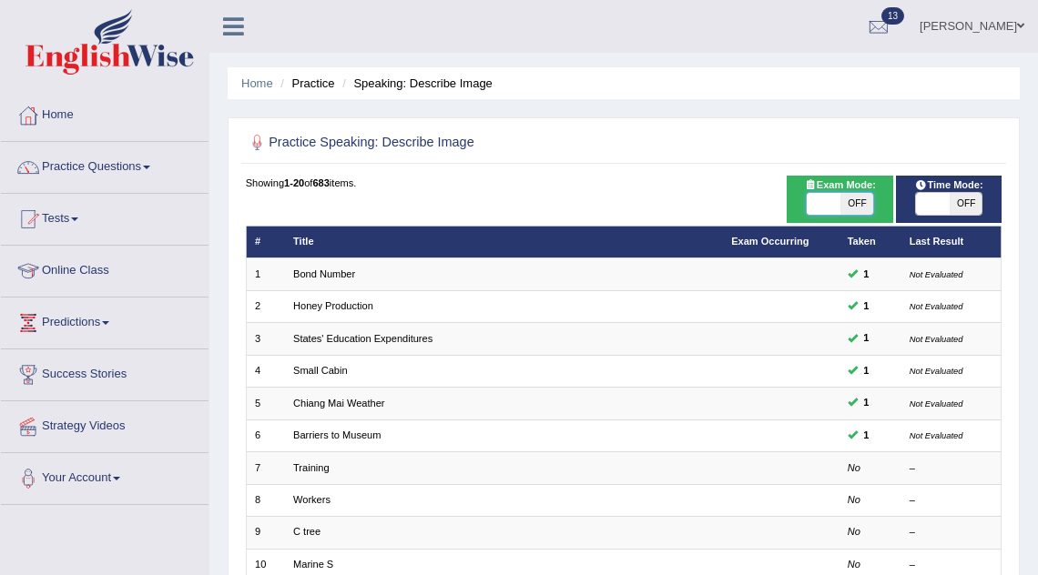
click at [834, 207] on span at bounding box center [823, 204] width 33 height 22
checkbox input "true"
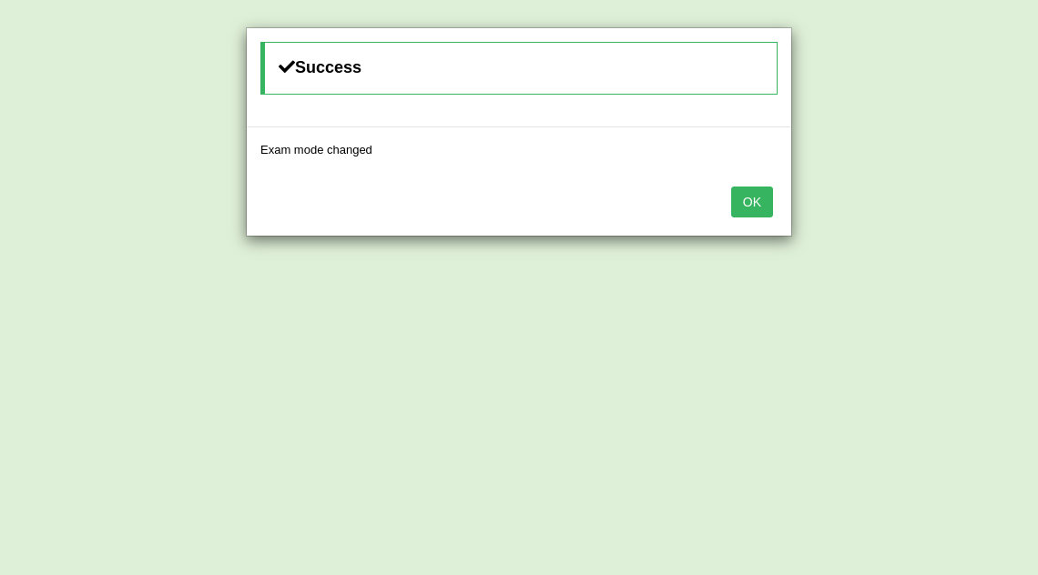
click at [753, 199] on button "OK" at bounding box center [752, 202] width 42 height 31
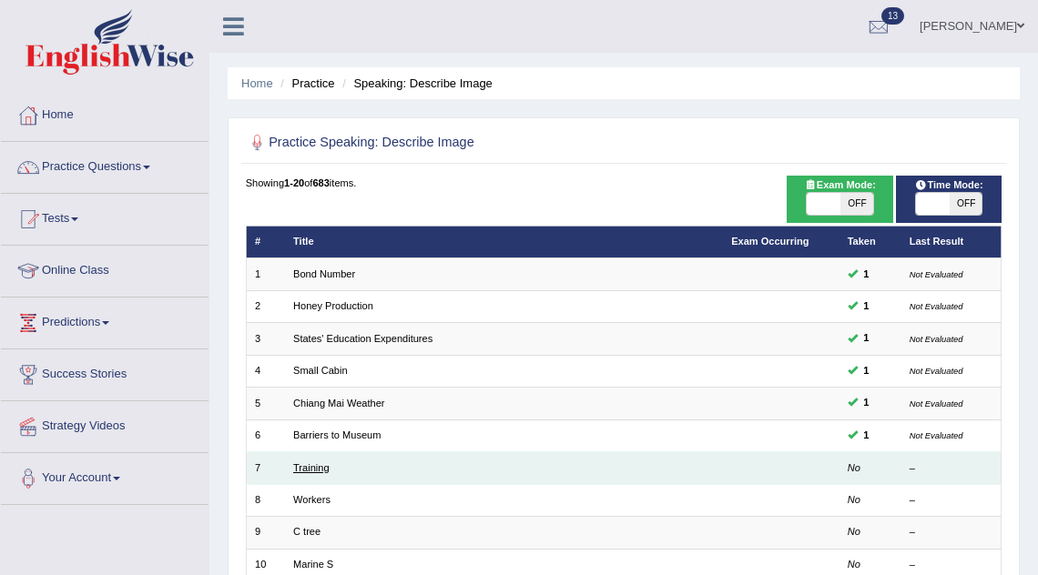
click at [322, 463] on link "Training" at bounding box center [311, 468] width 36 height 11
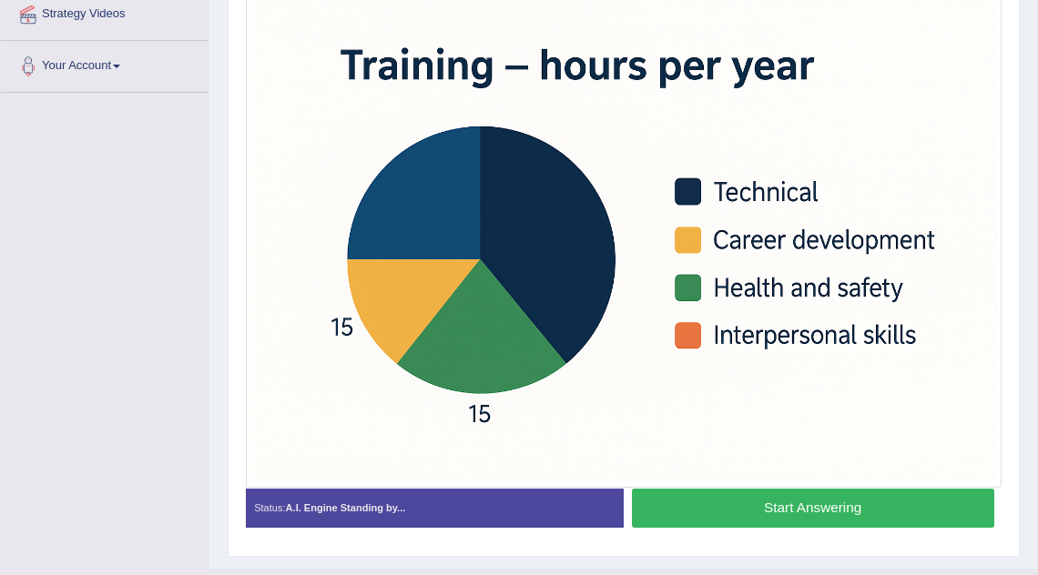
scroll to position [419, 0]
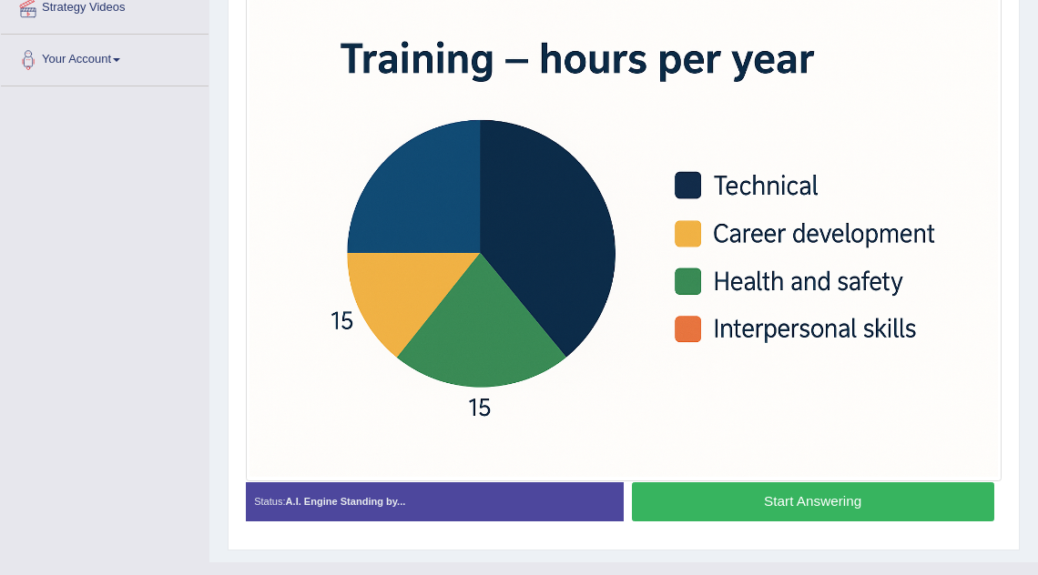
click at [789, 500] on button "Start Answering" at bounding box center [813, 502] width 362 height 39
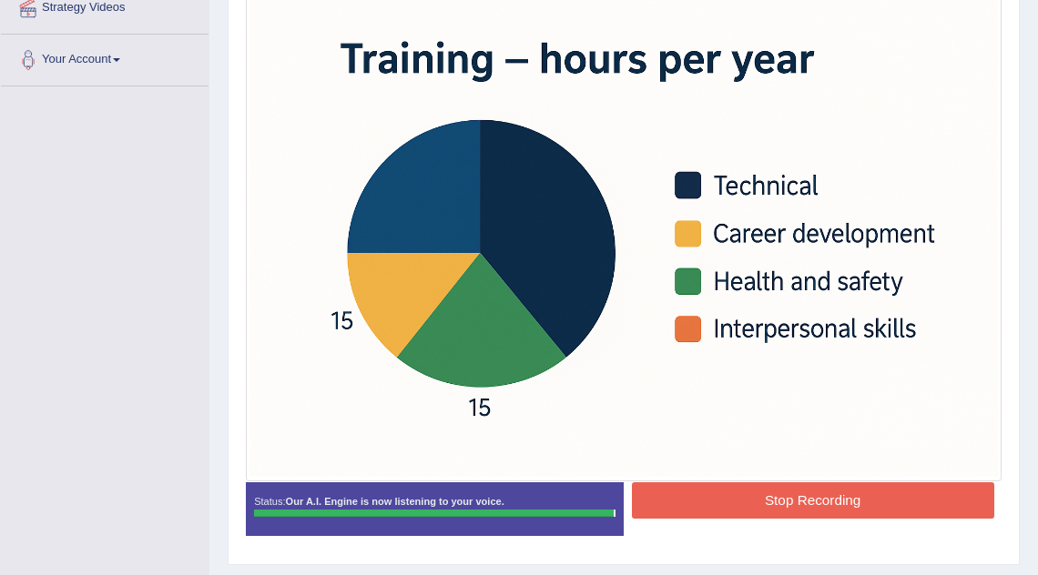
click at [789, 500] on button "Stop Recording" at bounding box center [813, 501] width 362 height 36
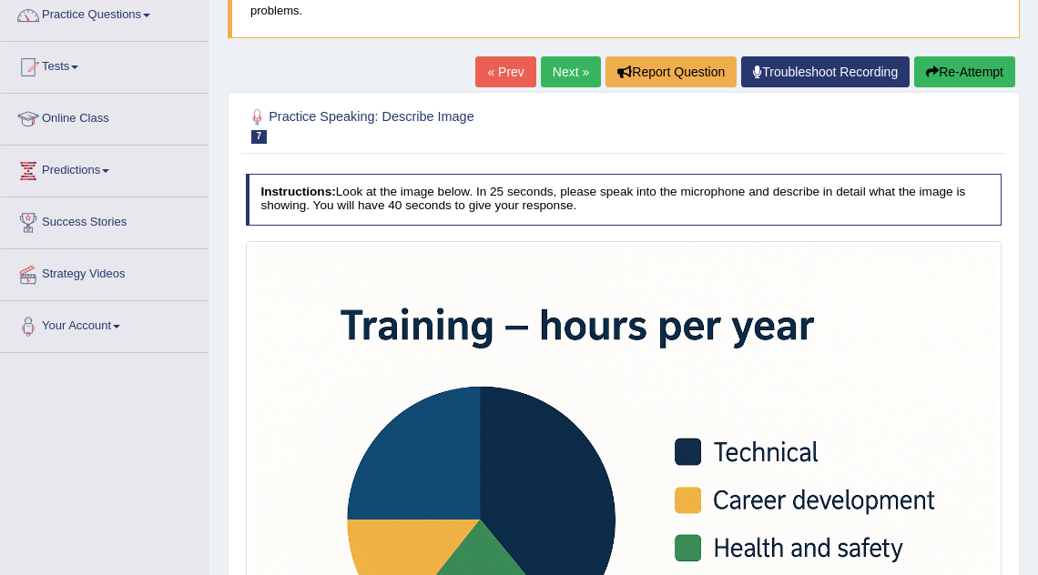
scroll to position [150, 0]
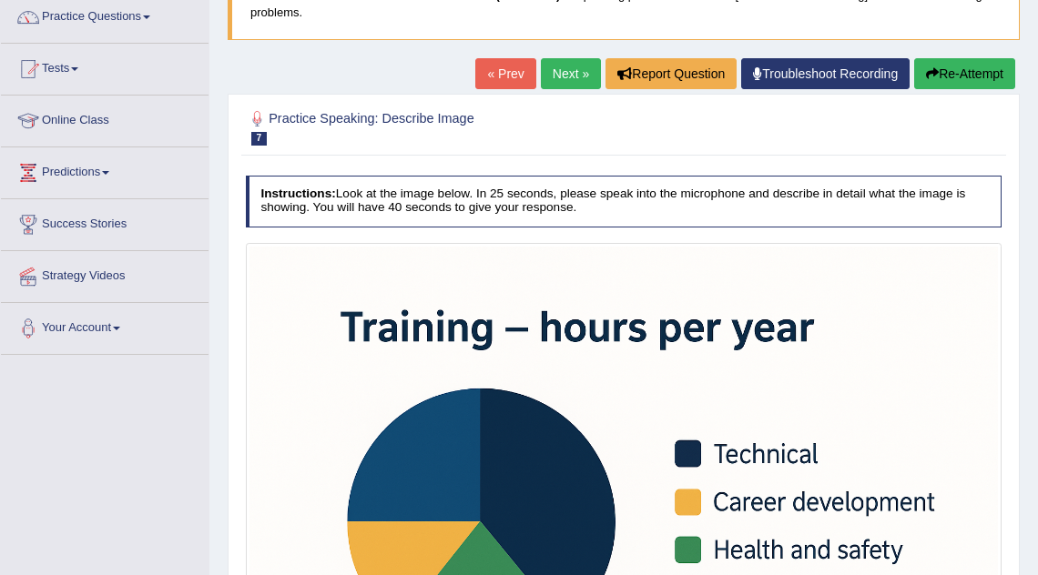
click at [546, 76] on link "Next »" at bounding box center [571, 73] width 60 height 31
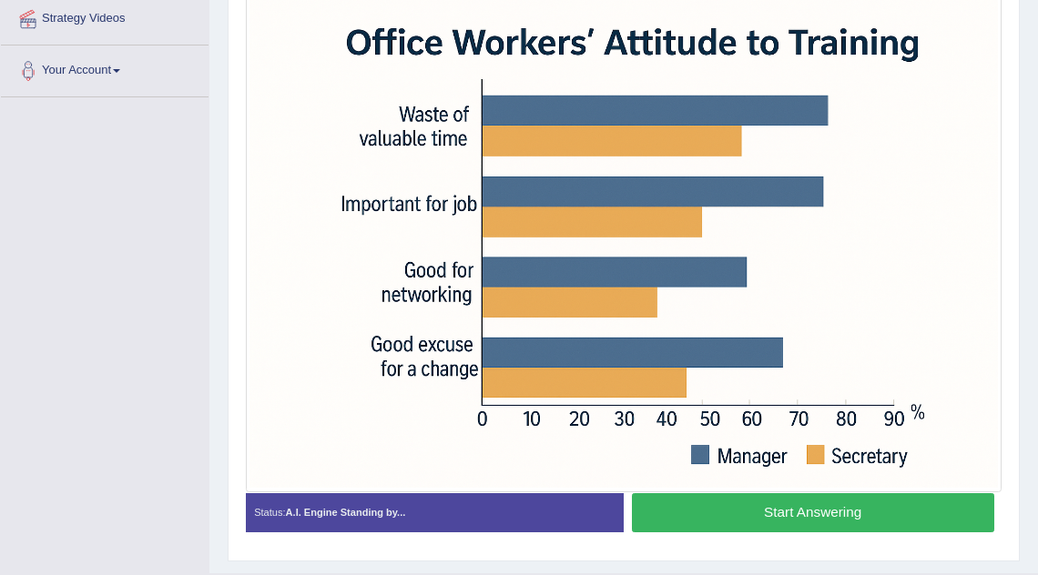
scroll to position [410, 0]
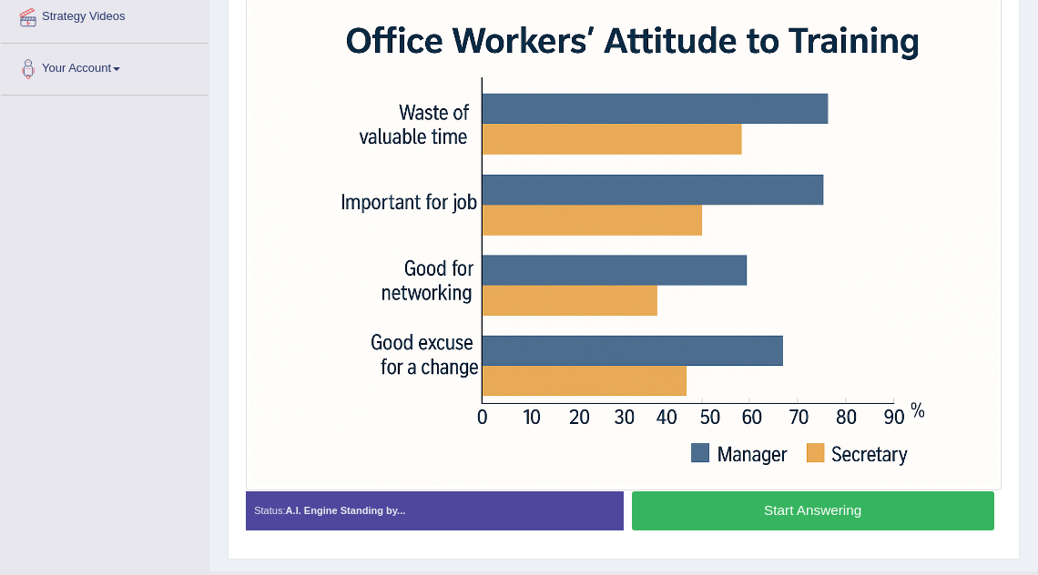
click at [799, 516] on button "Start Answering" at bounding box center [813, 511] width 362 height 39
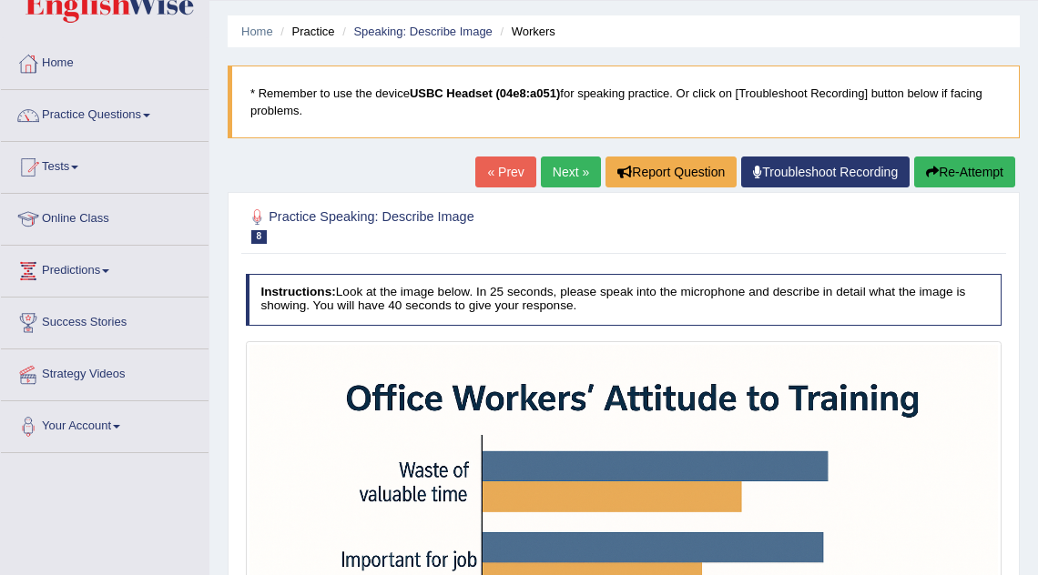
scroll to position [37, 0]
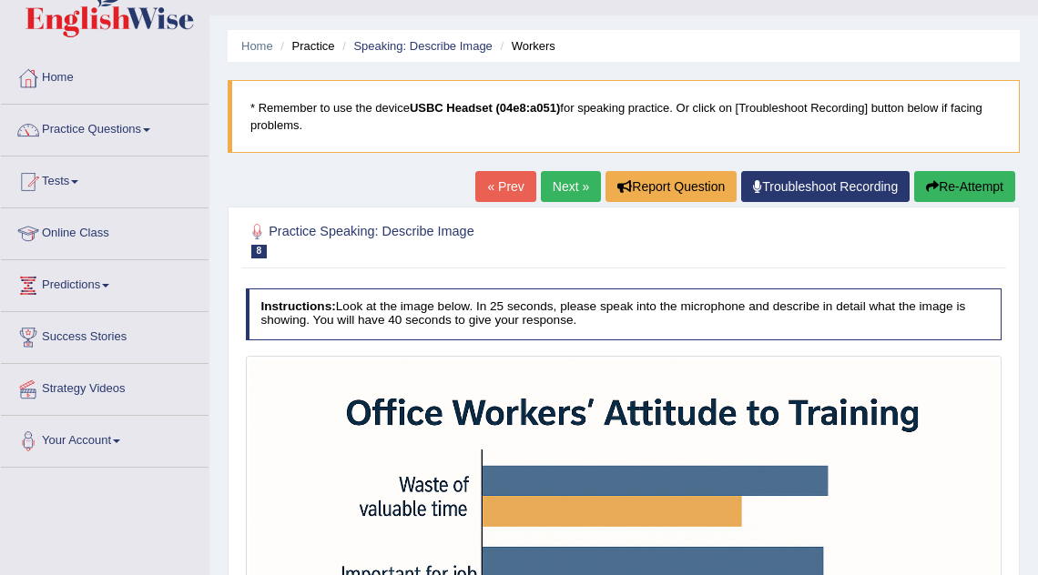
click at [936, 188] on button "Re-Attempt" at bounding box center [964, 186] width 101 height 31
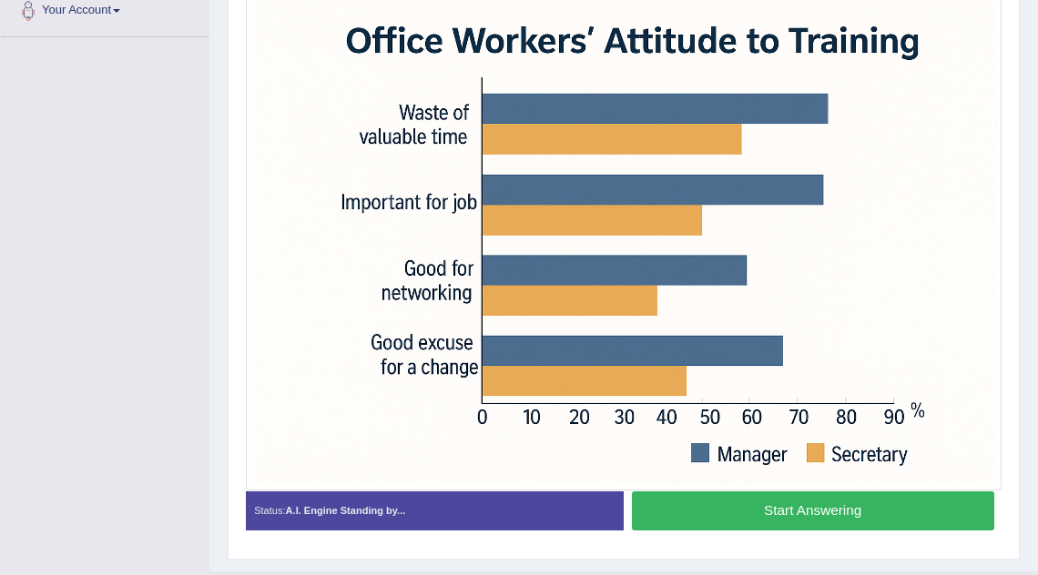
scroll to position [461, 0]
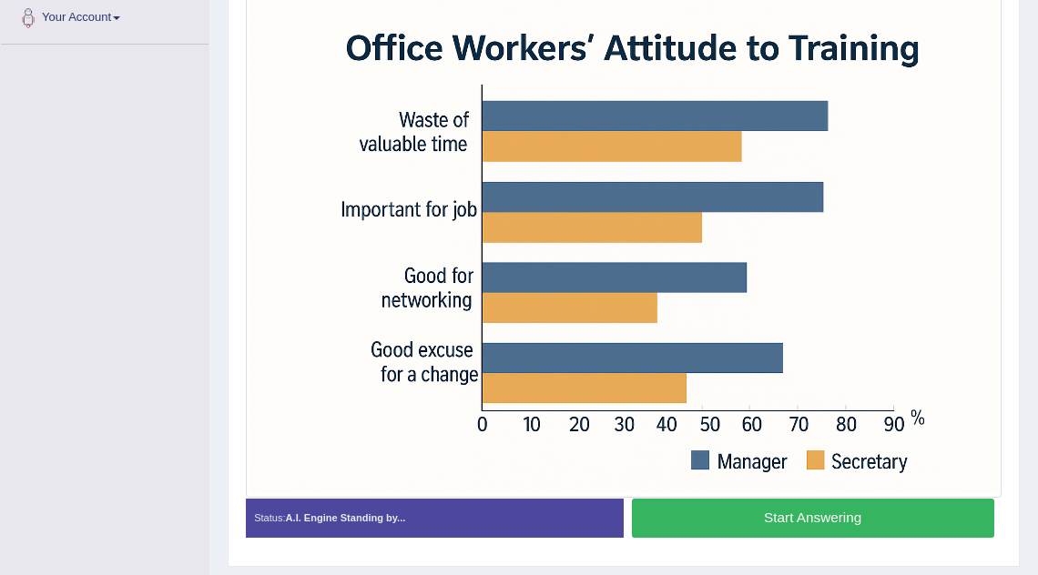
click at [708, 533] on button "Start Answering" at bounding box center [813, 518] width 362 height 39
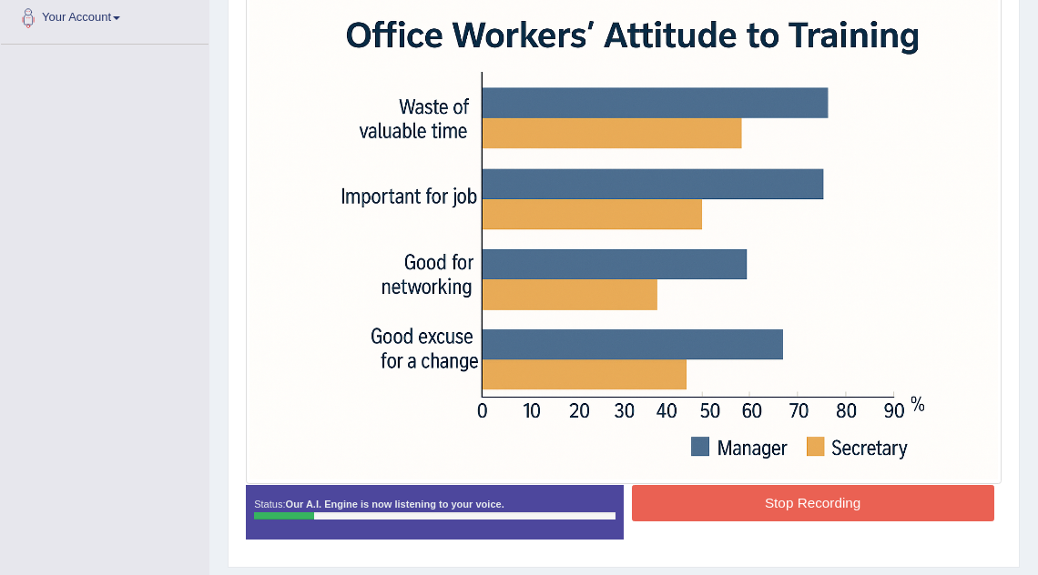
click at [658, 502] on button "Stop Recording" at bounding box center [813, 503] width 362 height 36
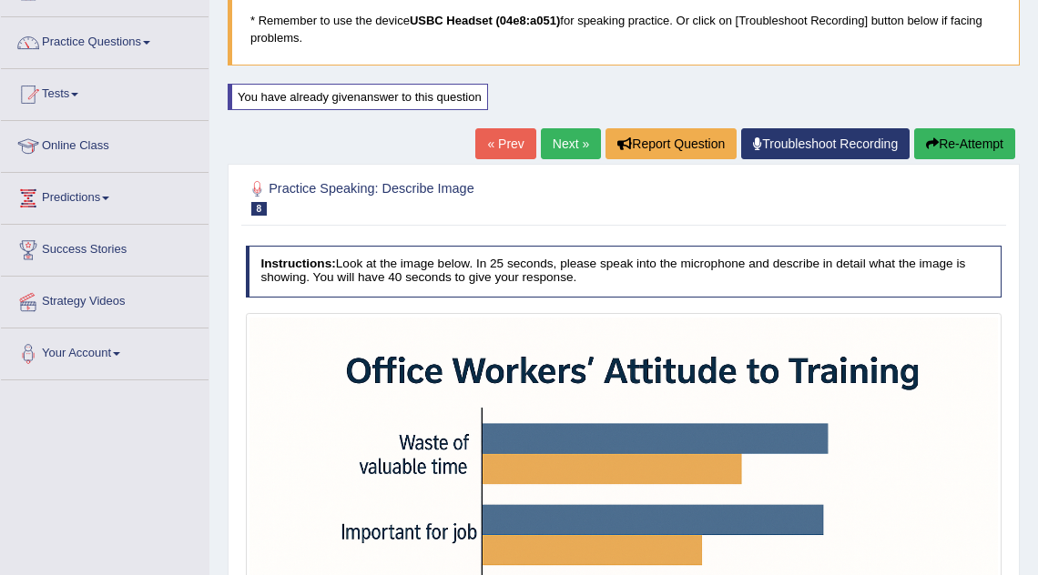
scroll to position [107, 0]
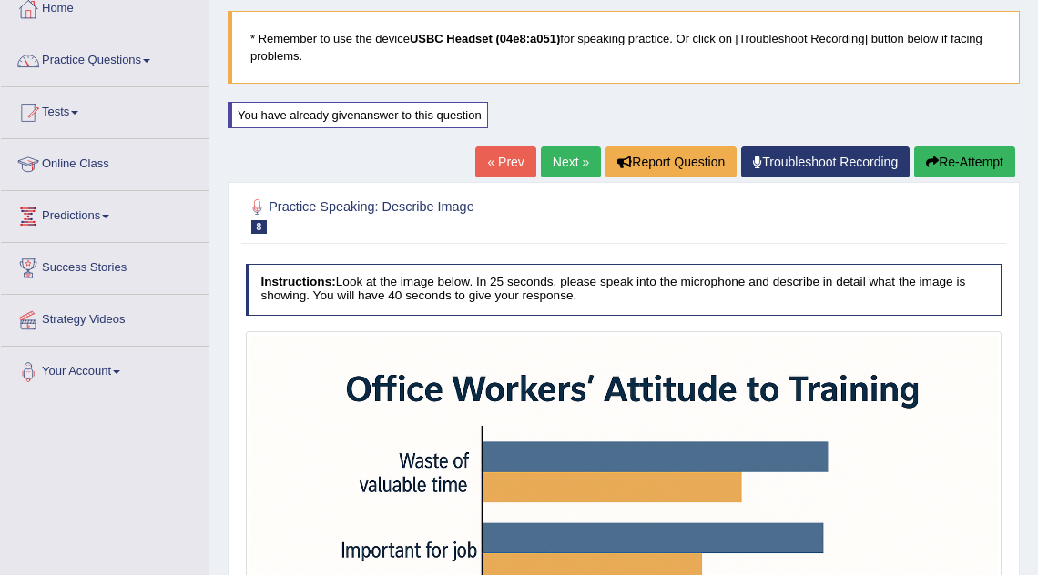
click at [938, 167] on button "Re-Attempt" at bounding box center [964, 162] width 101 height 31
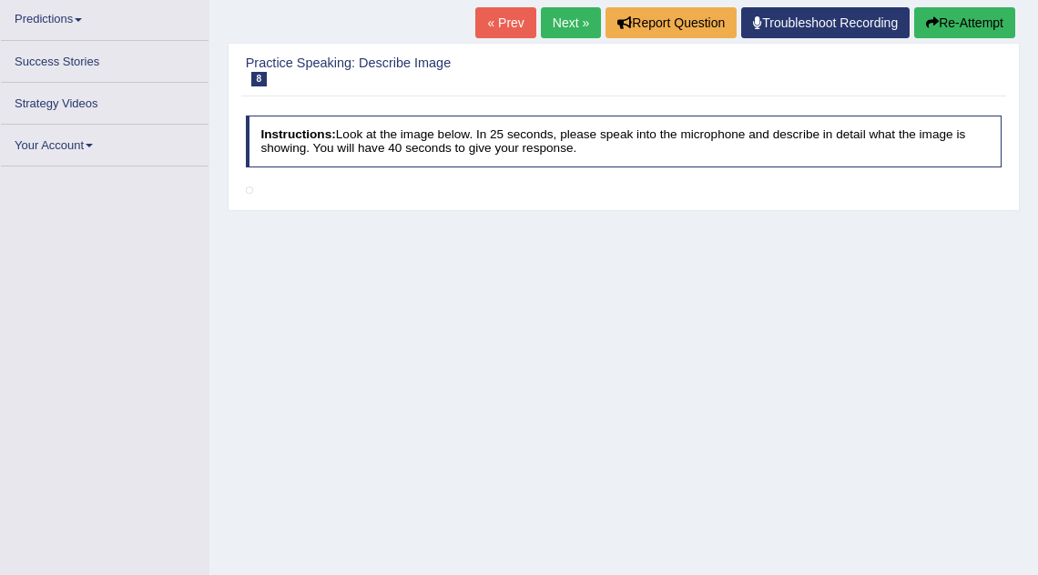
scroll to position [371, 0]
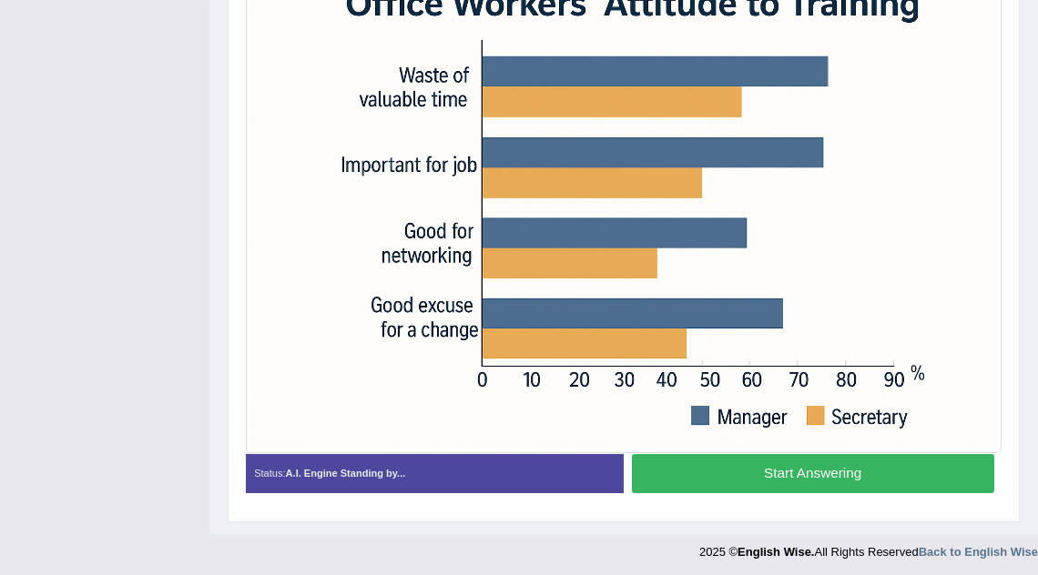
click at [782, 470] on button "Start Answering" at bounding box center [813, 473] width 362 height 39
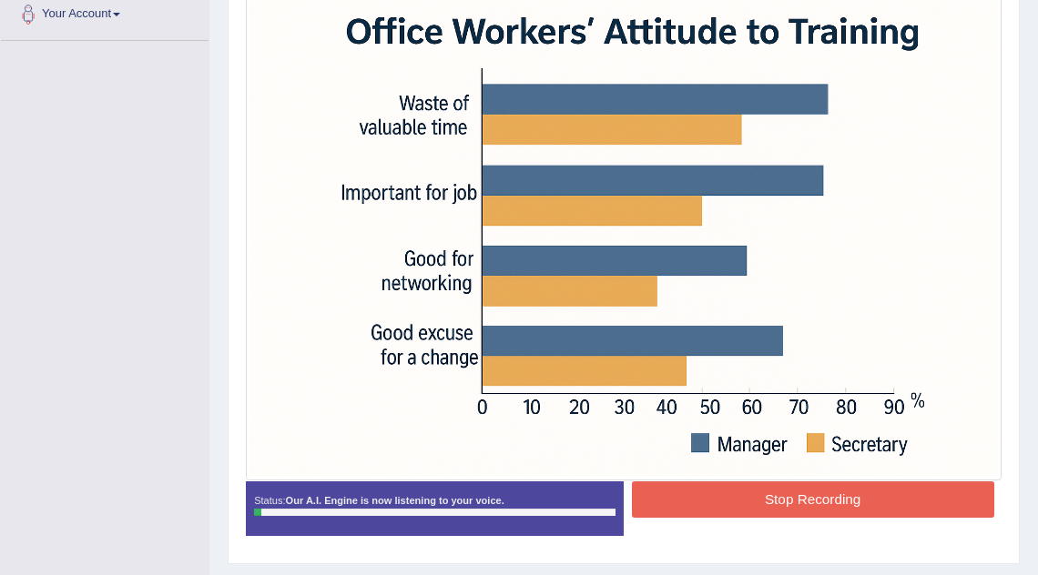
scroll to position [447, 0]
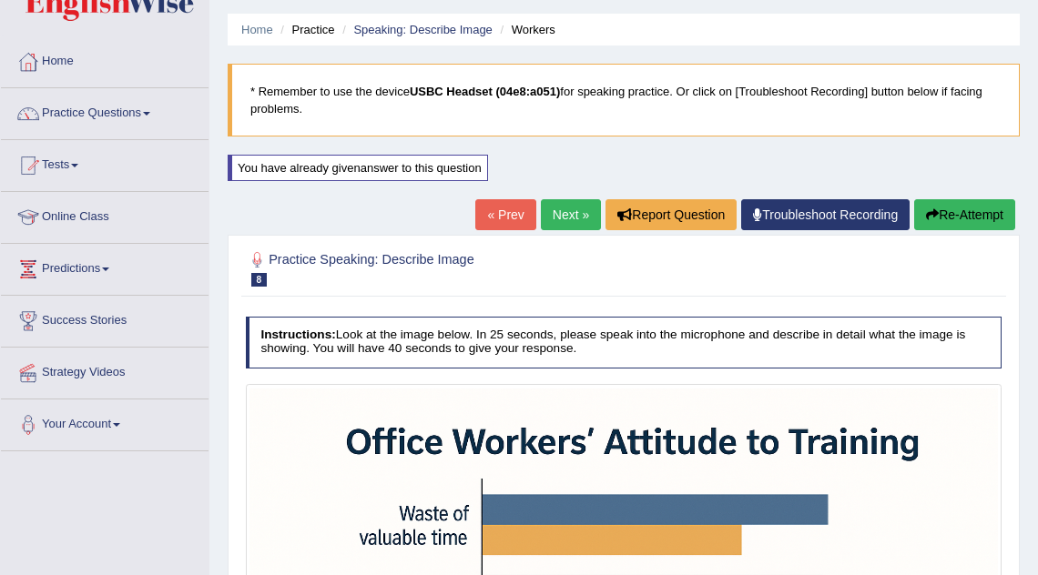
scroll to position [45, 0]
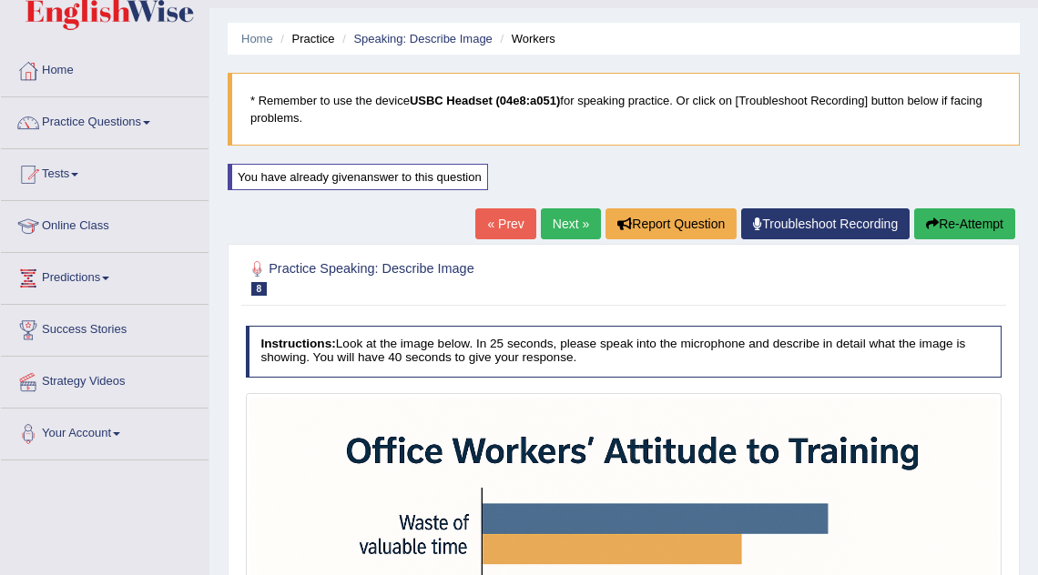
click at [573, 219] on link "Next »" at bounding box center [571, 224] width 60 height 31
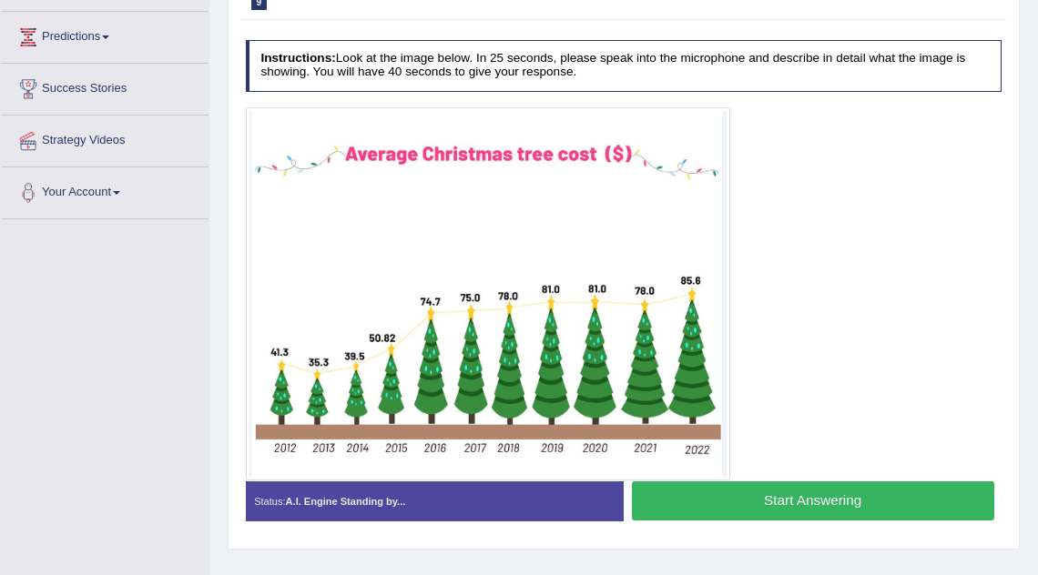
scroll to position [293, 0]
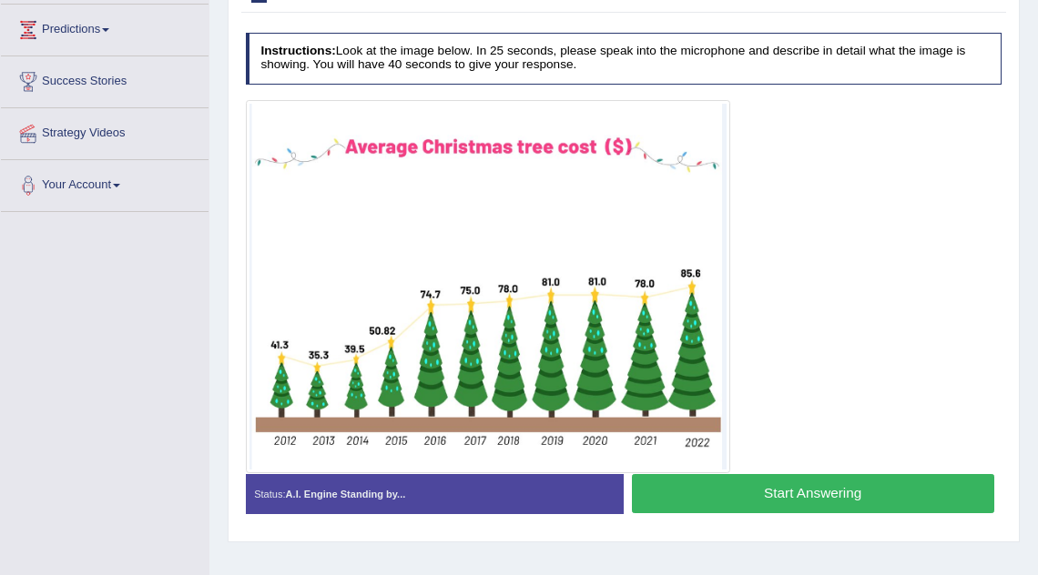
click at [739, 500] on button "Start Answering" at bounding box center [813, 493] width 362 height 39
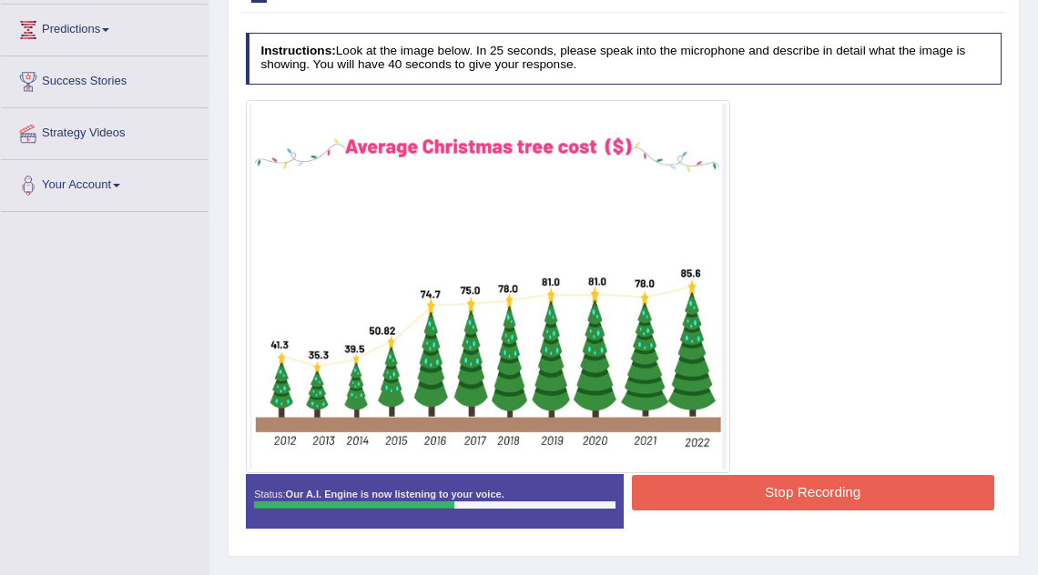
click at [739, 500] on button "Stop Recording" at bounding box center [813, 493] width 362 height 36
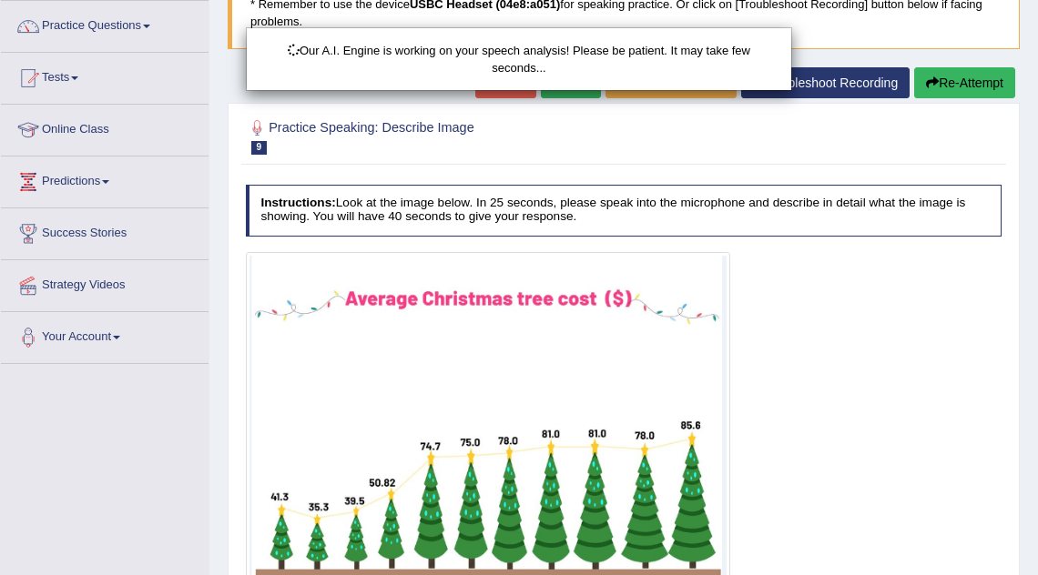
scroll to position [133, 0]
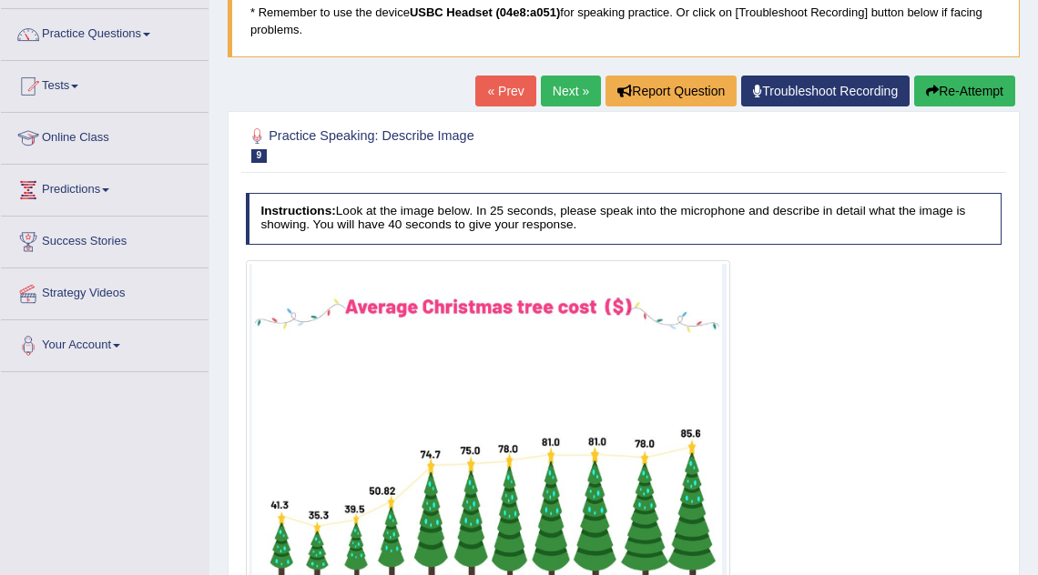
click at [947, 88] on button "Re-Attempt" at bounding box center [964, 91] width 101 height 31
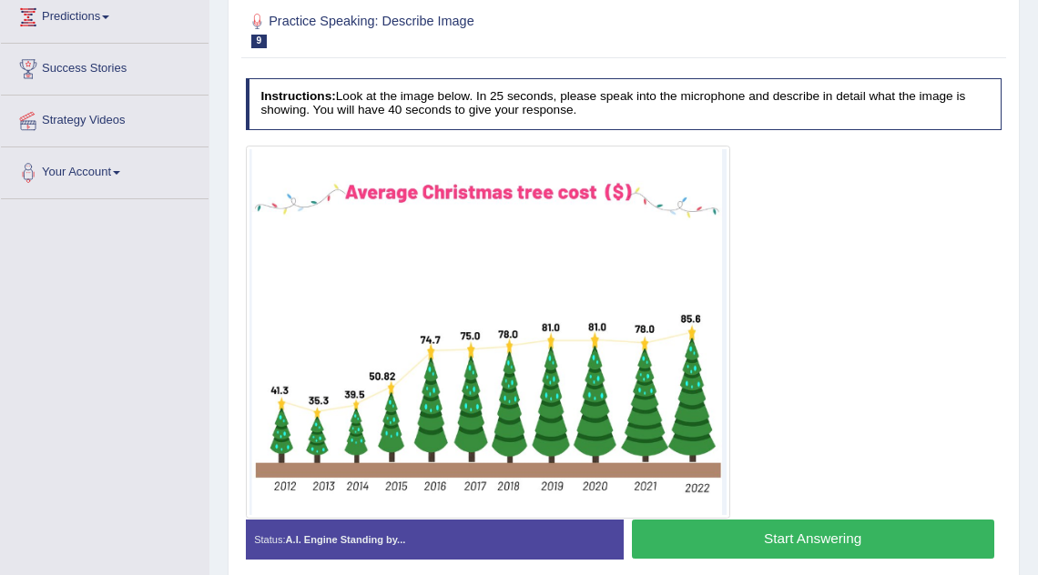
scroll to position [381, 0]
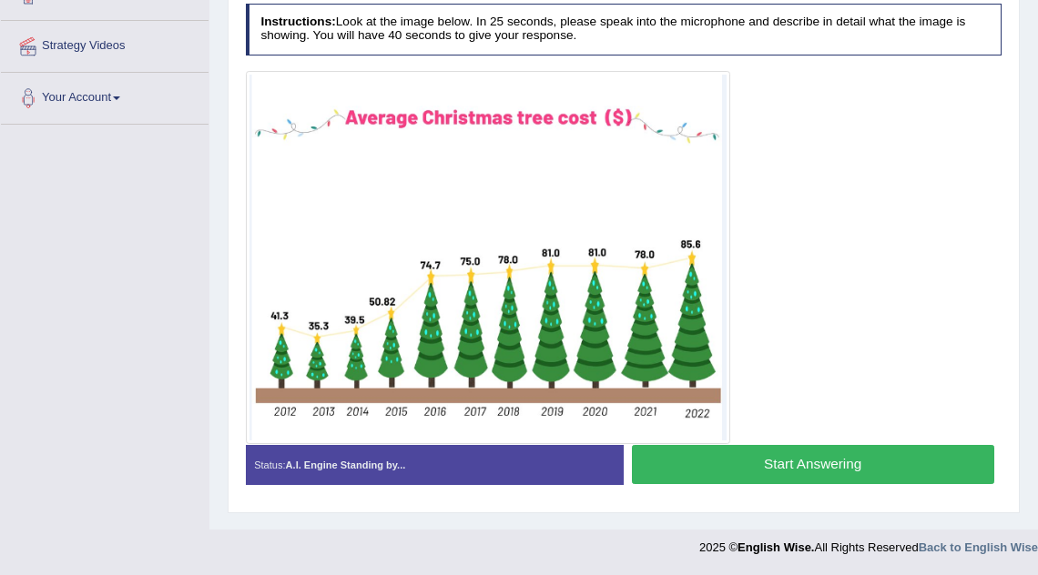
click at [740, 473] on button "Start Answering" at bounding box center [813, 464] width 362 height 39
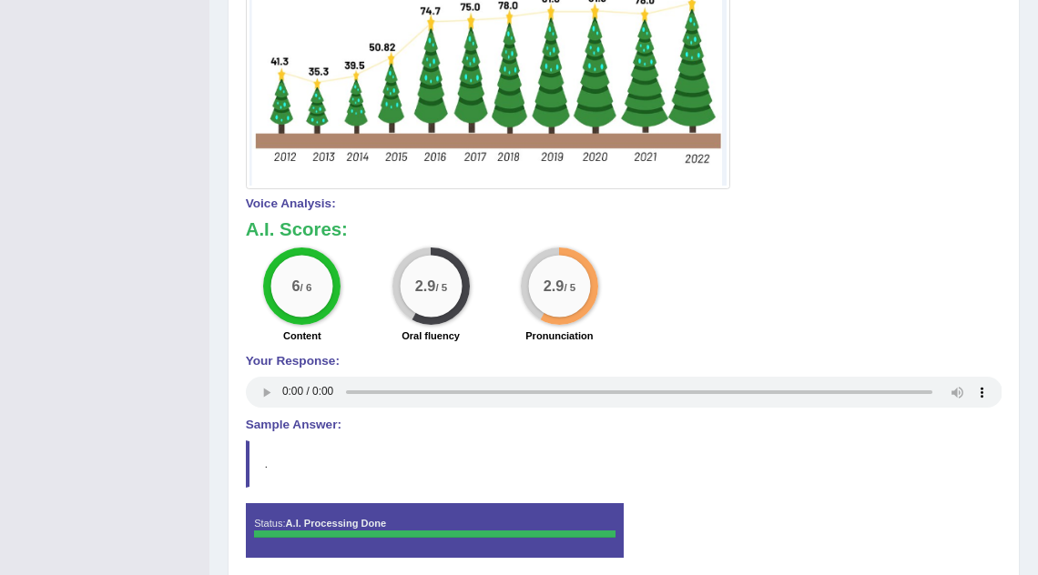
scroll to position [611, 0]
